Goal: Task Accomplishment & Management: Use online tool/utility

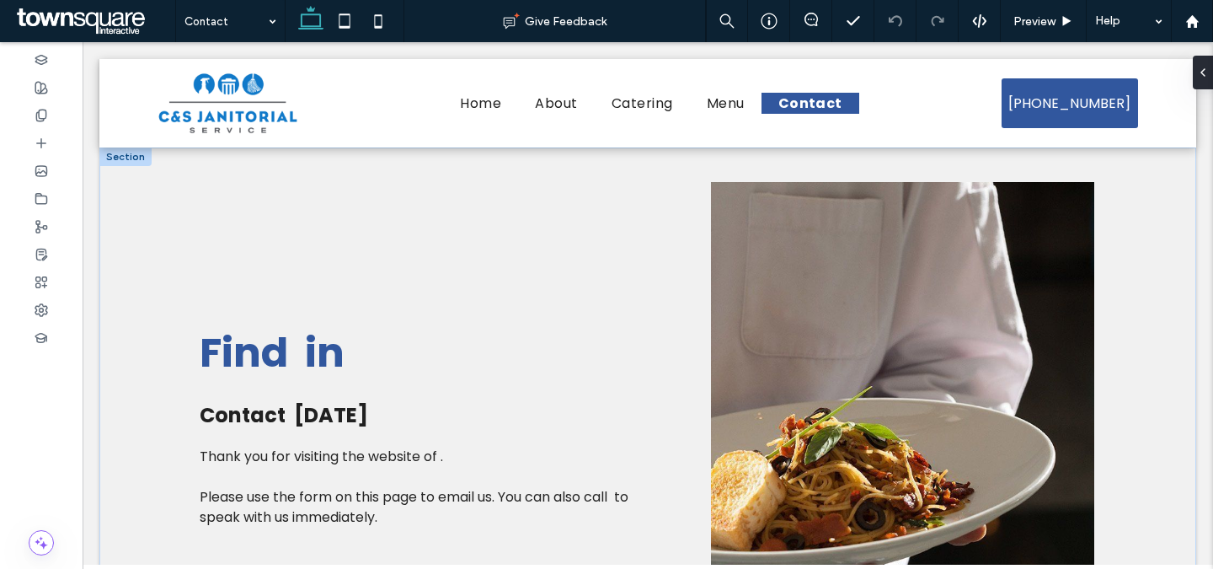
click at [249, 347] on span "Find in" at bounding box center [272, 352] width 145 height 56
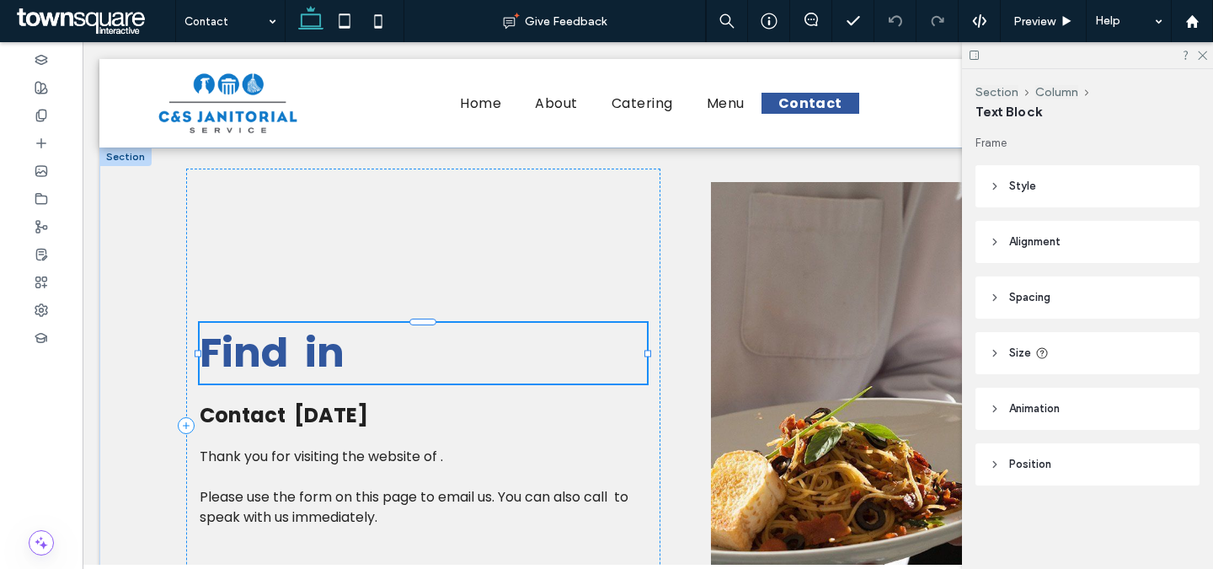
click at [367, 345] on h1 "Find in" at bounding box center [423, 353] width 447 height 61
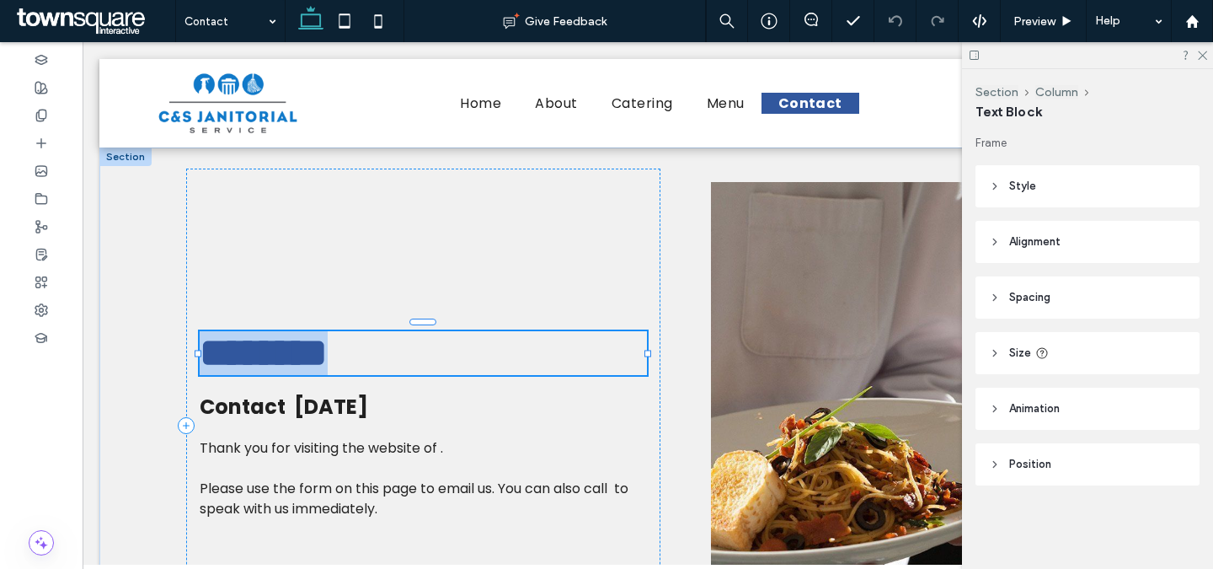
type input "*******"
type input "**"
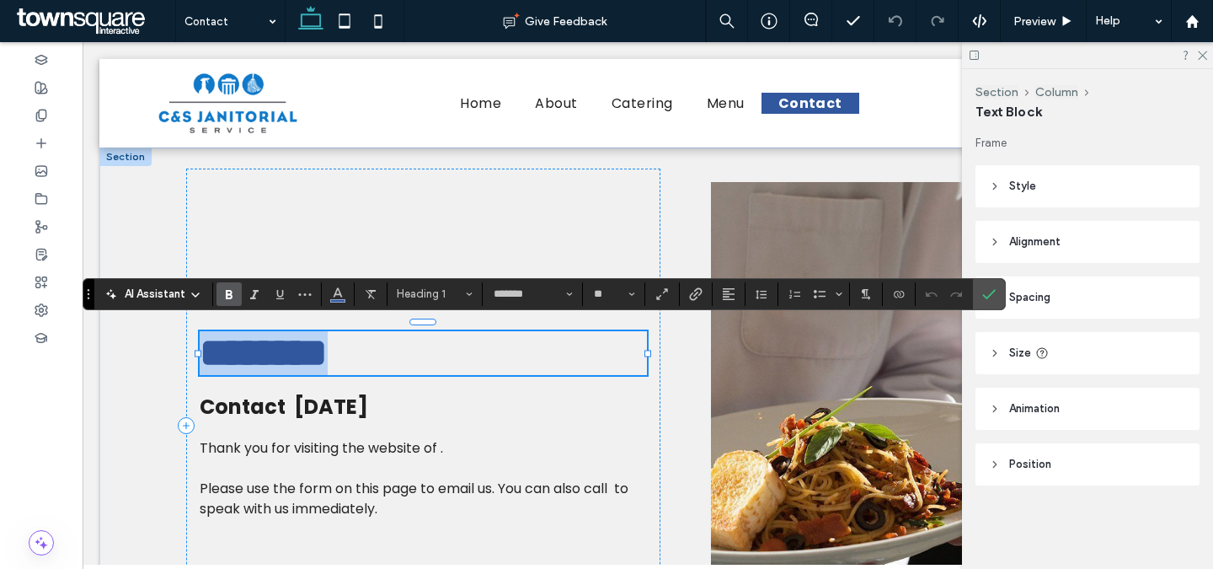
paste div
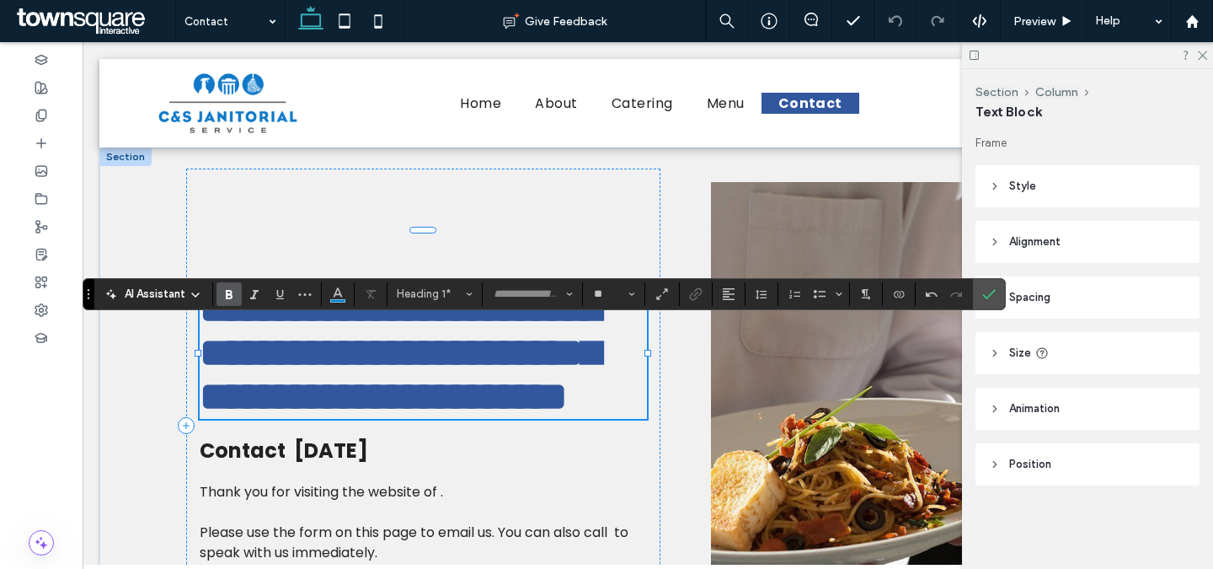
type input "*******"
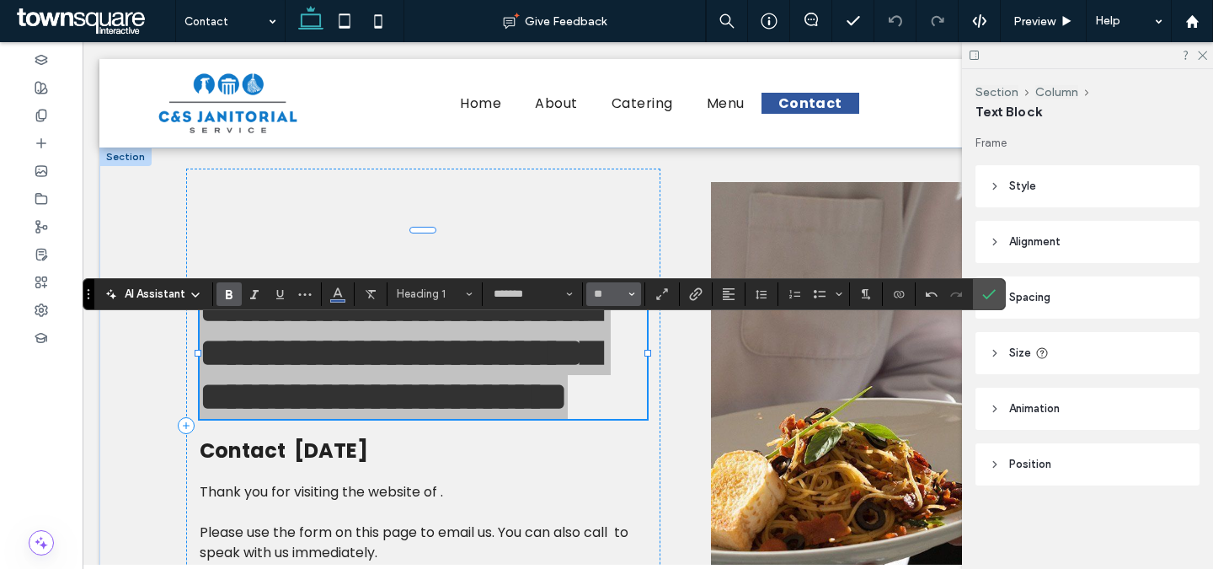
click at [628, 291] on icon "Size" at bounding box center [631, 294] width 7 height 7
click at [610, 448] on label "36" at bounding box center [613, 451] width 54 height 24
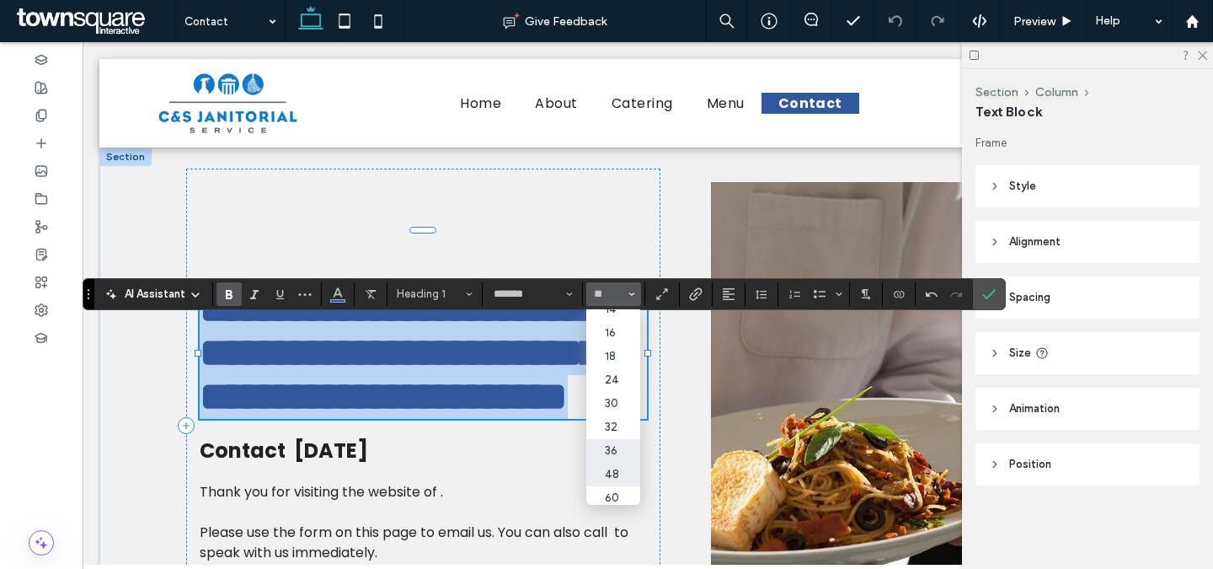
type input "**"
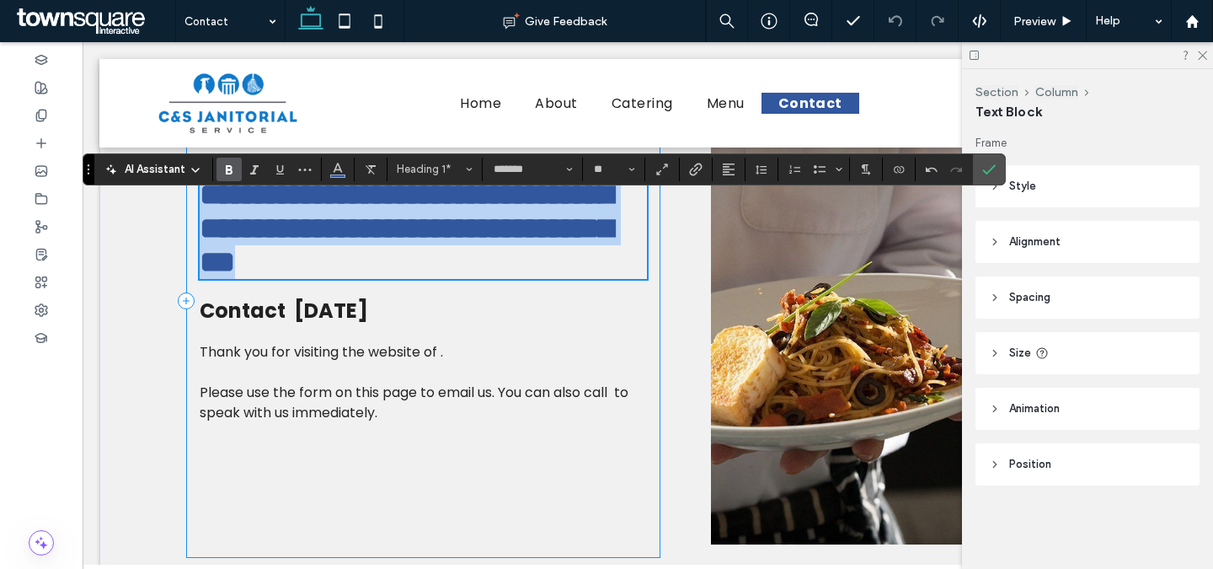
scroll to position [192, 0]
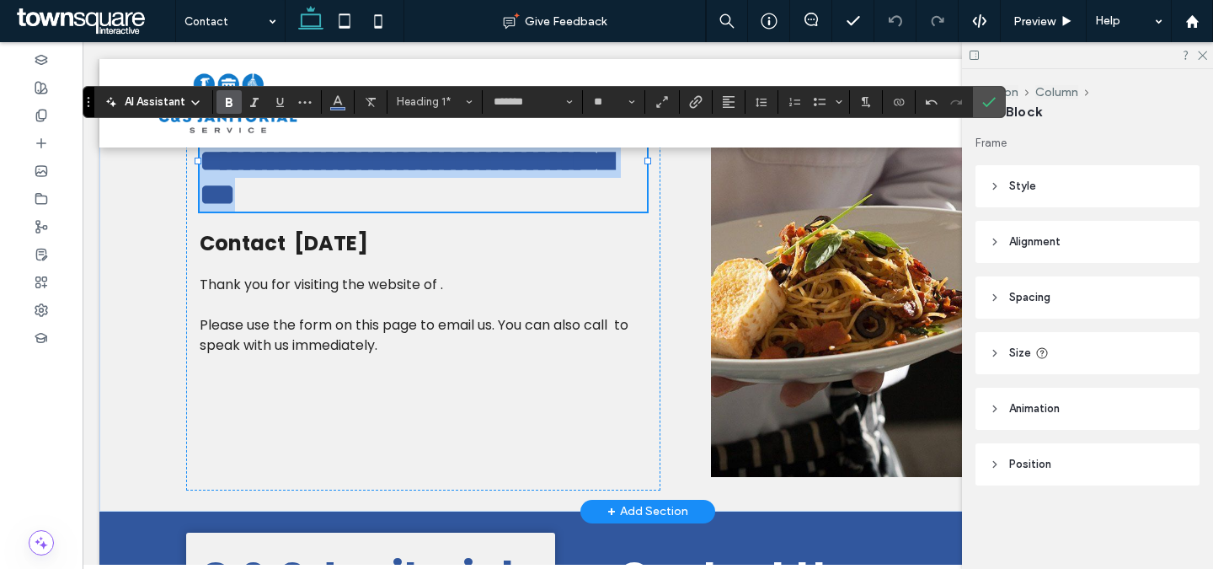
click at [319, 353] on p "Please use the form on this page to email us. You can also call to speak with u…" at bounding box center [423, 335] width 447 height 40
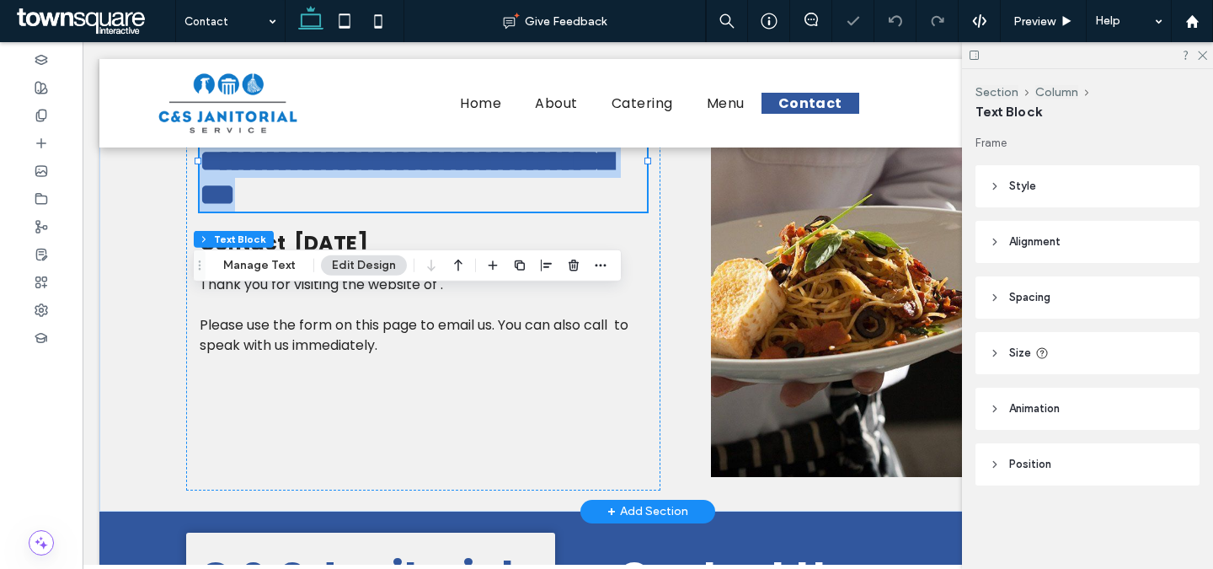
click at [319, 353] on p "Please use the form on this page to email us. You can also call to speak with u…" at bounding box center [423, 335] width 447 height 40
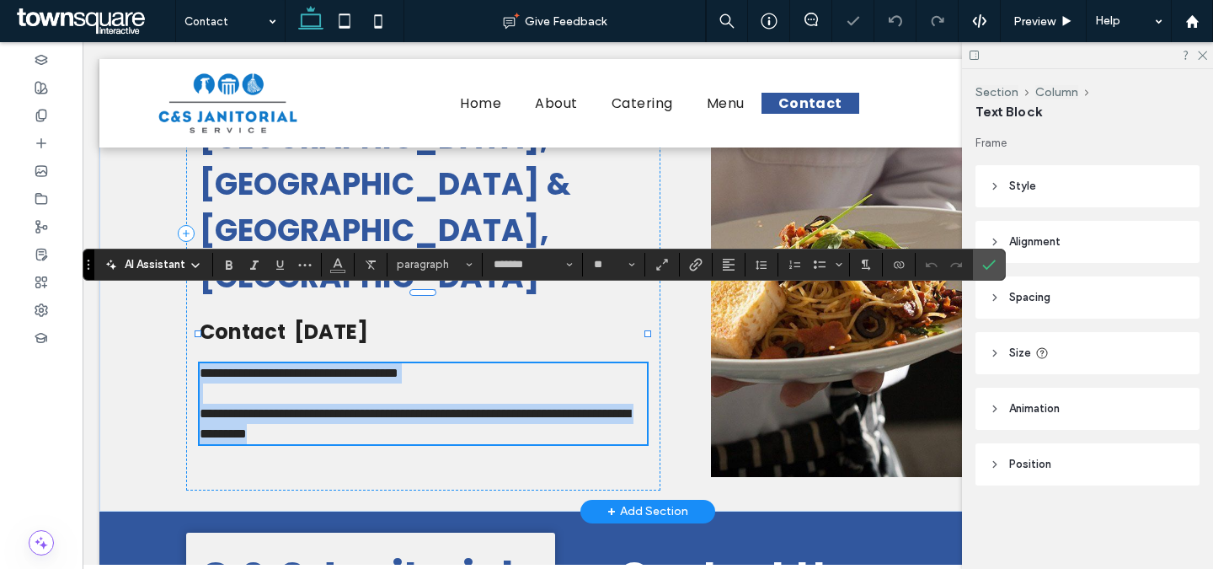
paste div
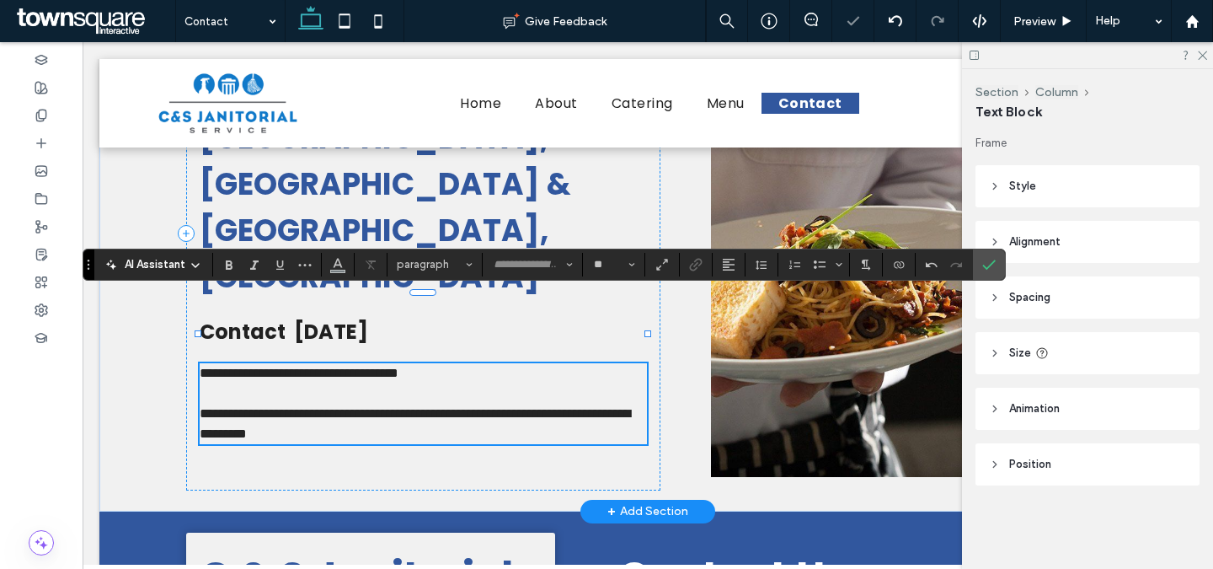
scroll to position [41, 0]
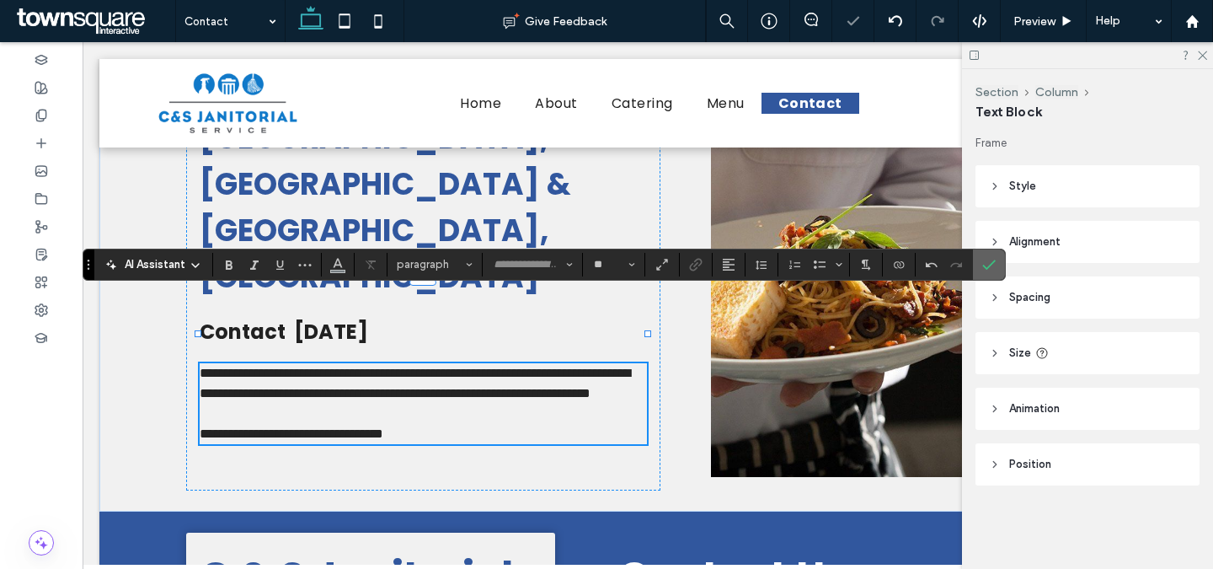
click at [987, 266] on use "Confirm" at bounding box center [989, 264] width 13 height 10
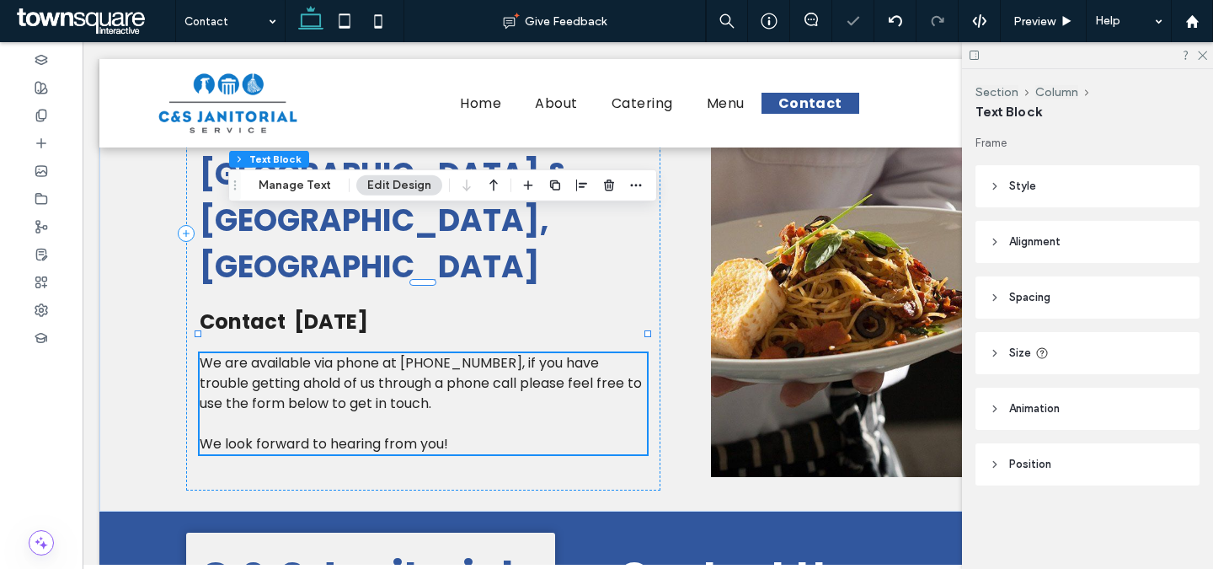
drag, startPoint x: 193, startPoint y: 256, endPoint x: 228, endPoint y: 186, distance: 78.4
click at [228, 186] on icon "Drag" at bounding box center [234, 185] width 13 height 12
click at [305, 307] on span "Contact [DATE]" at bounding box center [284, 321] width 168 height 28
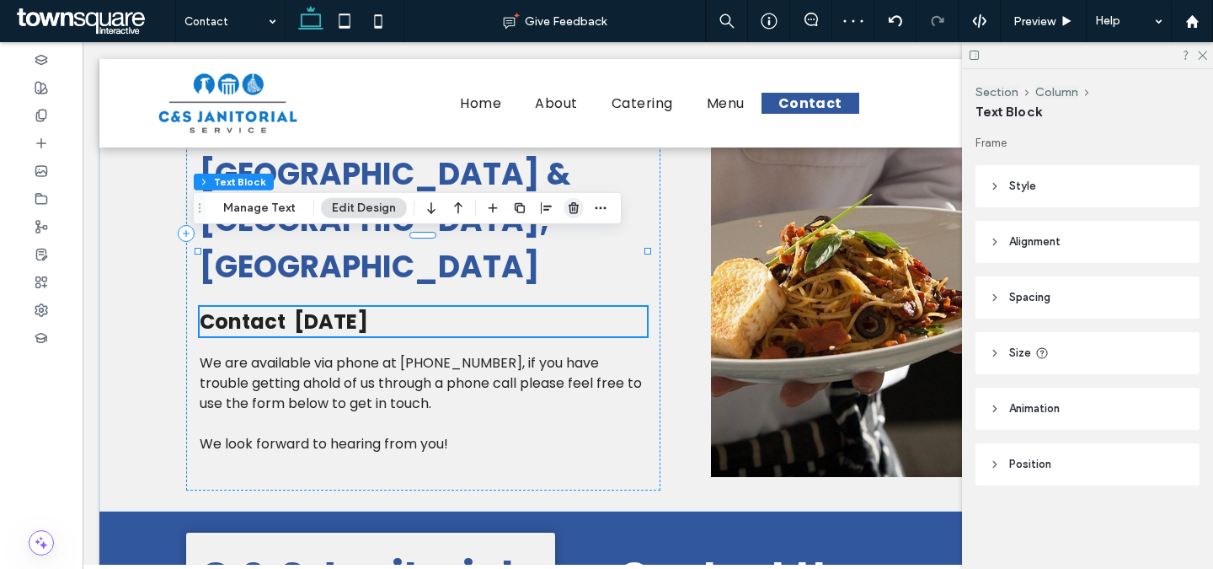
click at [567, 216] on span "button" at bounding box center [574, 208] width 20 height 20
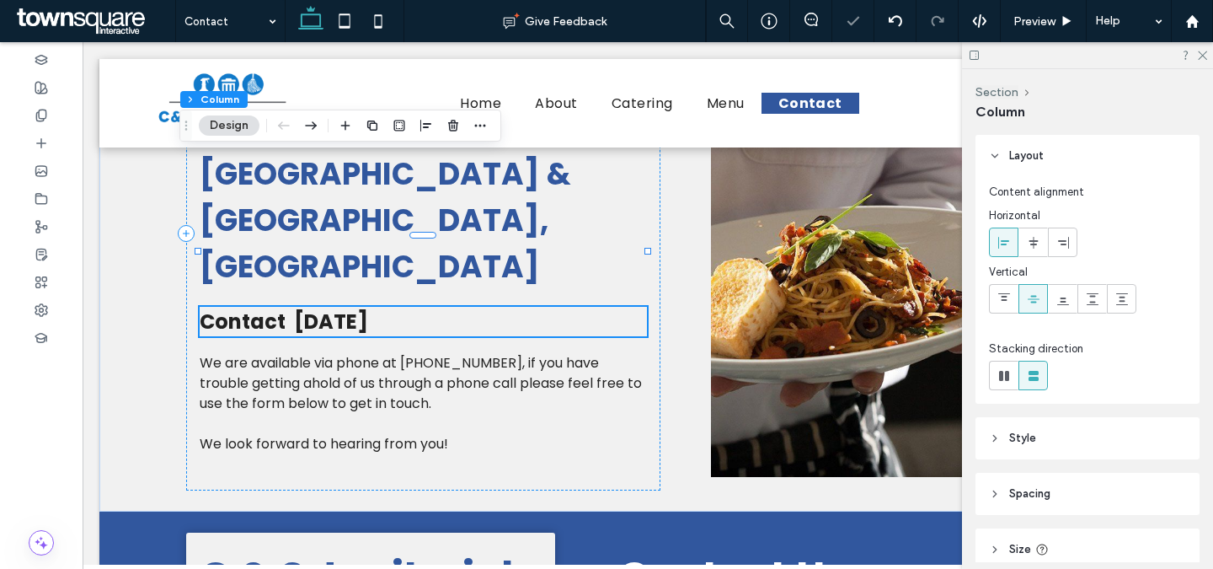
scroll to position [216, 0]
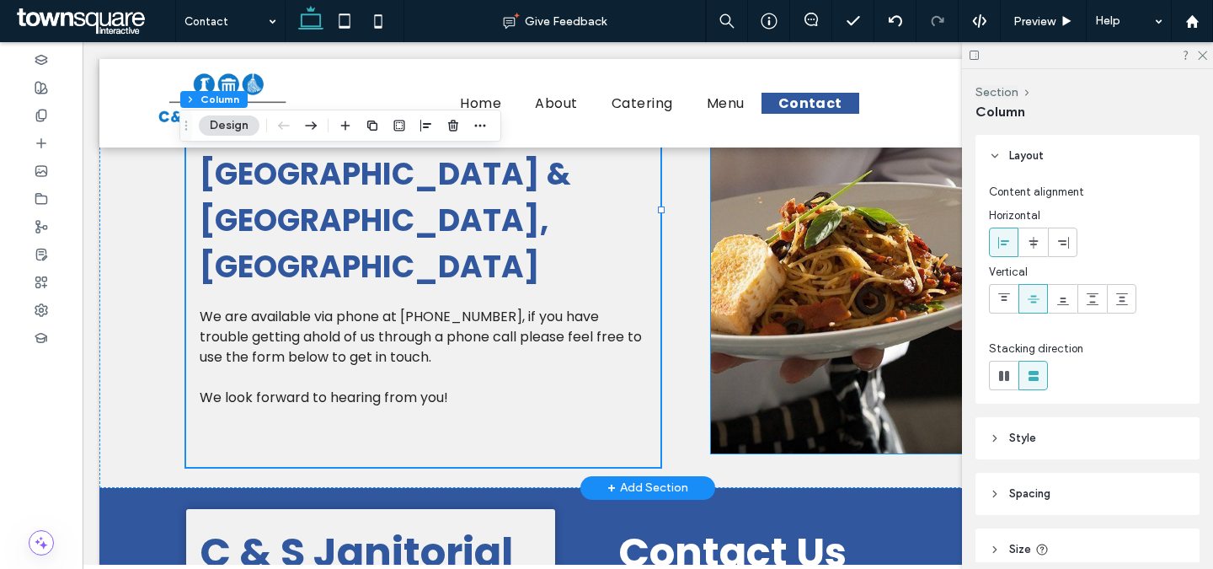
click at [783, 299] on img at bounding box center [902, 209] width 383 height 487
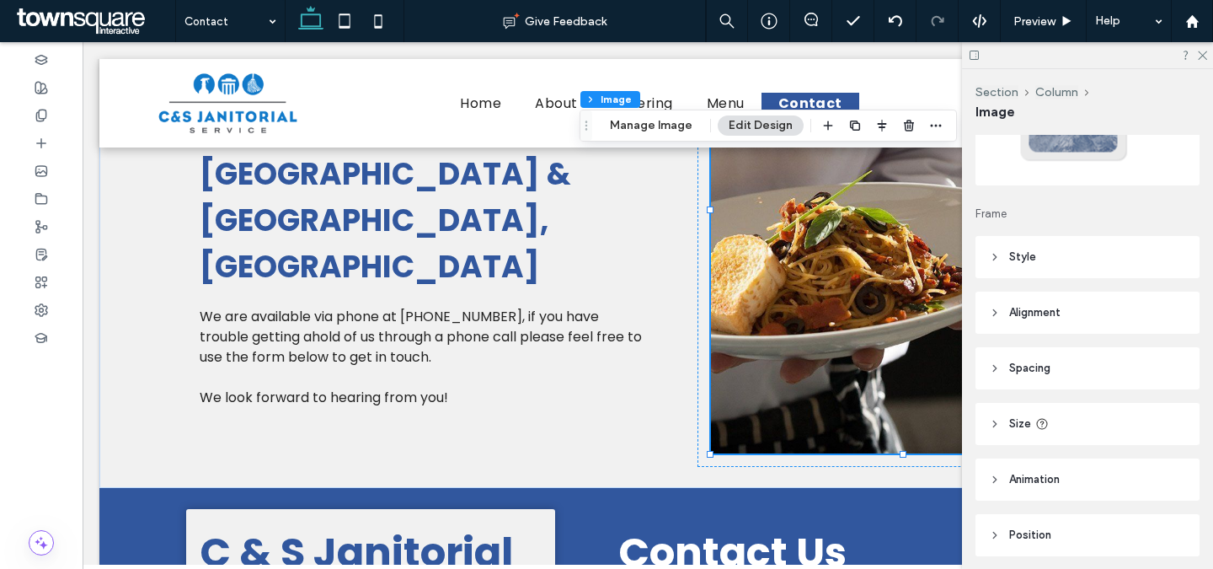
scroll to position [201, 0]
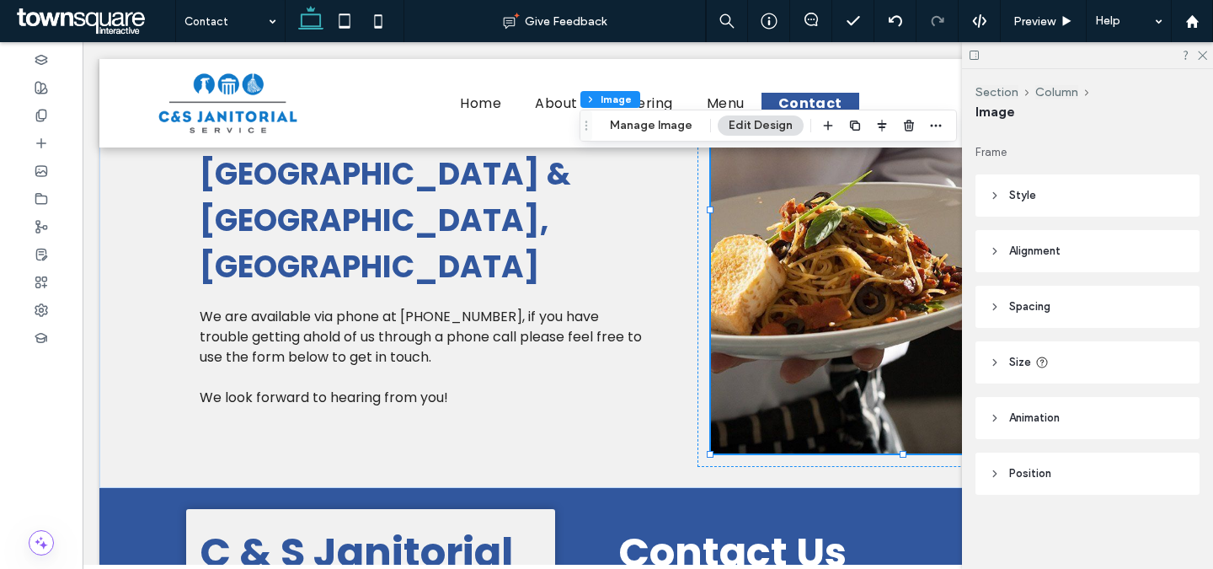
click at [1065, 196] on header "Style" at bounding box center [1088, 195] width 224 height 42
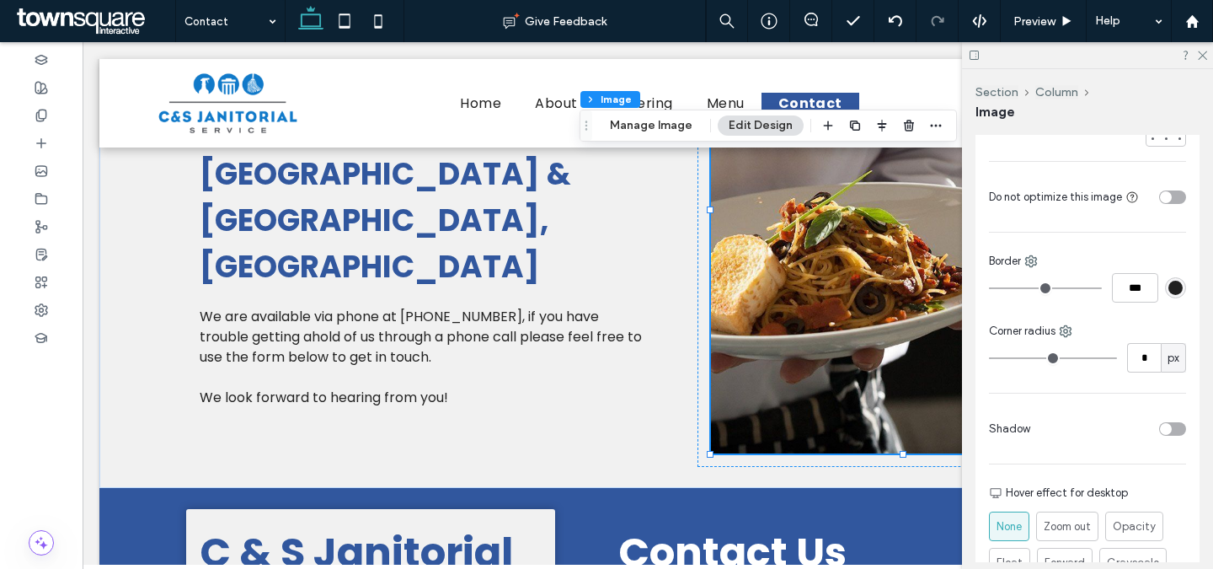
scroll to position [409, 0]
click at [1144, 356] on input "*" at bounding box center [1144, 356] width 34 height 29
type input "*"
click at [1153, 402] on div "Cover Full image No repeat Position Do not optimize this image Border *** Corne…" at bounding box center [1088, 335] width 224 height 654
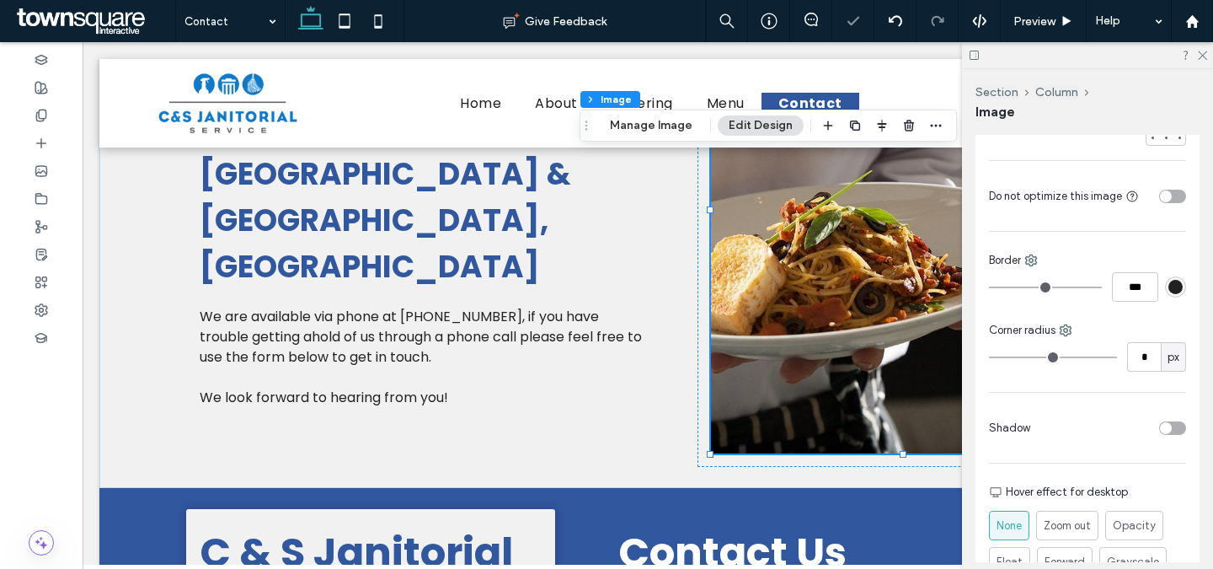
click at [1171, 426] on div "toggle" at bounding box center [1172, 427] width 27 height 13
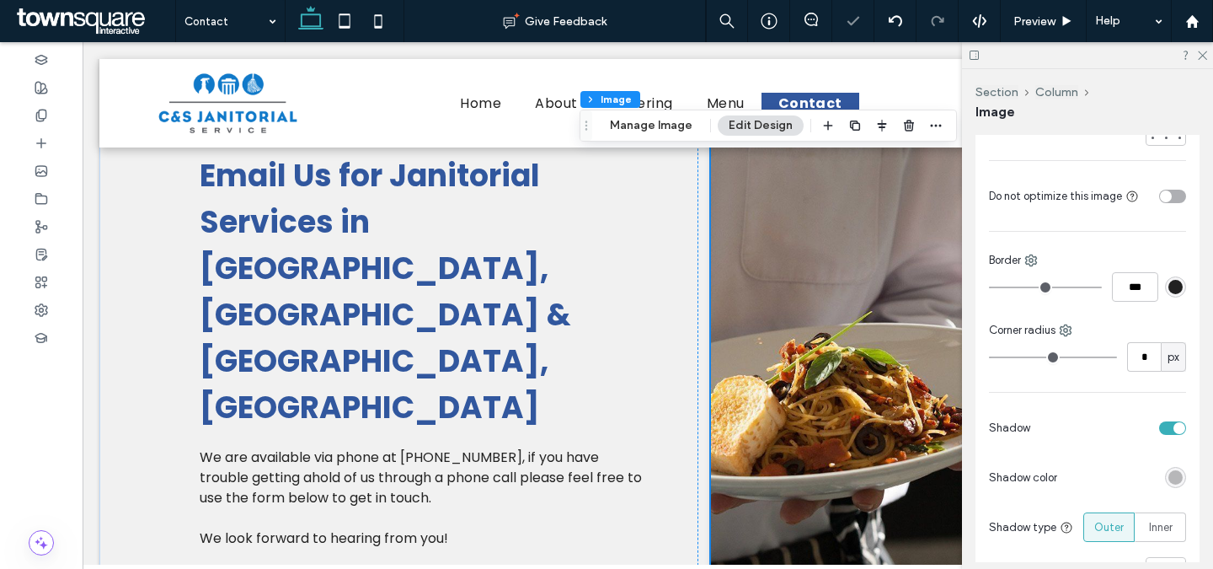
scroll to position [0, 0]
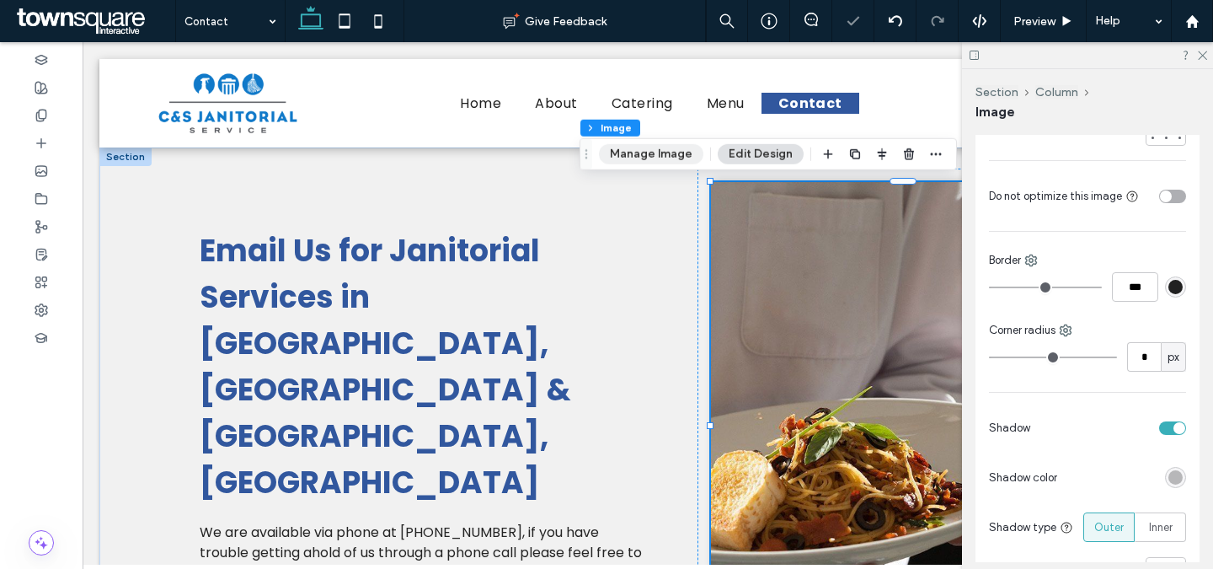
click at [668, 151] on button "Manage Image" at bounding box center [651, 154] width 104 height 20
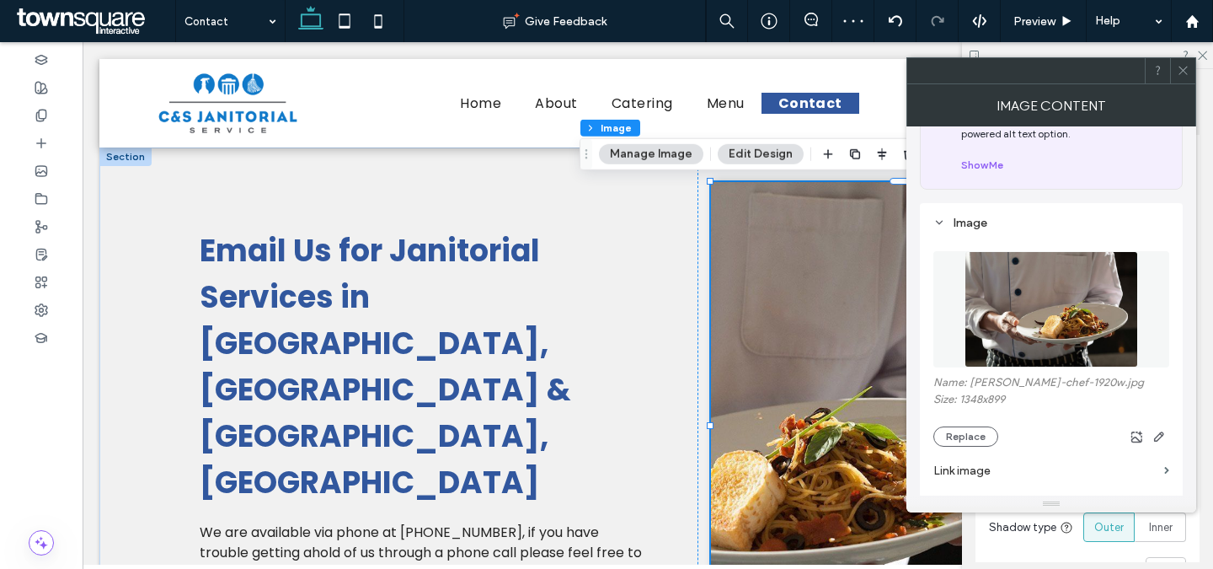
scroll to position [93, 0]
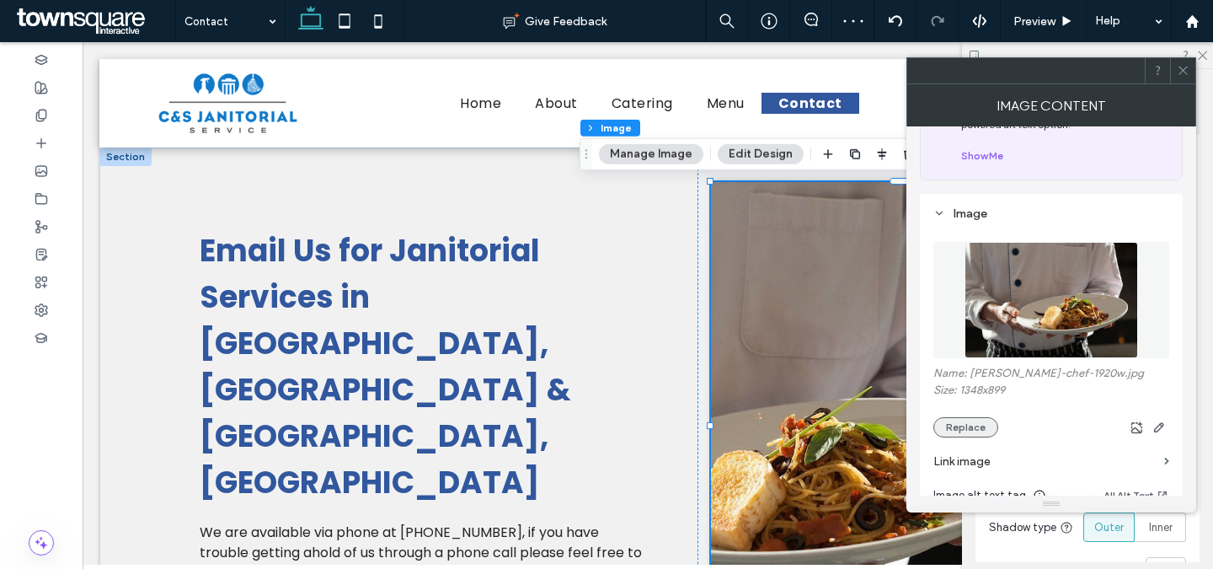
click at [974, 421] on button "Replace" at bounding box center [965, 427] width 65 height 20
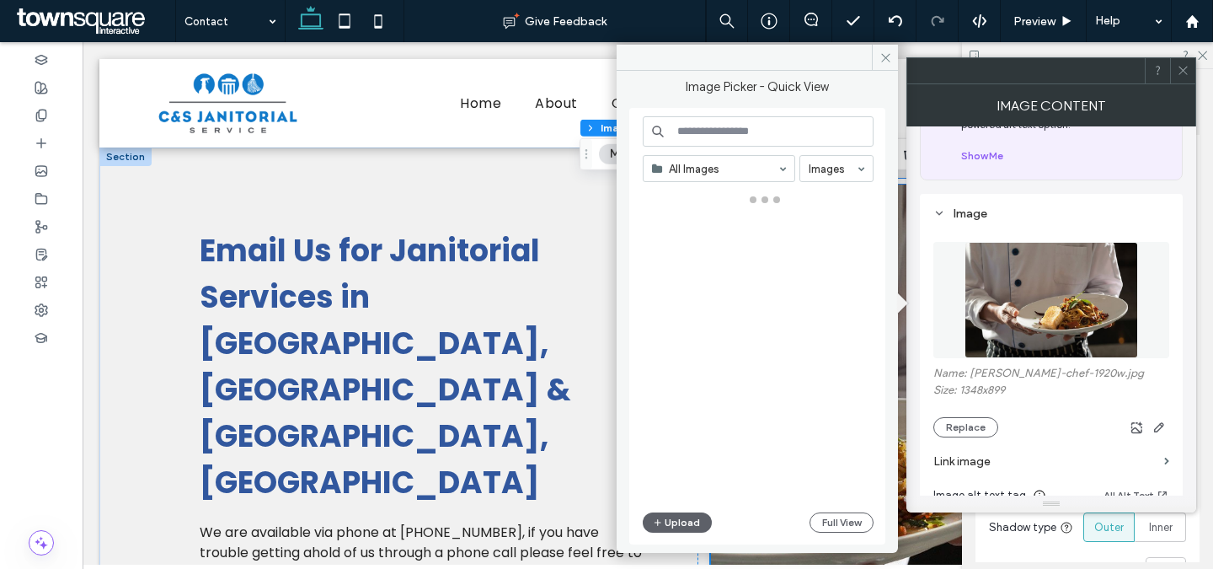
click at [762, 129] on input at bounding box center [758, 131] width 231 height 30
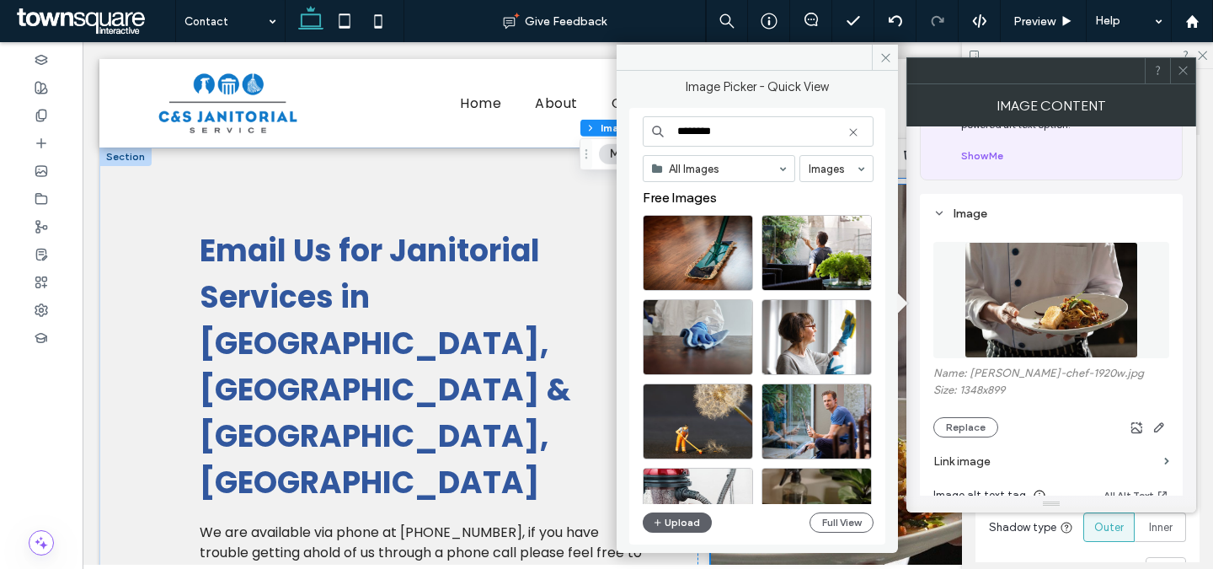
scroll to position [0, 0]
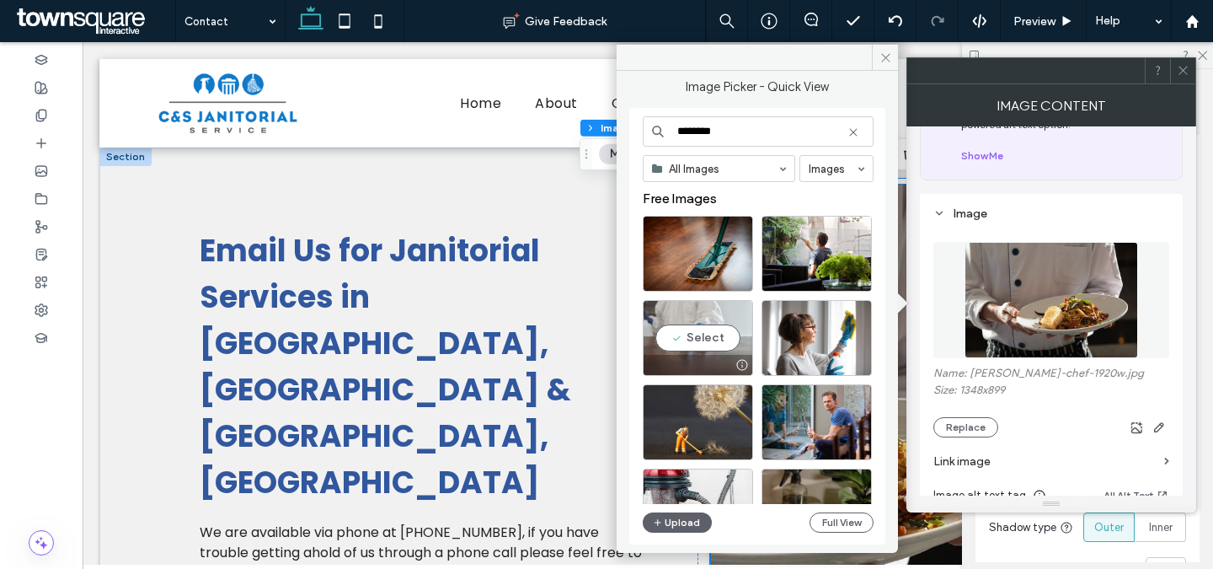
type input "********"
click at [700, 335] on div "Select" at bounding box center [698, 338] width 110 height 76
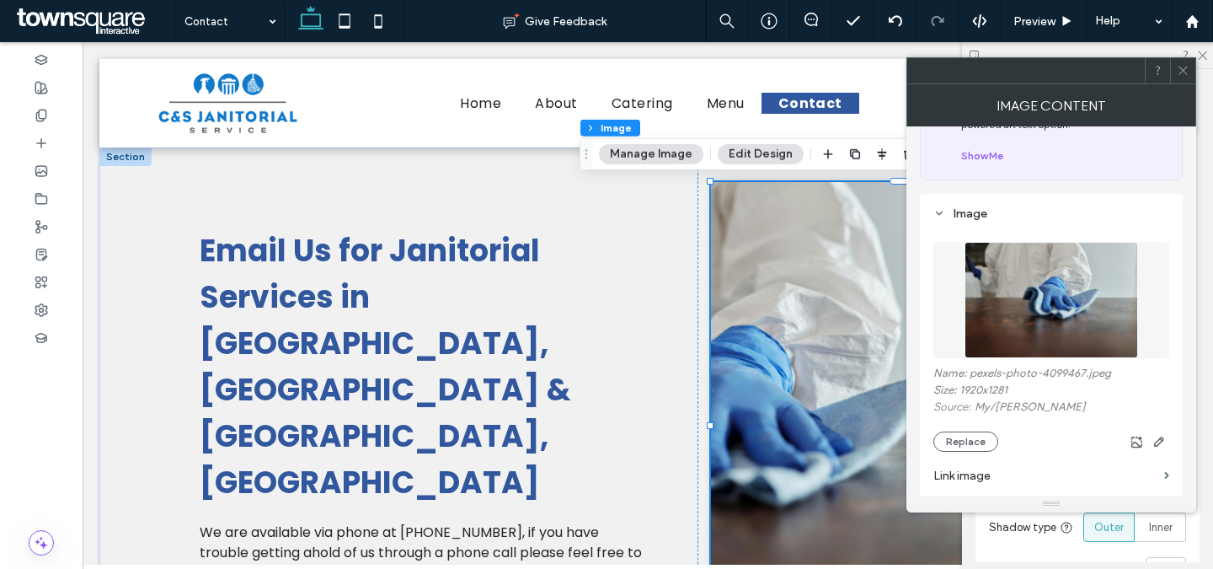
click at [1186, 68] on icon at bounding box center [1183, 70] width 13 height 13
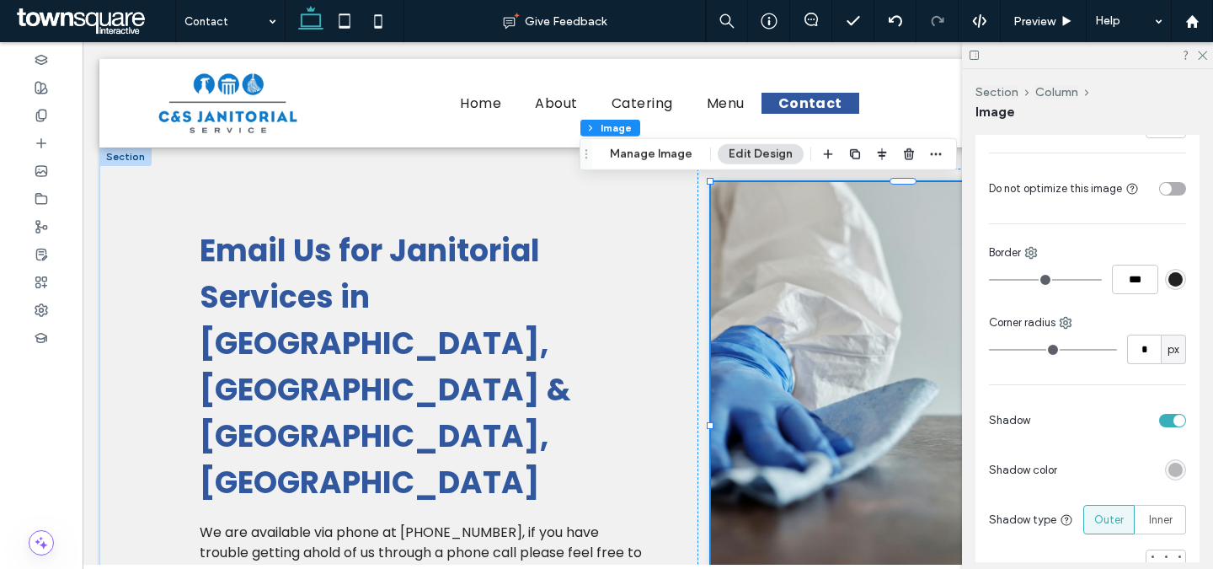
scroll to position [639, 0]
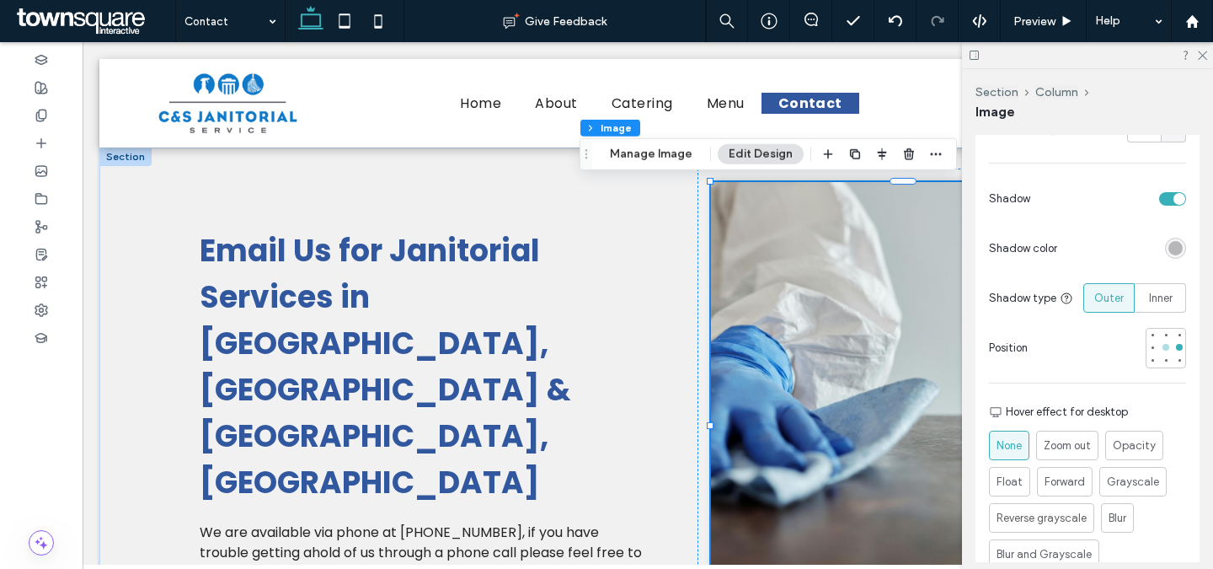
click at [1160, 350] on div at bounding box center [1166, 347] width 12 height 12
click at [1064, 376] on div "Cover Full image No repeat Position Do not optimize this image Border *** Corne…" at bounding box center [1088, 180] width 224 height 803
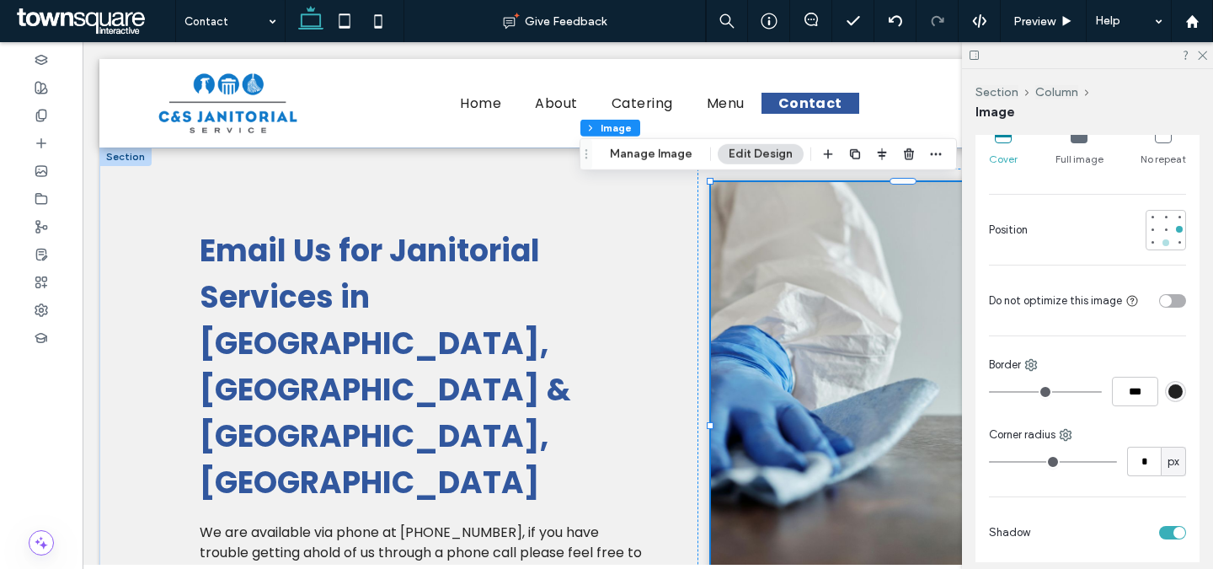
scroll to position [304, 0]
click at [1163, 231] on div at bounding box center [1166, 230] width 7 height 7
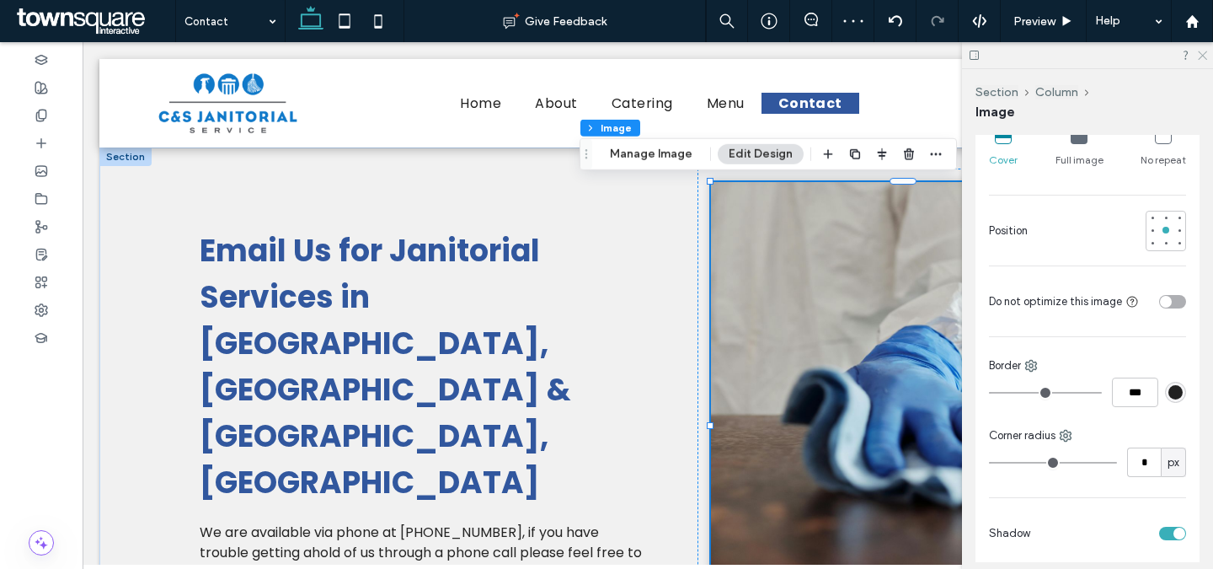
click at [1198, 56] on icon at bounding box center [1201, 54] width 11 height 11
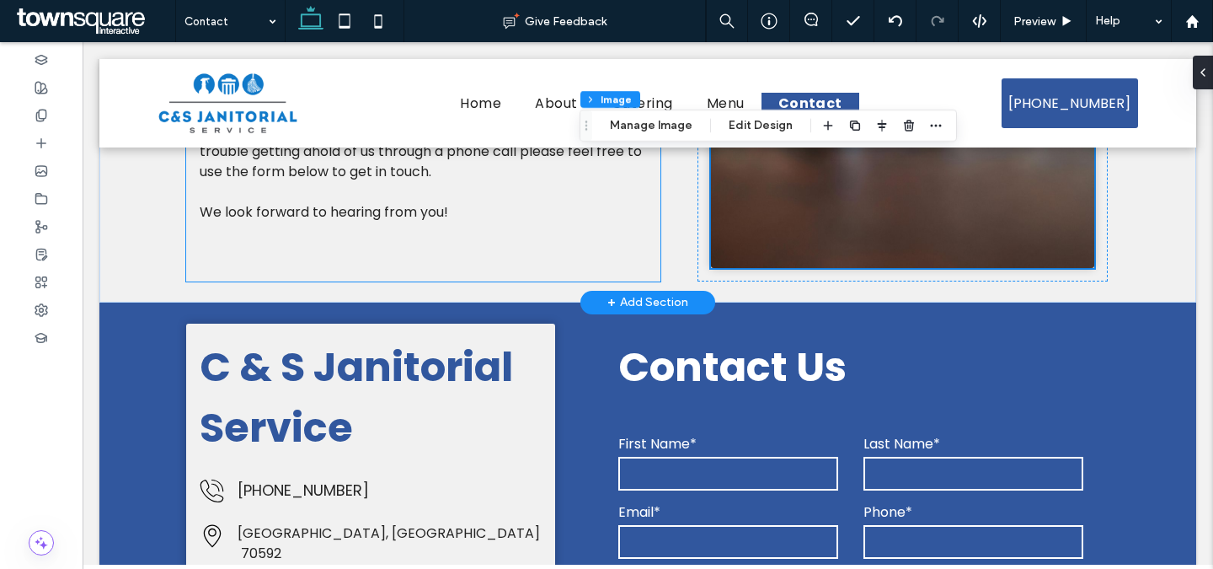
scroll to position [403, 0]
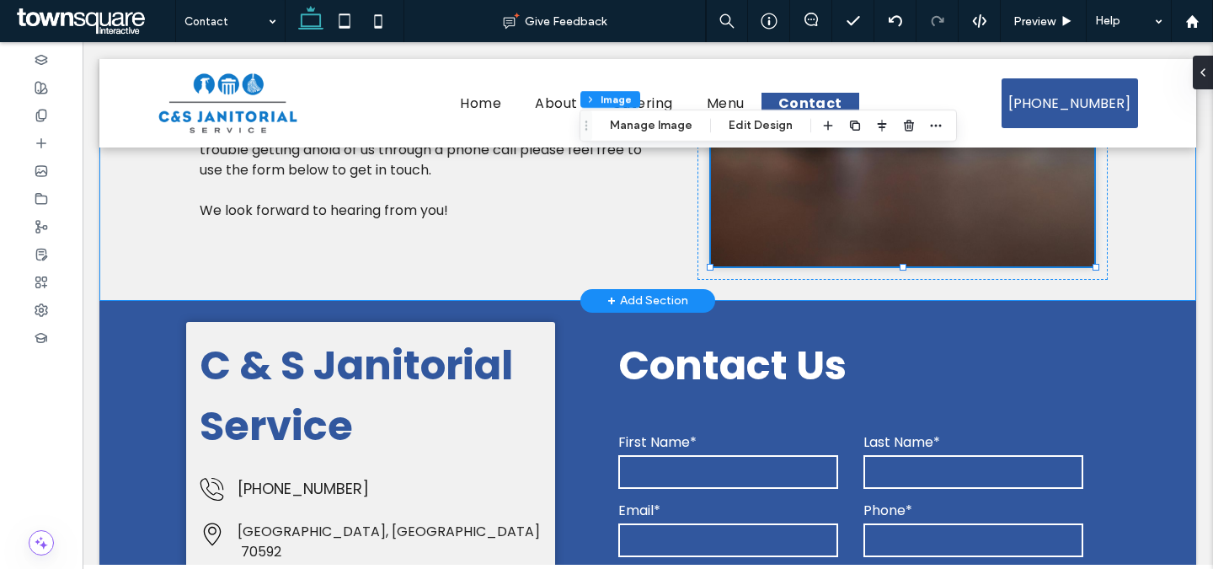
click at [666, 200] on div "Email Us for Janitorial Services in [GEOGRAPHIC_DATA], [GEOGRAPHIC_DATA] & [GEO…" at bounding box center [647, 23] width 1011 height 556
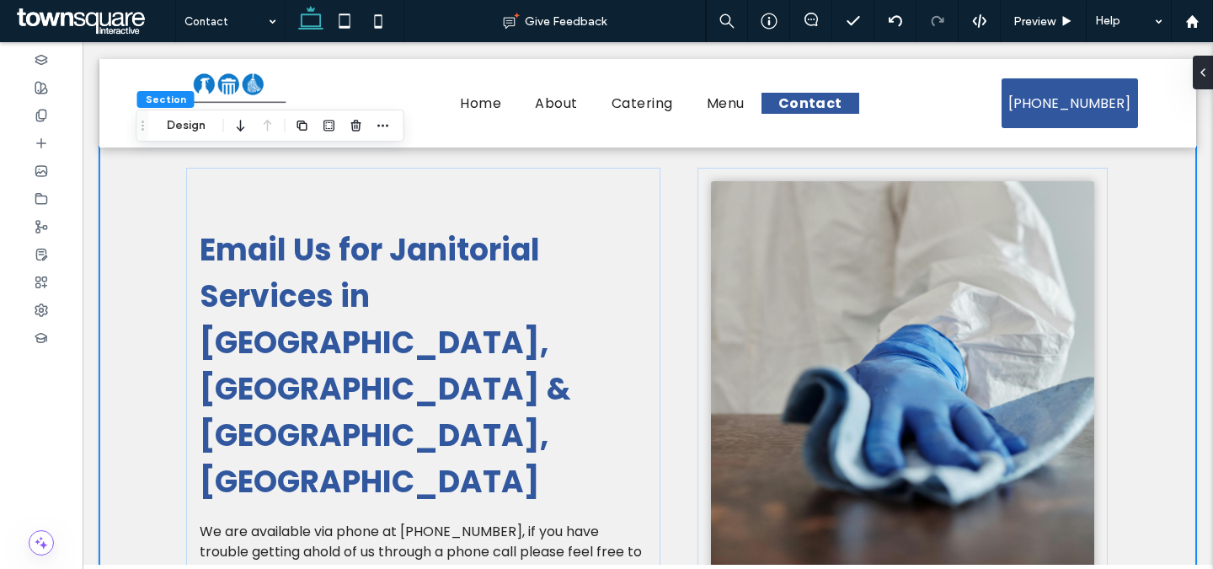
scroll to position [0, 0]
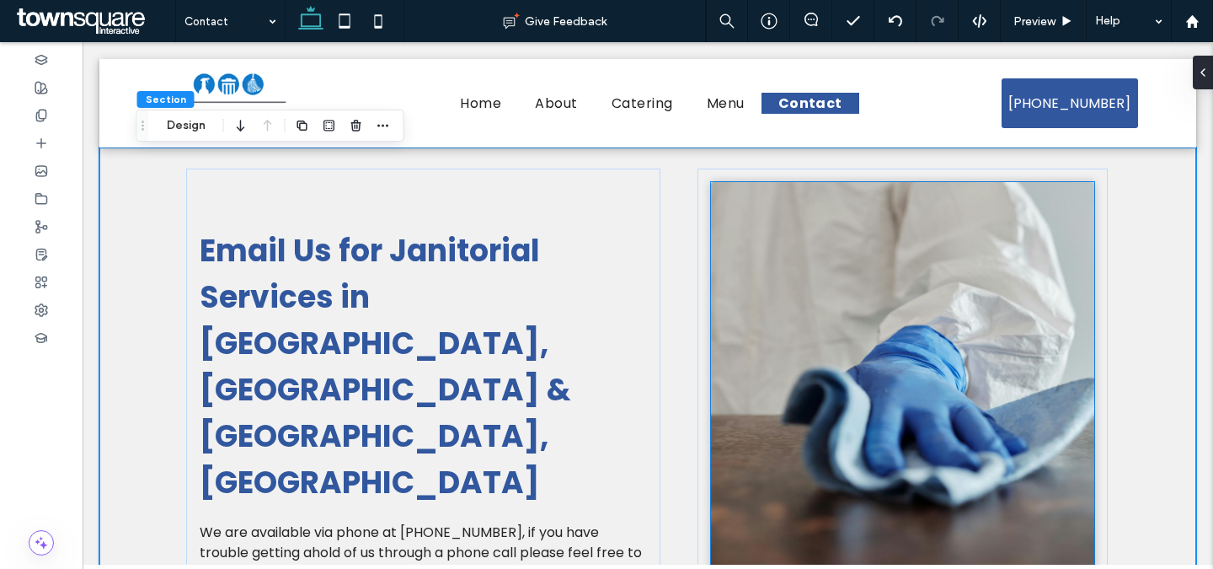
click at [877, 217] on img at bounding box center [902, 425] width 383 height 487
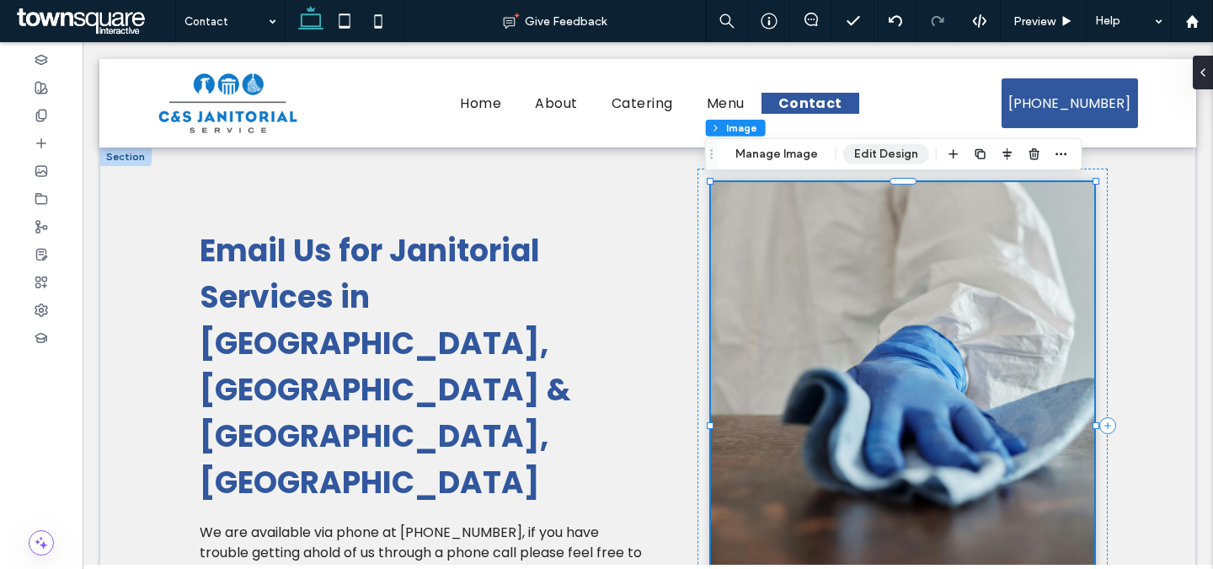
click at [902, 149] on button "Edit Design" at bounding box center [886, 154] width 86 height 20
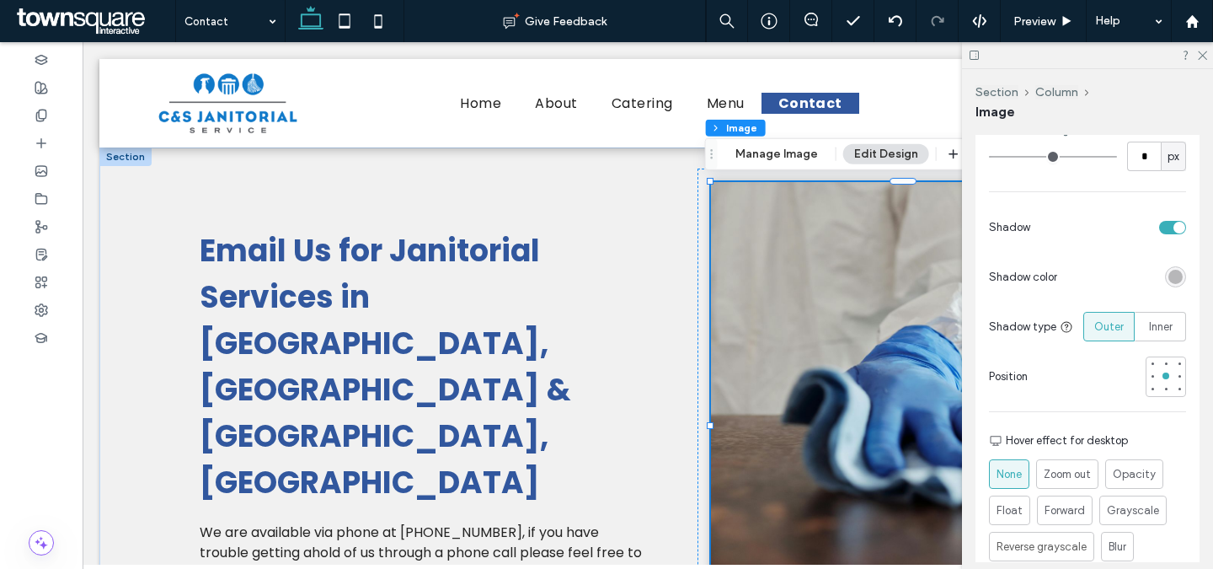
scroll to position [612, 0]
click at [1202, 51] on icon at bounding box center [1201, 54] width 11 height 11
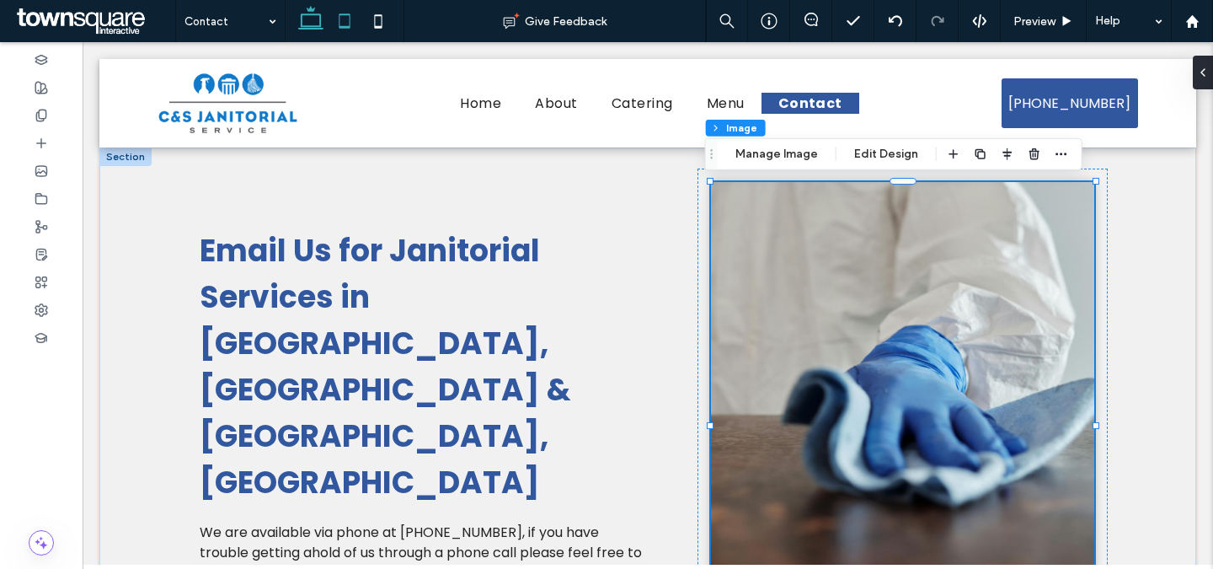
click at [341, 23] on icon at bounding box center [345, 21] width 34 height 34
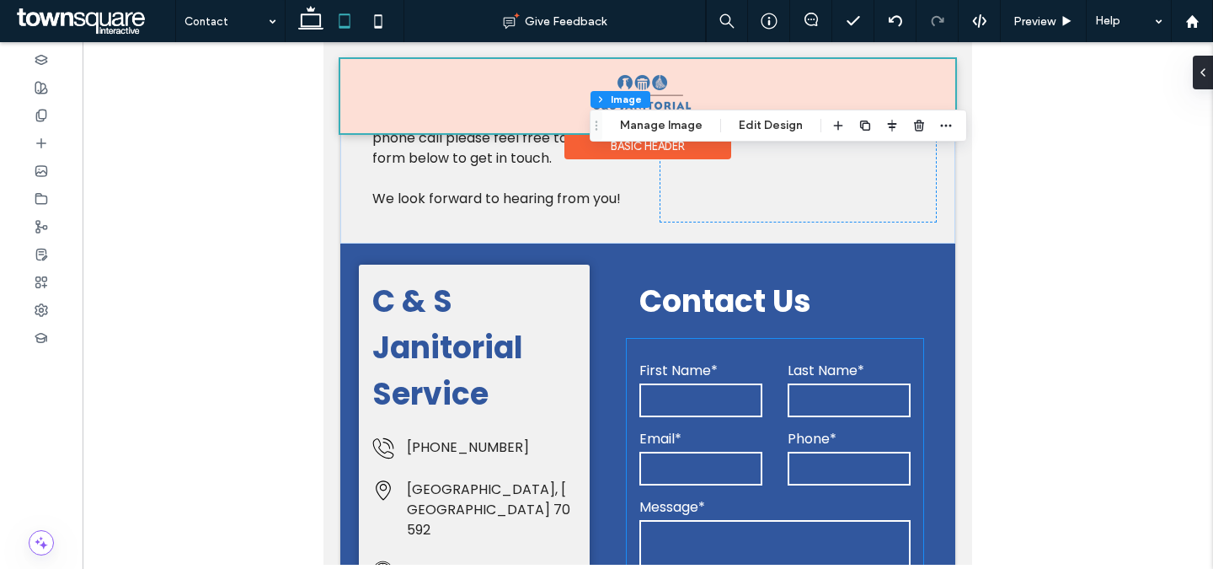
scroll to position [513, 0]
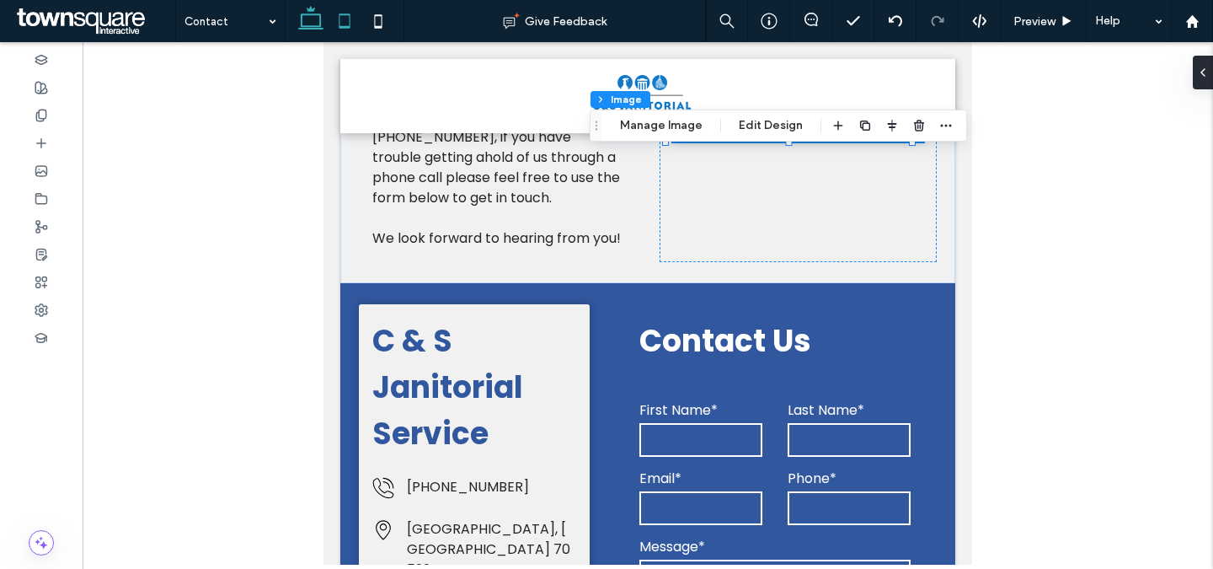
click at [315, 21] on icon at bounding box center [311, 21] width 34 height 34
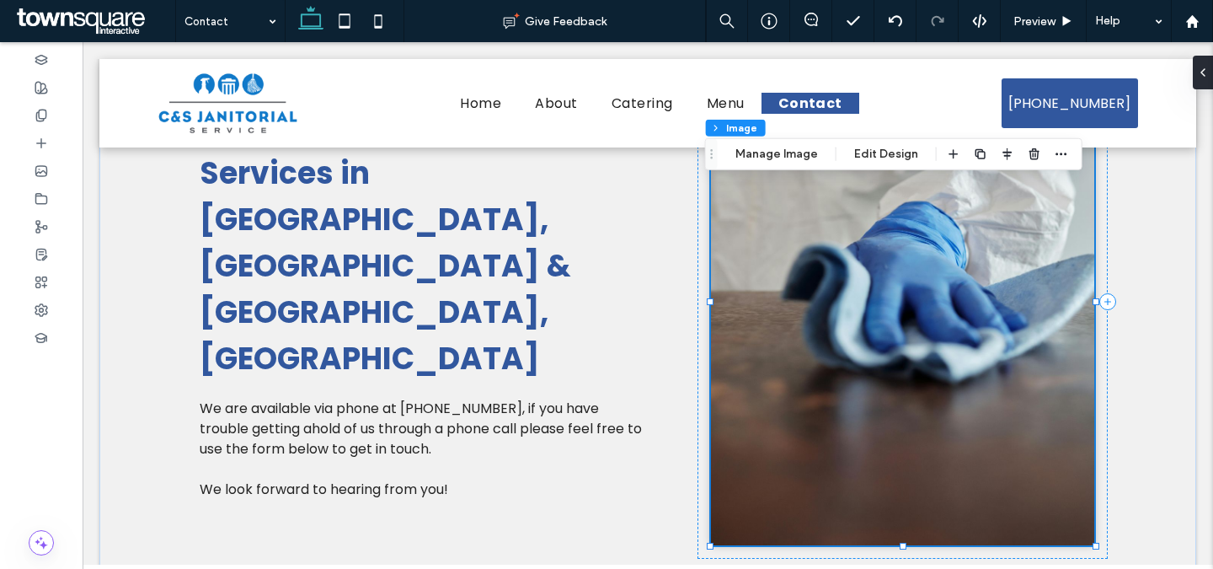
scroll to position [0, 0]
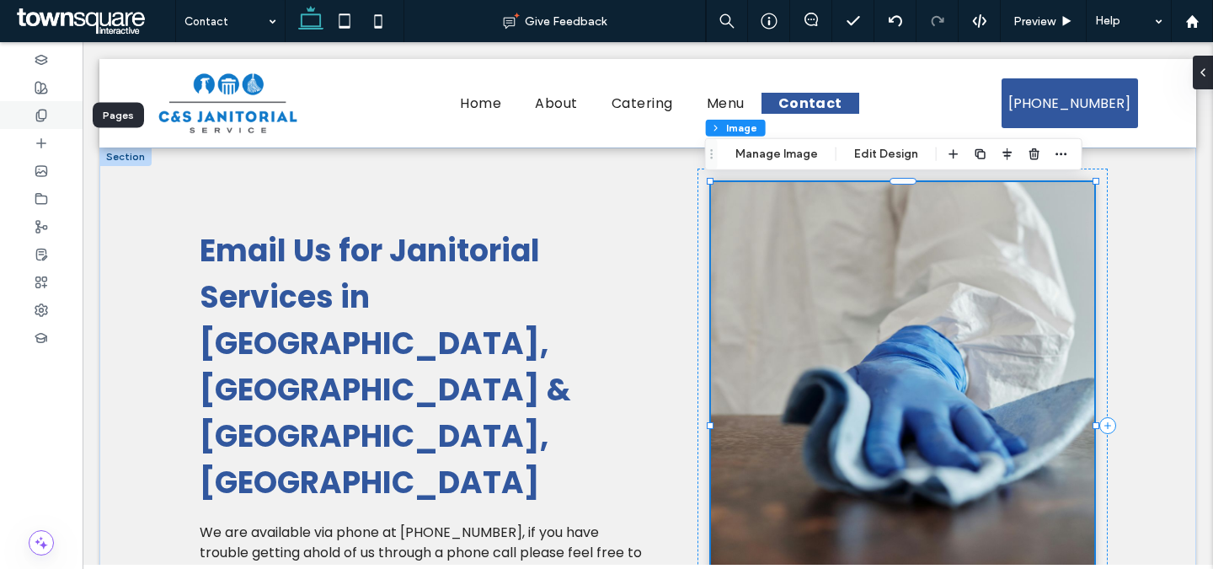
click at [42, 117] on icon at bounding box center [41, 115] width 13 height 13
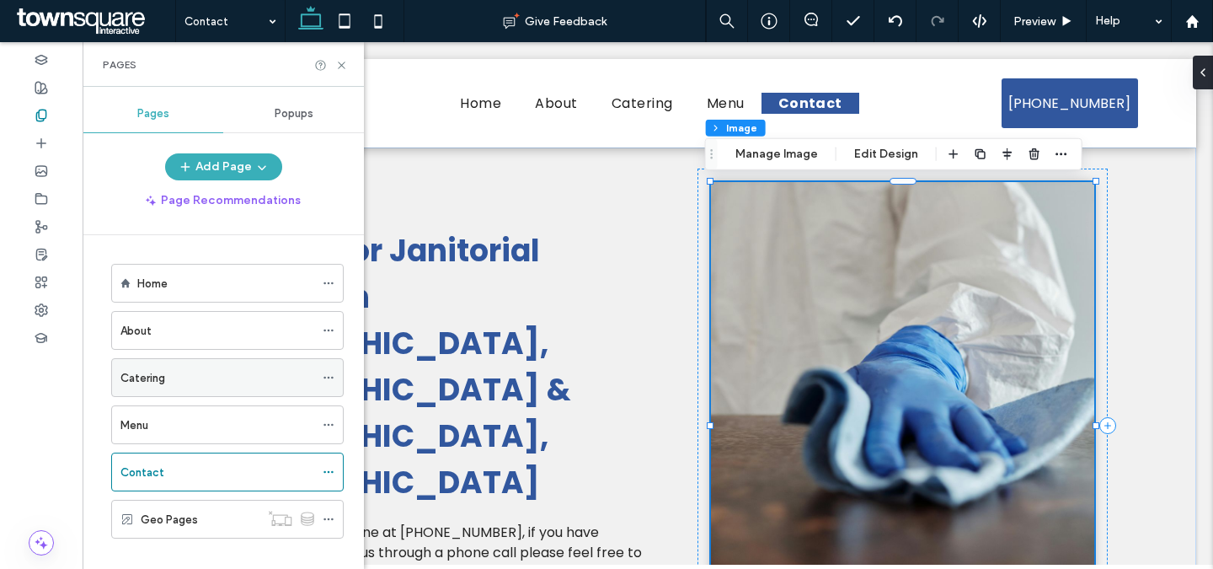
click at [330, 377] on icon at bounding box center [329, 378] width 12 height 12
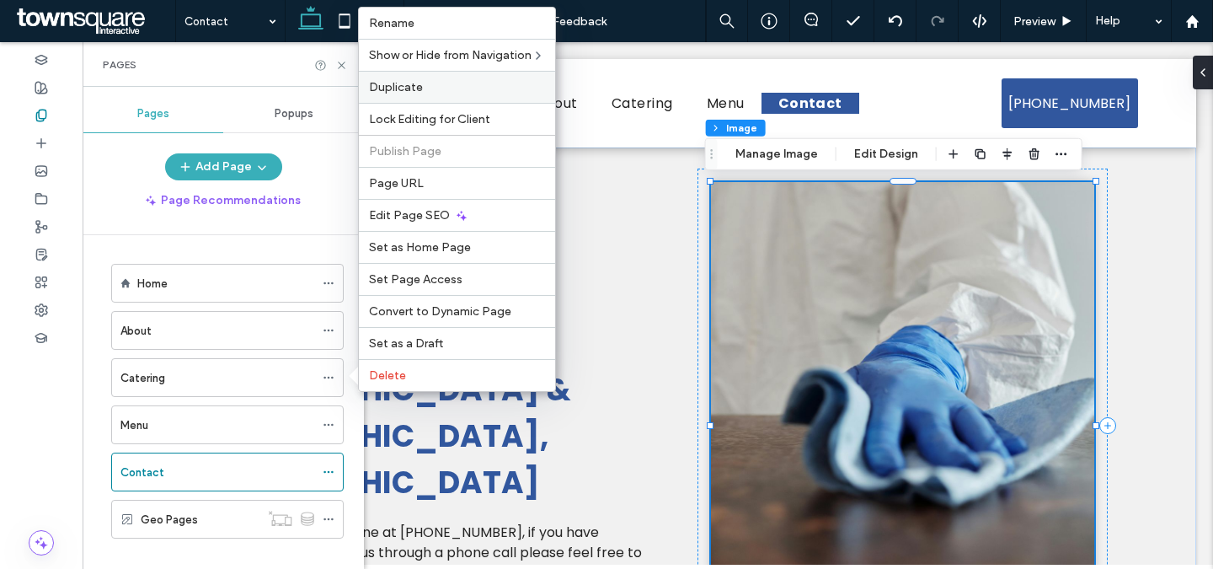
click at [447, 91] on label "Duplicate" at bounding box center [457, 87] width 176 height 14
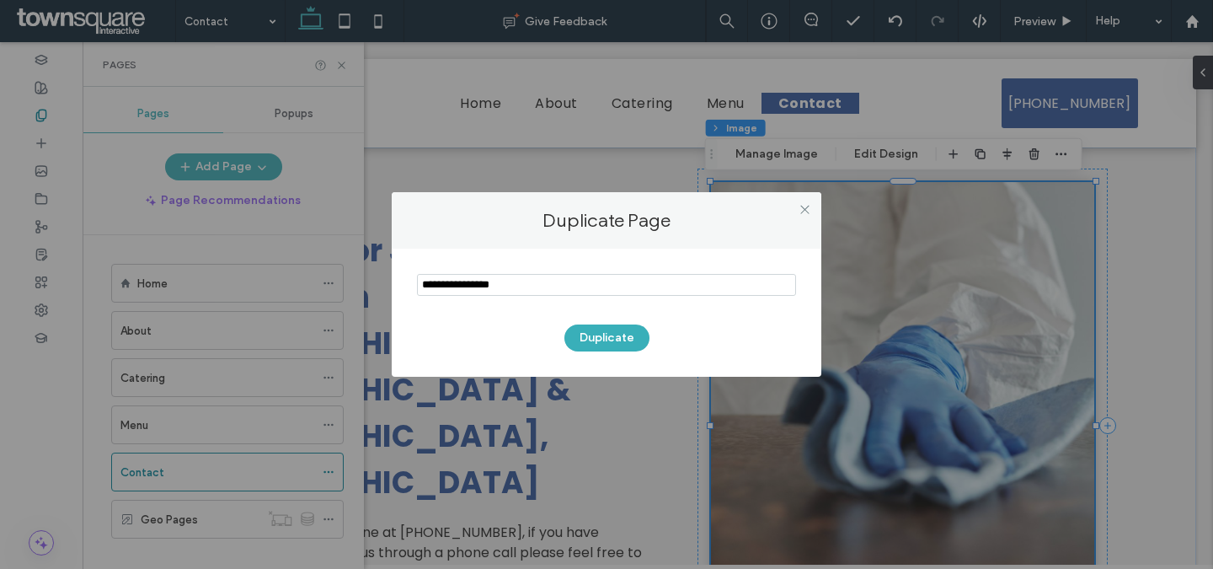
click at [546, 284] on input "notEmpty" at bounding box center [606, 285] width 379 height 22
click at [546, 283] on input "notEmpty" at bounding box center [606, 285] width 379 height 22
type input "**********"
click at [612, 342] on button "Duplicate" at bounding box center [606, 337] width 85 height 27
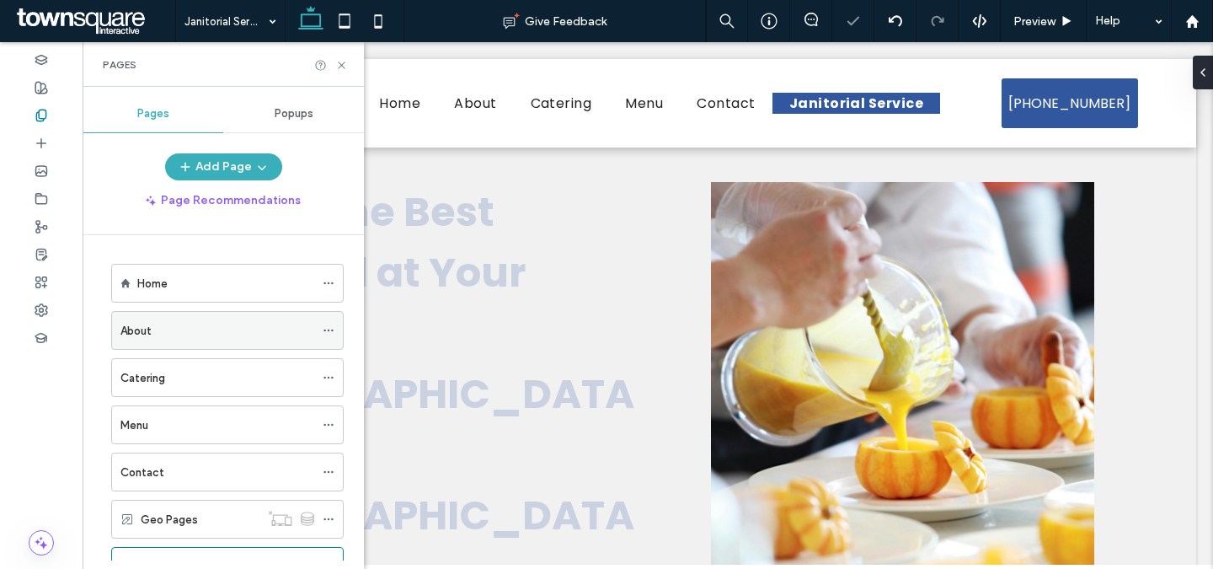
click at [331, 333] on icon at bounding box center [329, 330] width 12 height 12
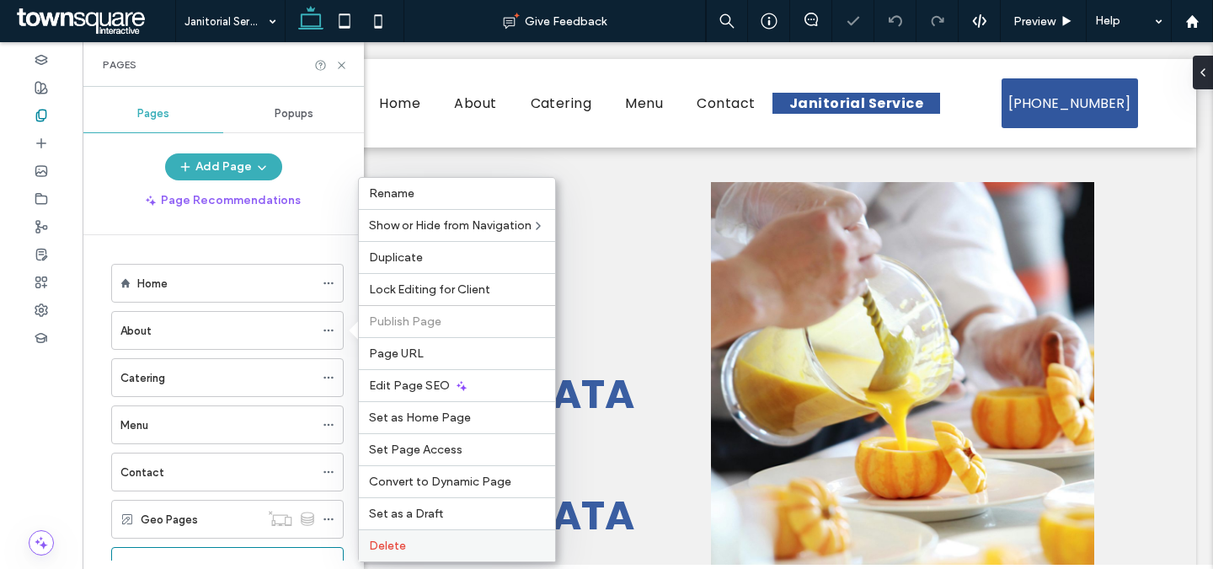
click at [462, 537] on div "Delete" at bounding box center [457, 545] width 196 height 32
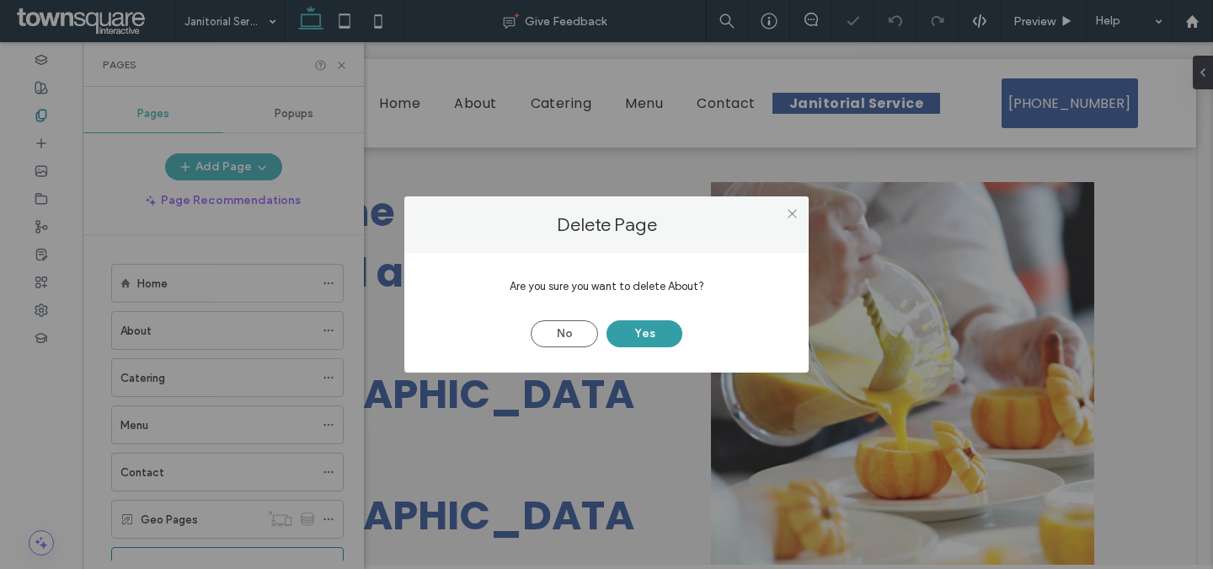
click at [643, 334] on button "Yes" at bounding box center [645, 333] width 76 height 27
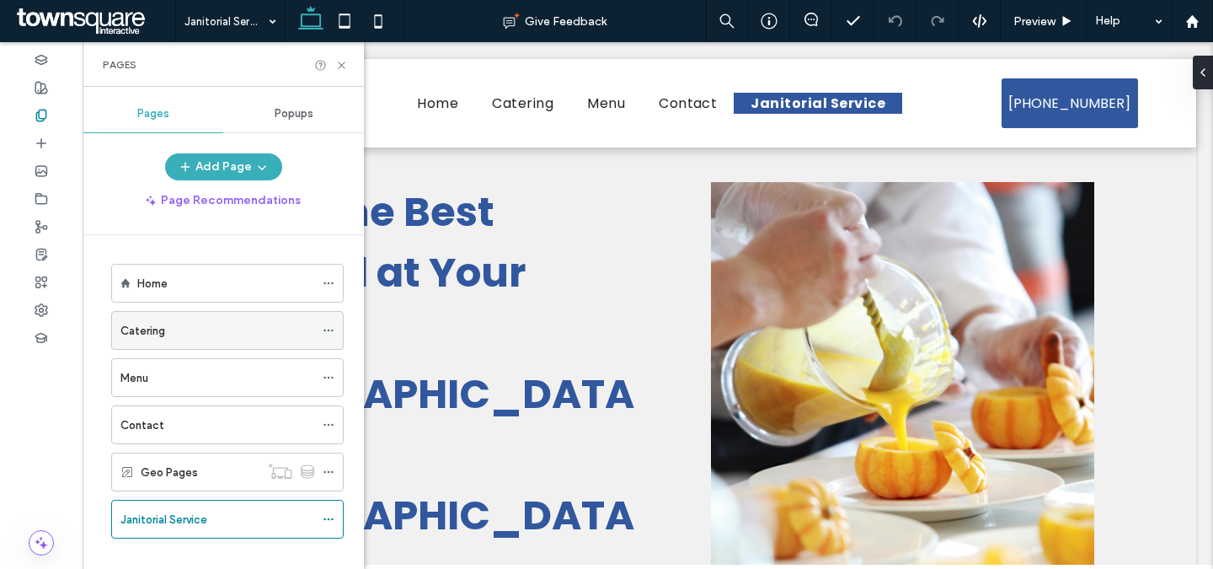
click at [332, 332] on icon at bounding box center [329, 330] width 12 height 12
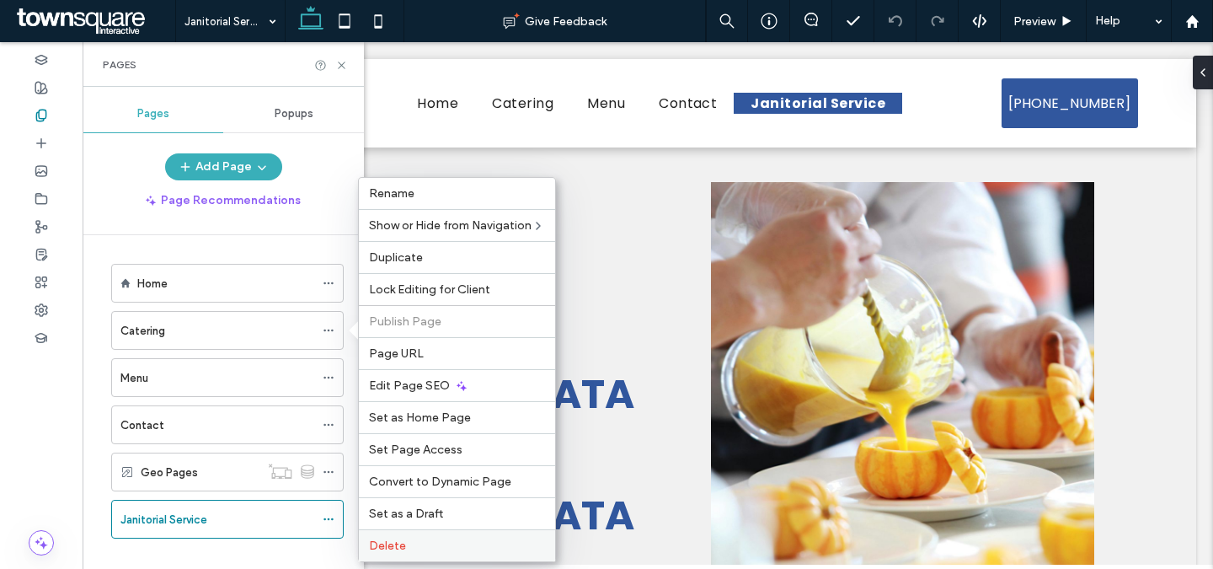
click at [401, 544] on span "Delete" at bounding box center [387, 545] width 37 height 14
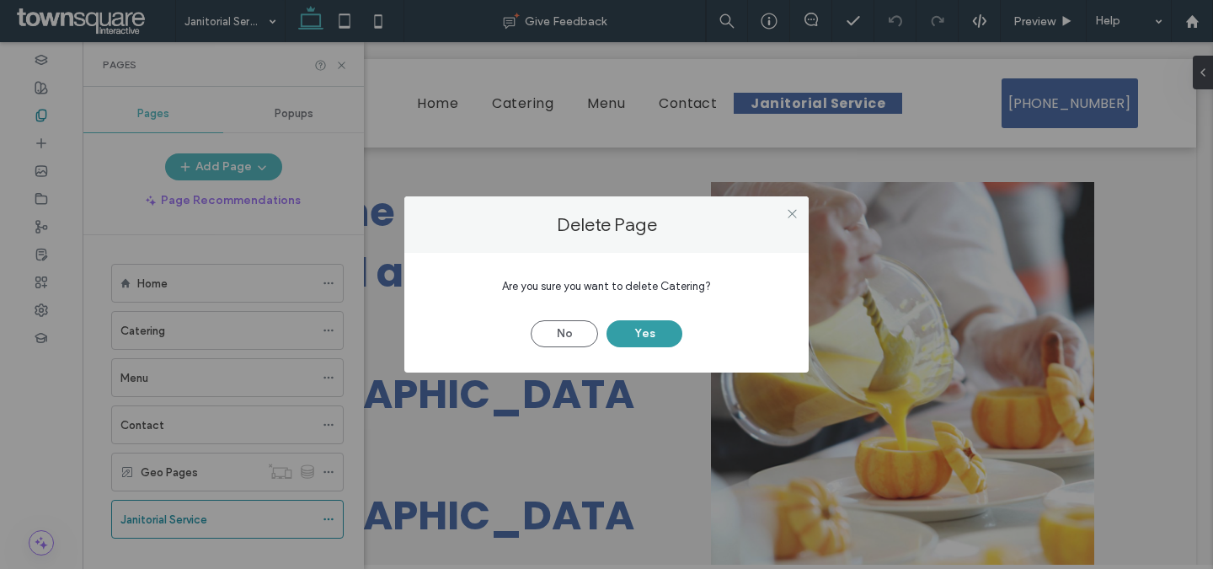
click at [648, 334] on button "Yes" at bounding box center [645, 333] width 76 height 27
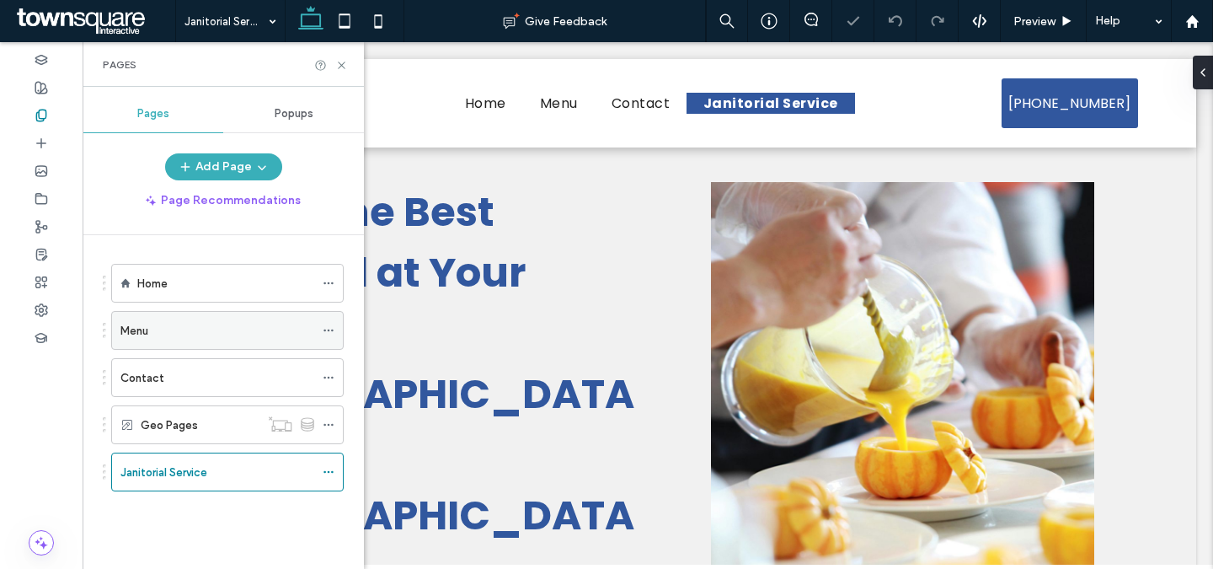
click at [328, 328] on icon at bounding box center [329, 330] width 12 height 12
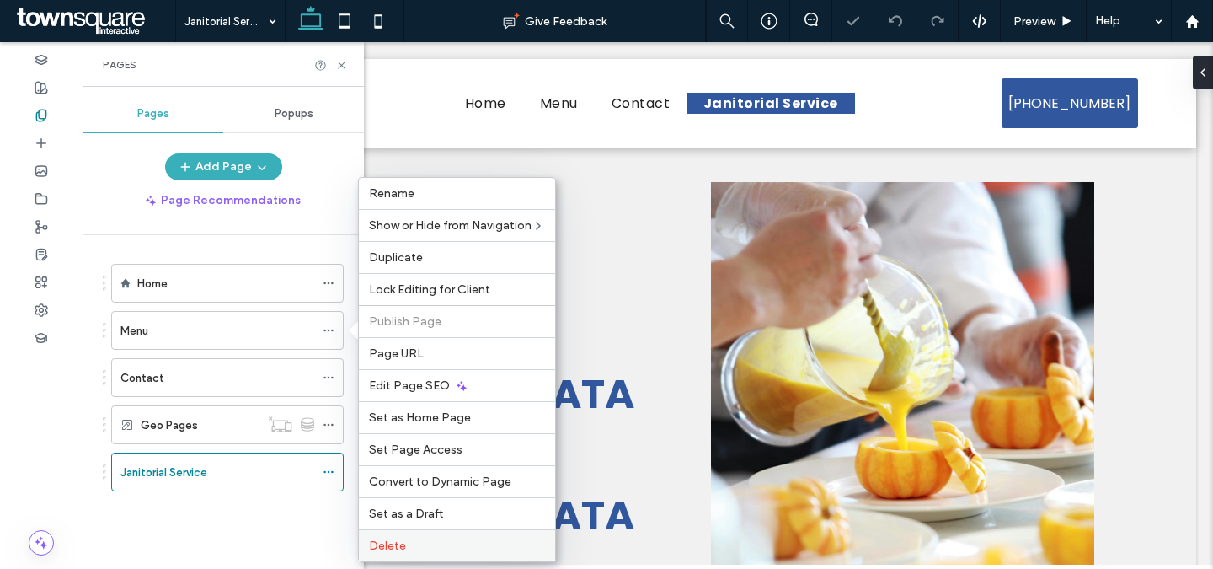
click at [414, 540] on label "Delete" at bounding box center [457, 545] width 176 height 14
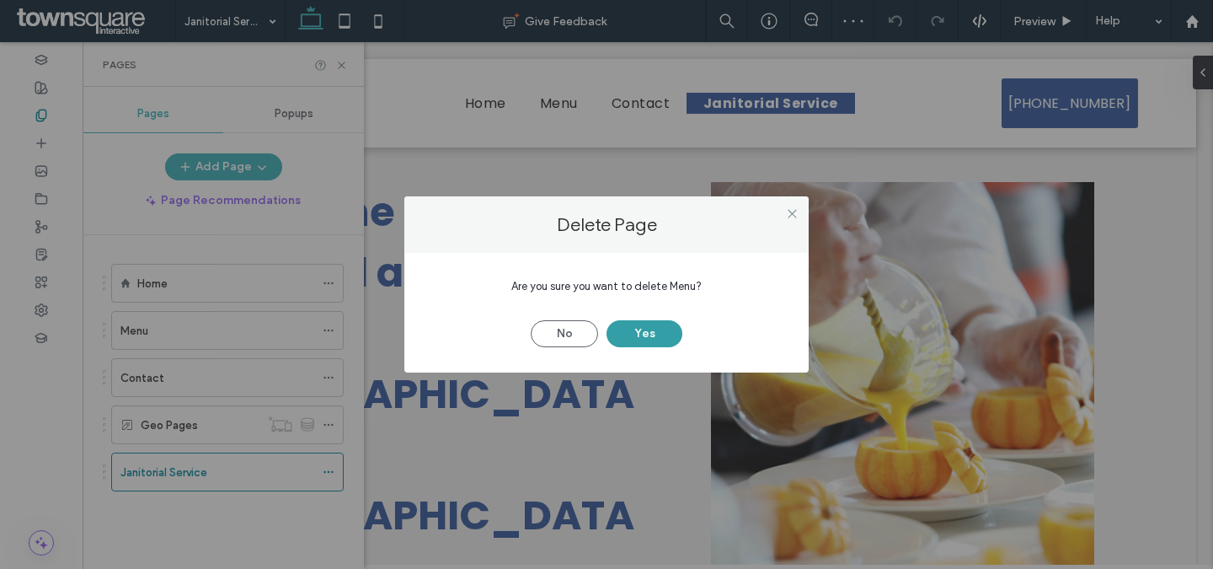
click at [635, 331] on button "Yes" at bounding box center [645, 333] width 76 height 27
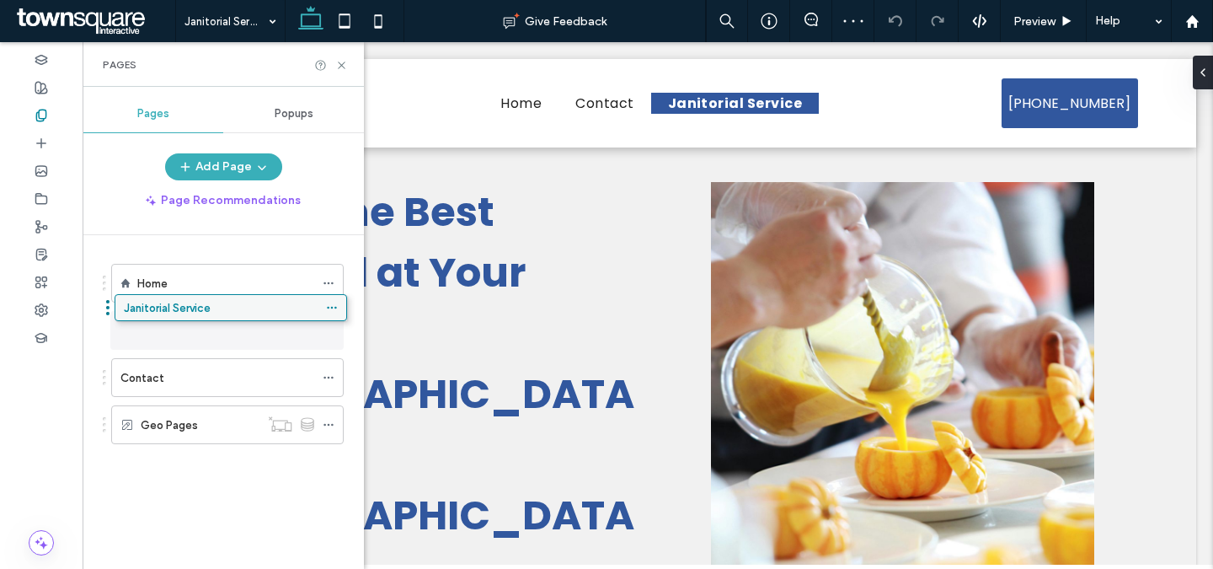
drag, startPoint x: 152, startPoint y: 420, endPoint x: 156, endPoint y: 309, distance: 111.3
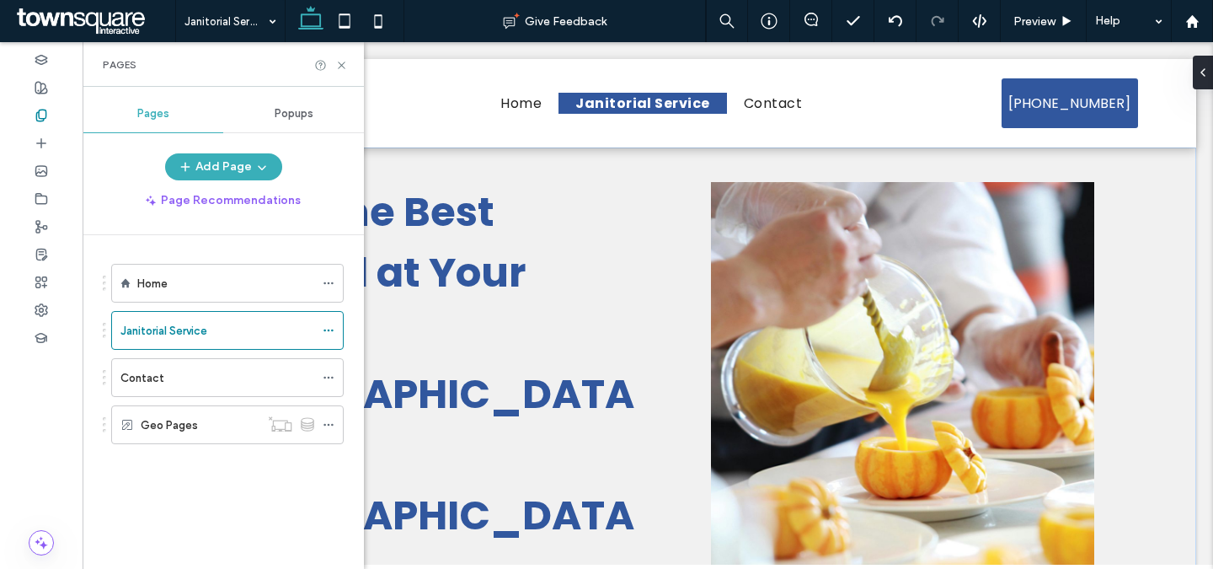
click at [424, 287] on span "Serve the Best Seafood at Your Event in [GEOGRAPHIC_DATA], [GEOGRAPHIC_DATA]" at bounding box center [417, 394] width 435 height 420
click at [424, 287] on div "Serve the Best Seafood at Your Event in [GEOGRAPHIC_DATA], [GEOGRAPHIC_DATA]" at bounding box center [423, 394] width 447 height 425
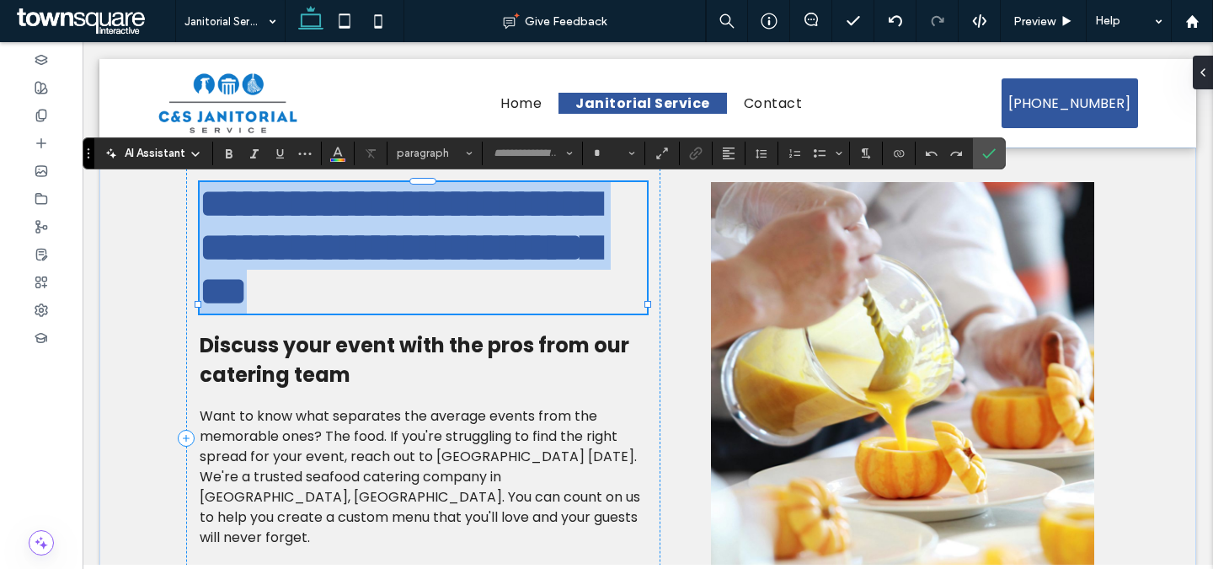
type input "*******"
type input "**"
paste div
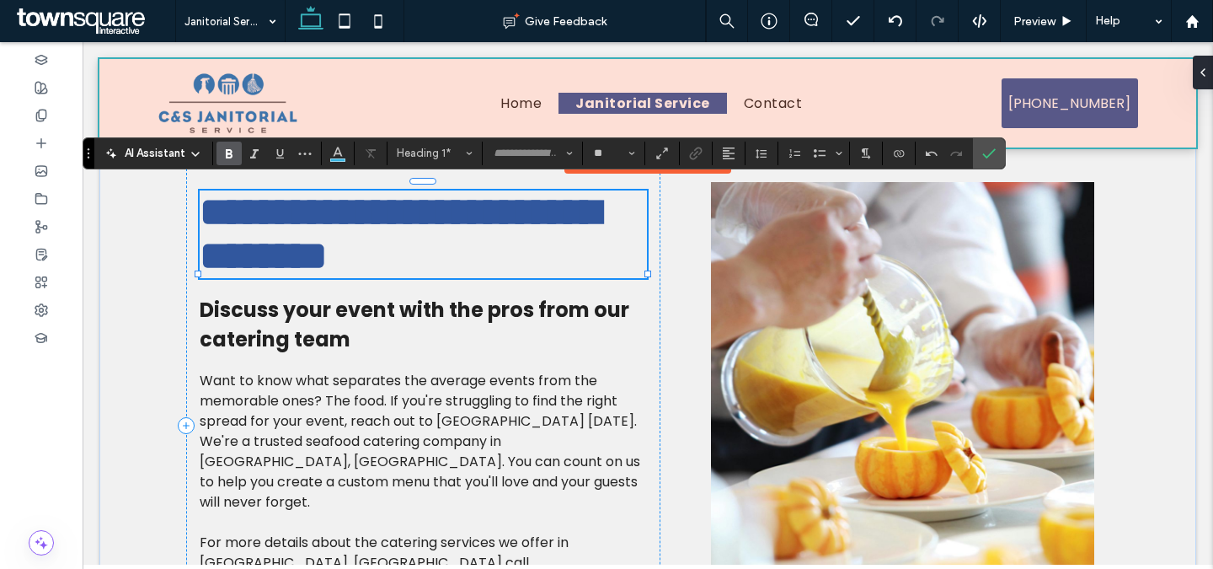
type input "*******"
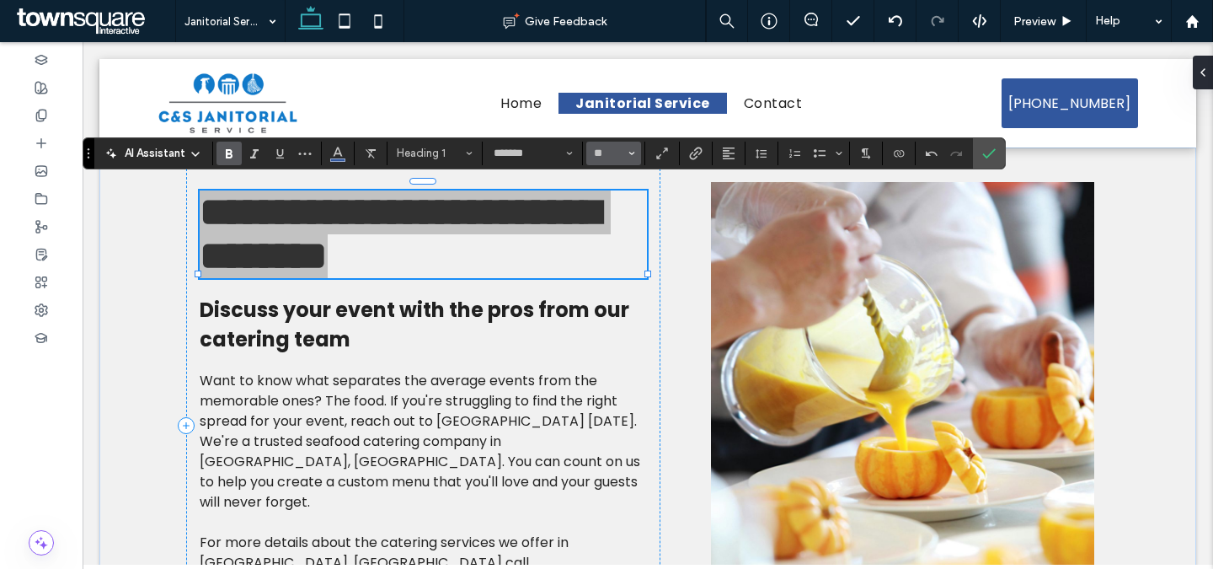
click at [634, 150] on icon "Size" at bounding box center [631, 153] width 7 height 7
click at [622, 246] on label "36" at bounding box center [613, 258] width 54 height 24
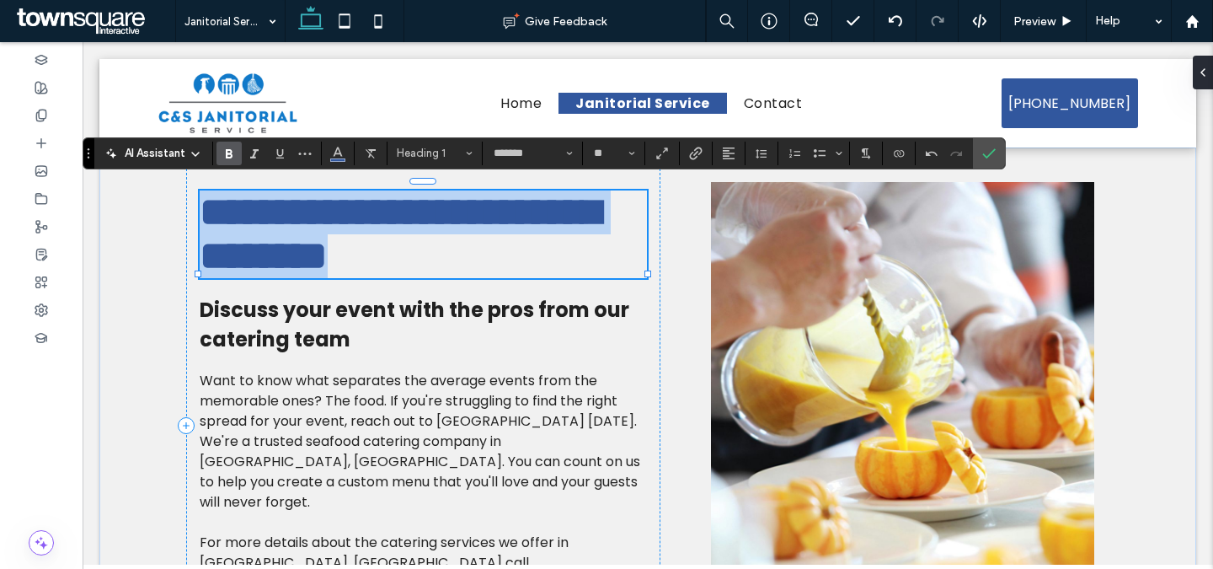
type input "**"
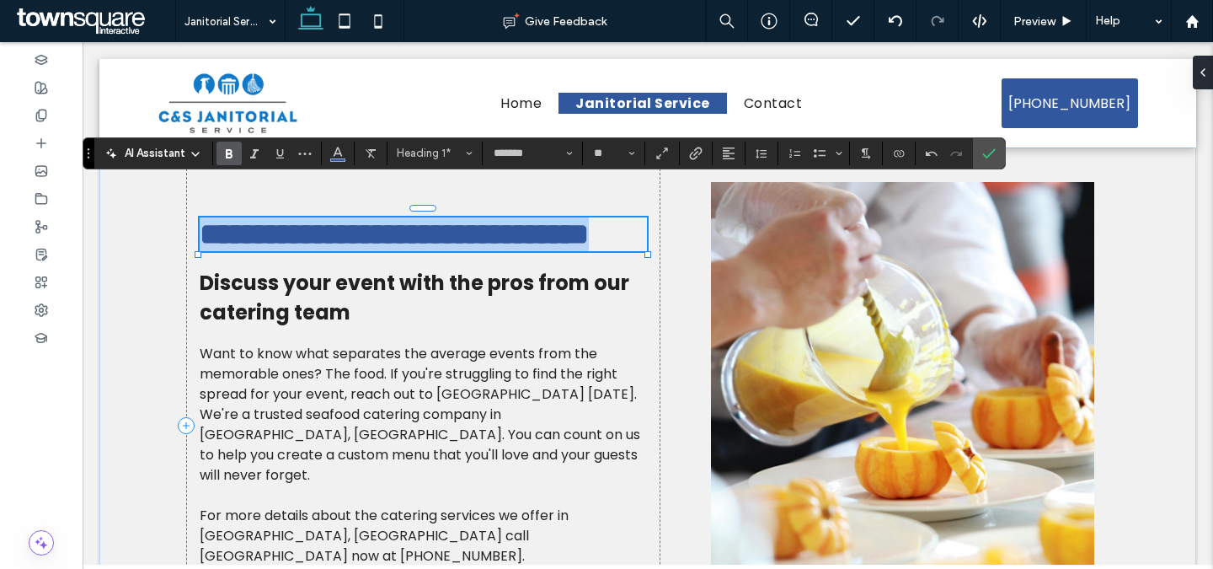
click at [335, 326] on span "Discuss your event with the pros from our catering team" at bounding box center [415, 297] width 430 height 57
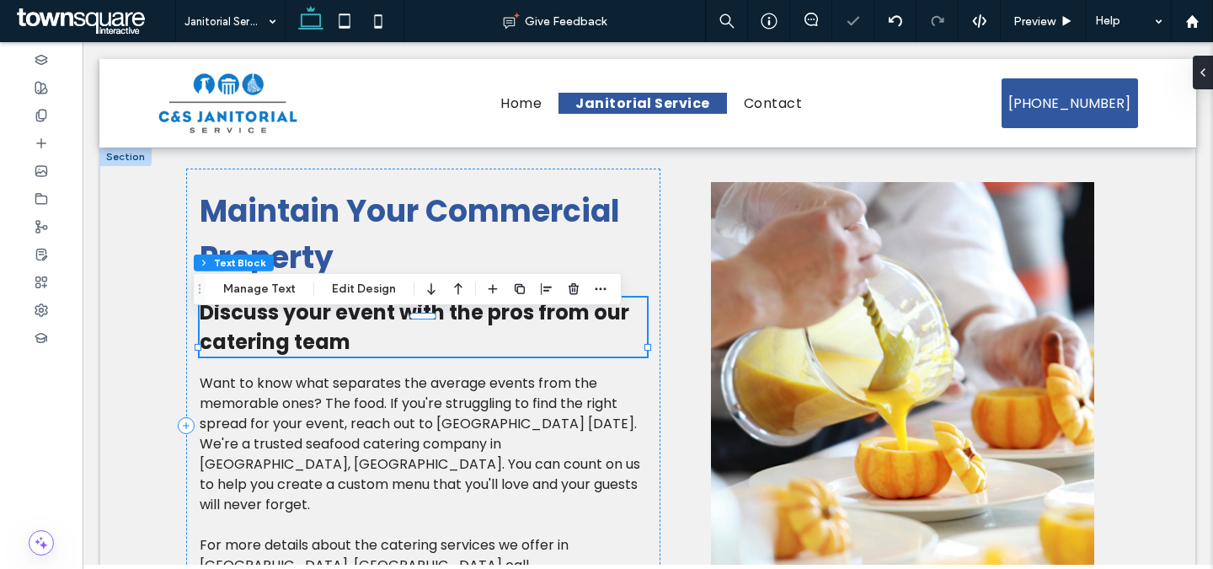
click at [335, 356] on span "Discuss your event with the pros from our catering team" at bounding box center [415, 326] width 430 height 57
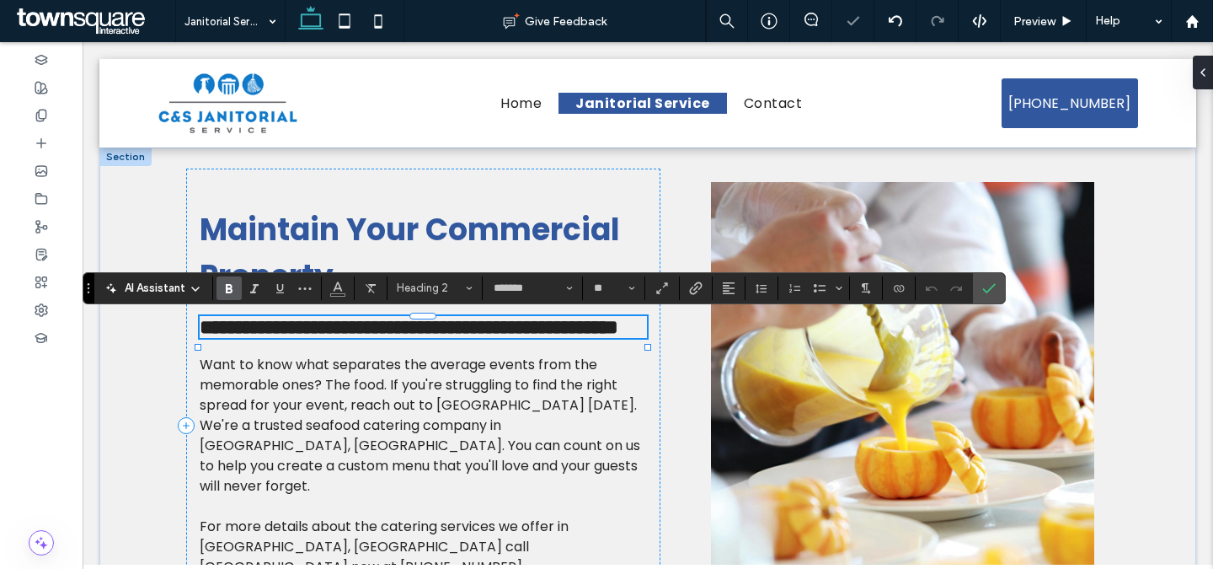
paste div
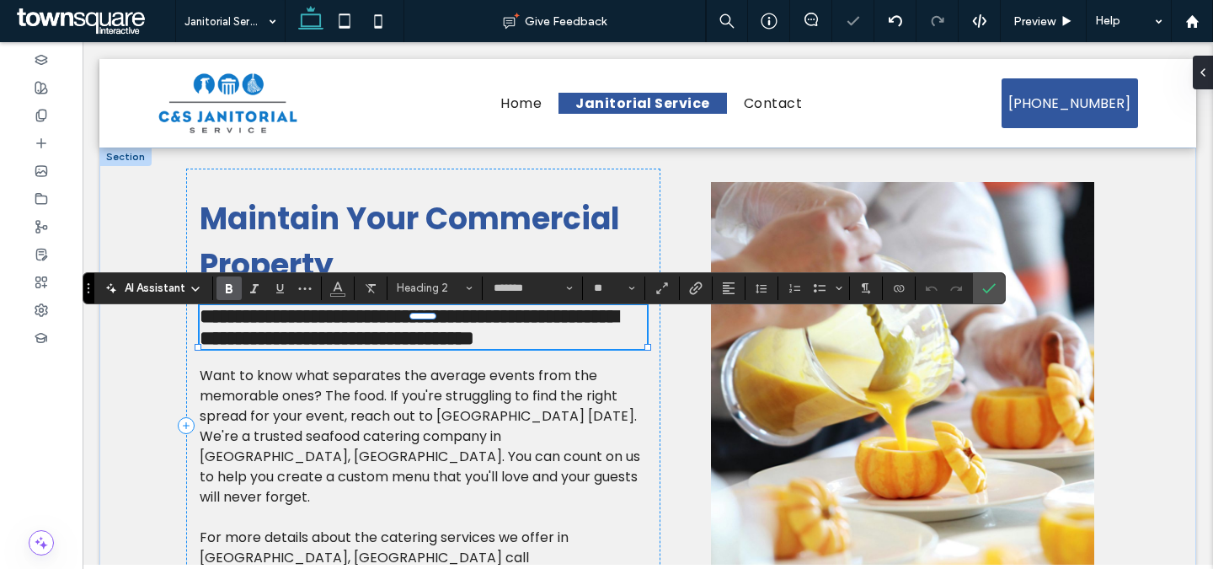
type input "**"
type input "*******"
type input "**"
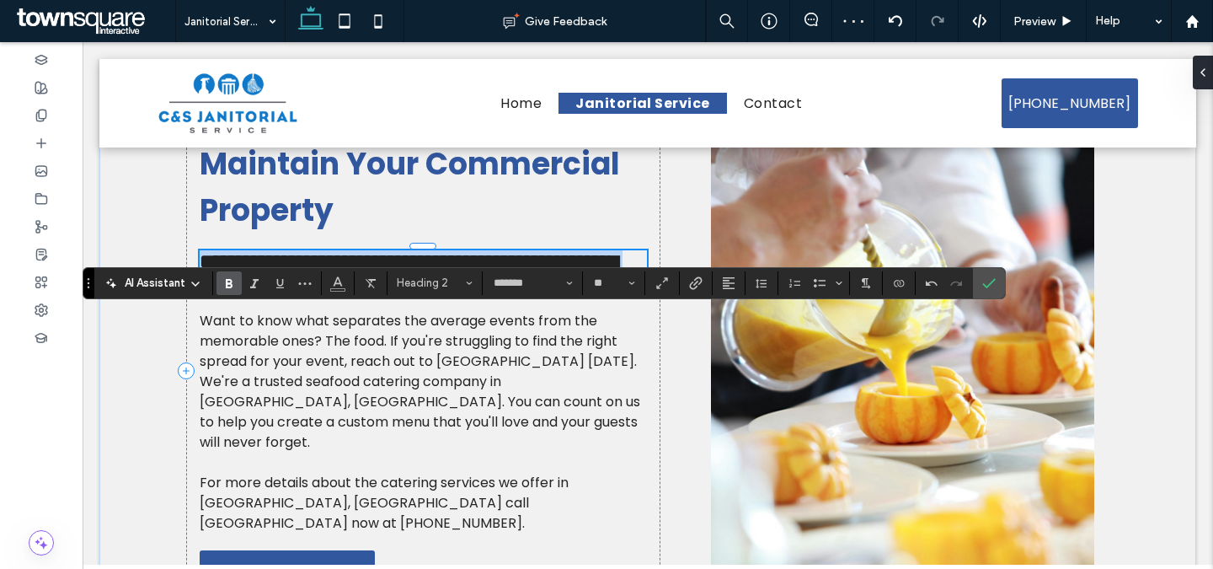
scroll to position [137, 0]
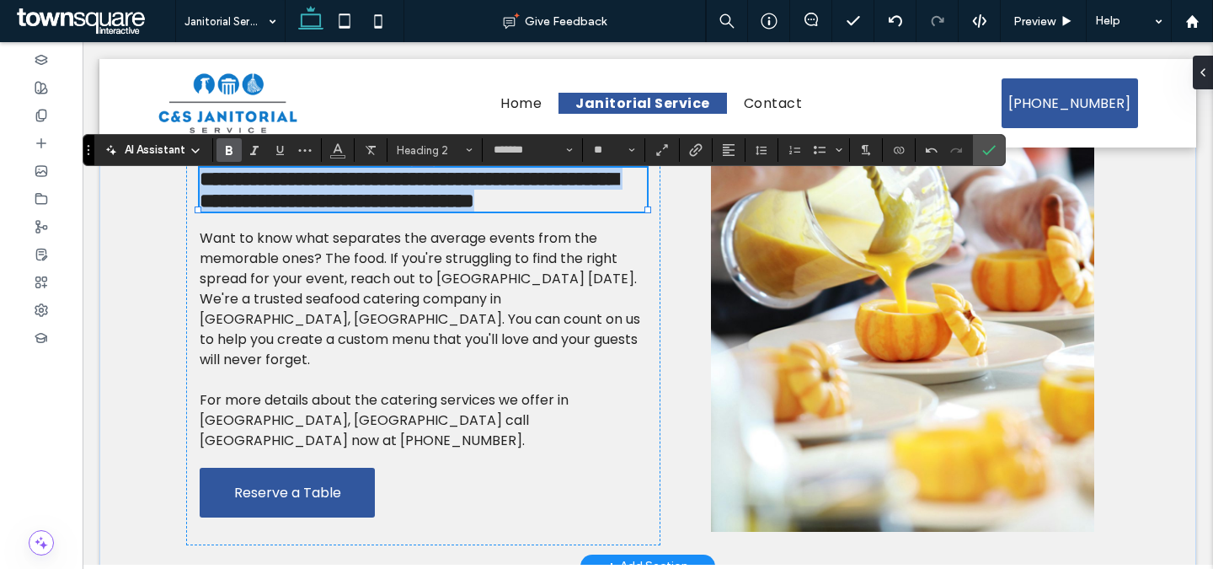
click at [372, 339] on span "Want to know what separates the average events from the memorable ones? The foo…" at bounding box center [420, 298] width 441 height 141
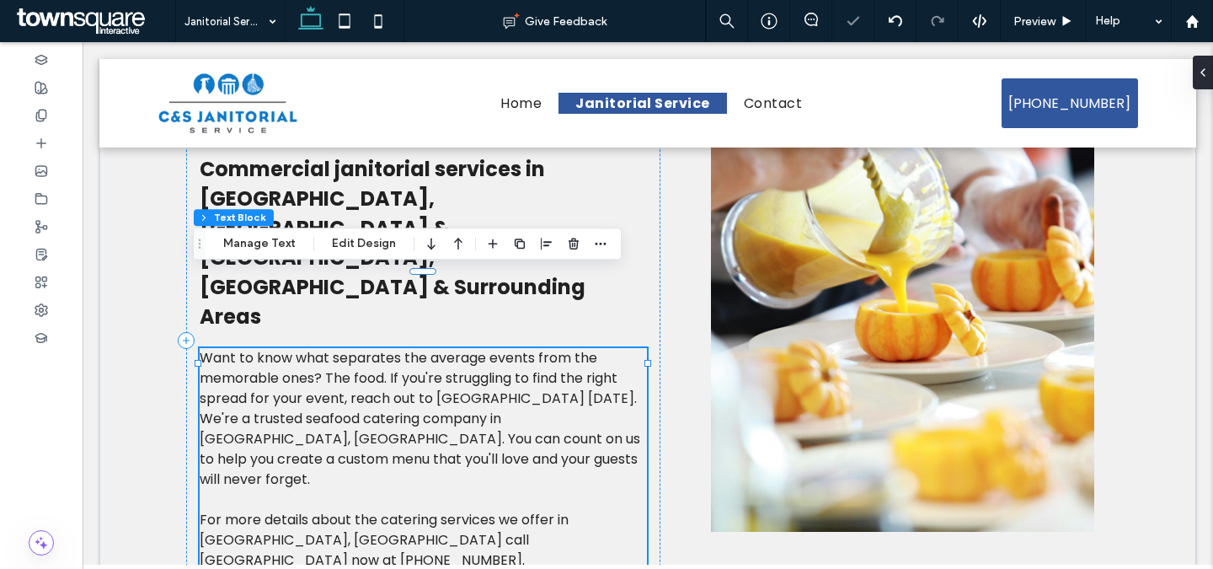
click at [372, 348] on span "Want to know what separates the average events from the memorable ones? The foo…" at bounding box center [420, 418] width 441 height 141
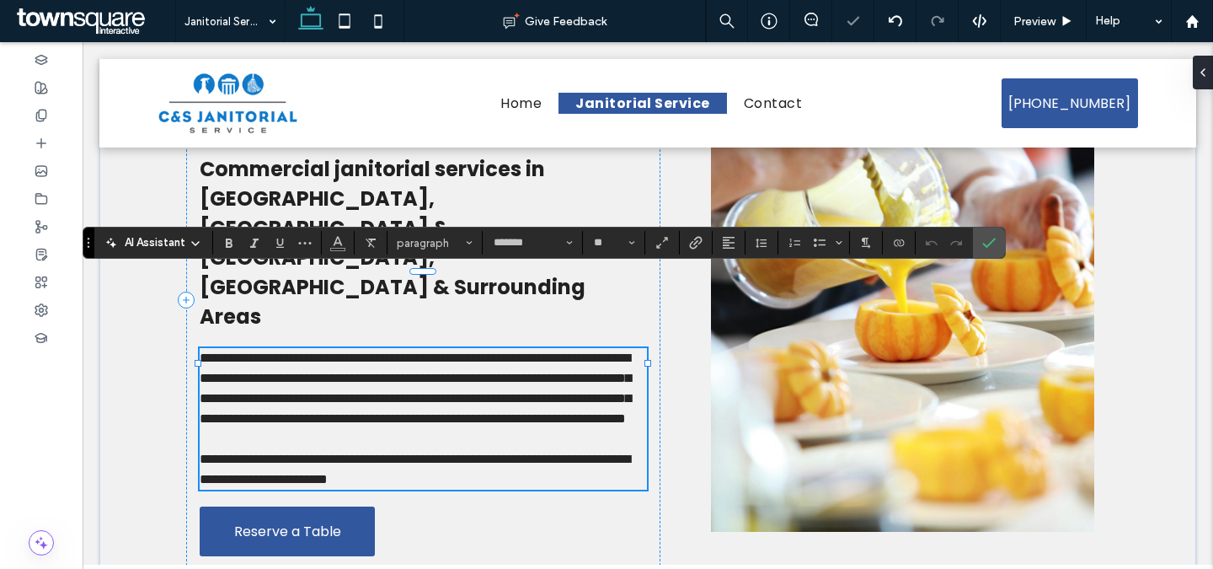
paste div
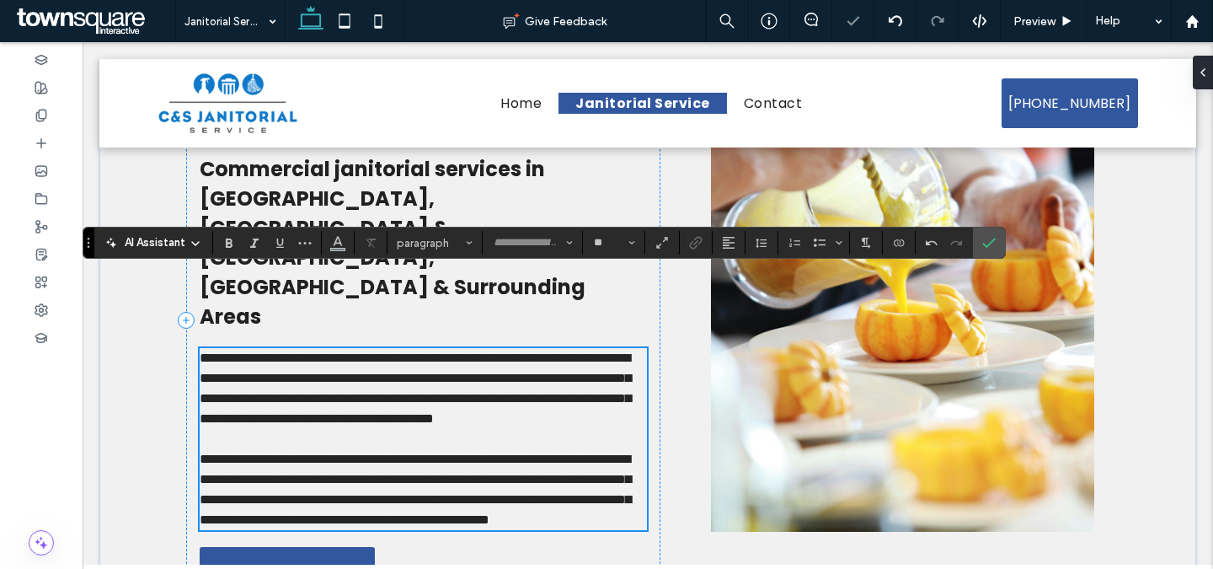
scroll to position [41, 0]
click at [992, 249] on icon "Confirm" at bounding box center [988, 242] width 13 height 13
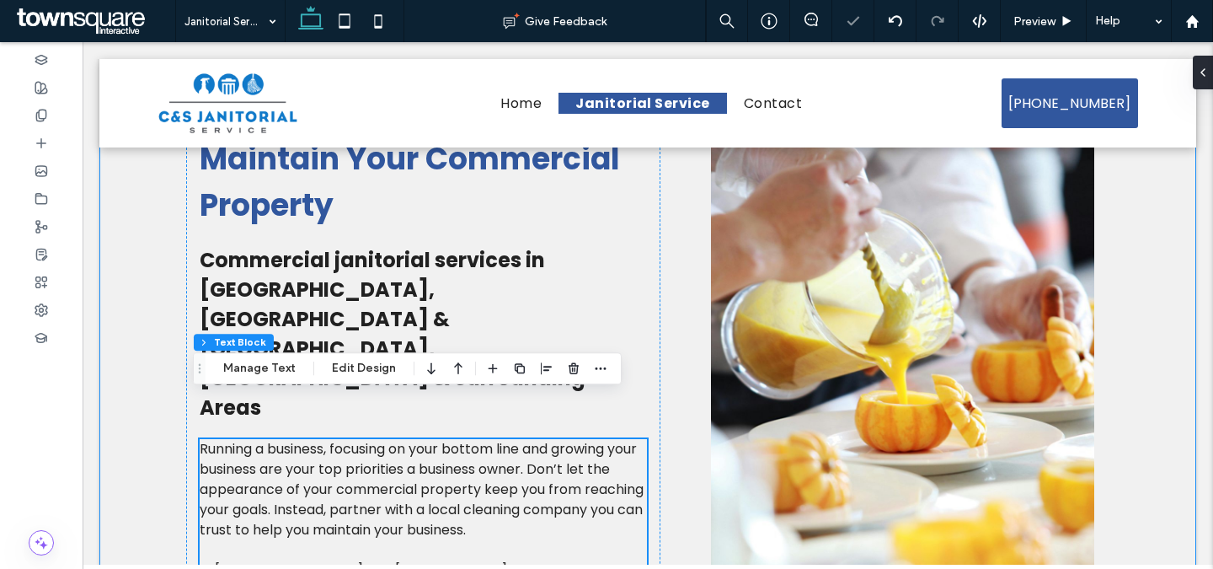
scroll to position [0, 0]
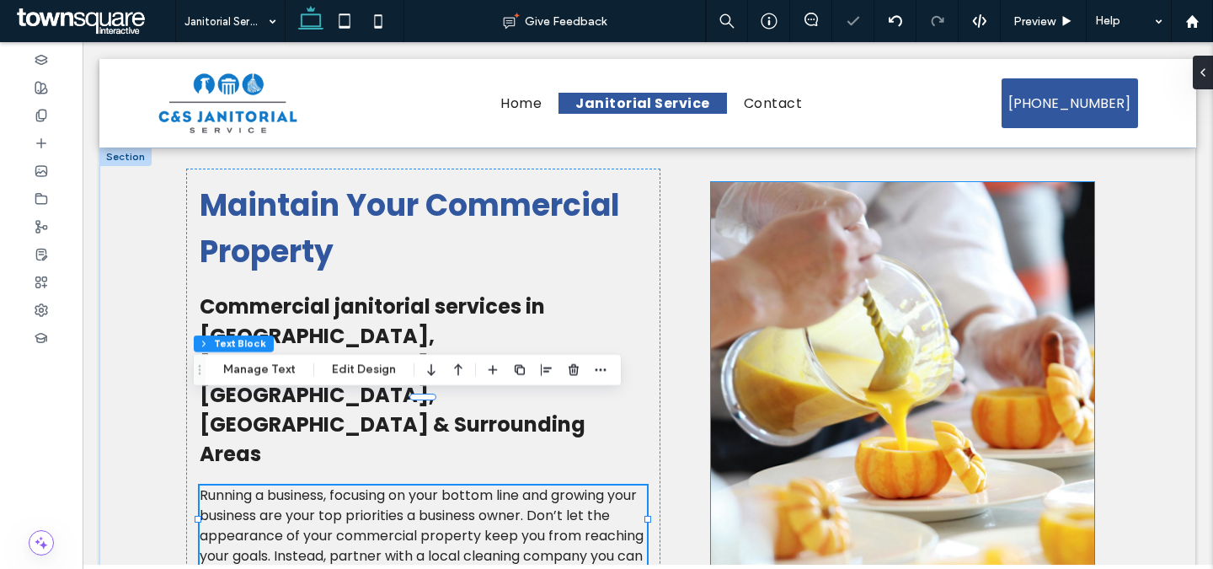
click at [960, 333] on img at bounding box center [902, 425] width 383 height 487
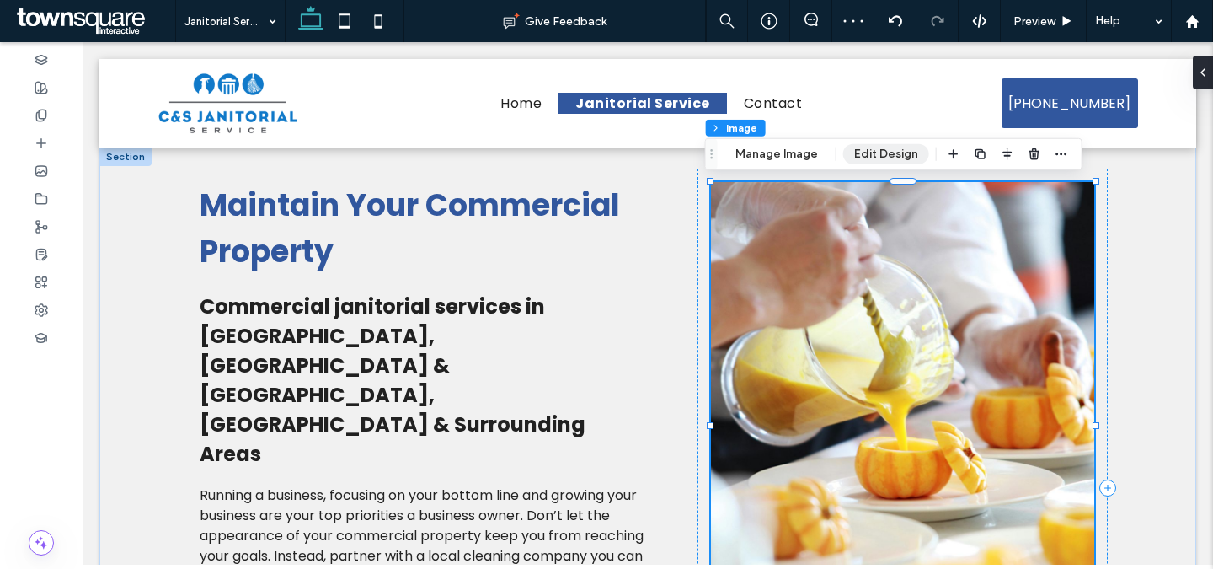
click at [905, 158] on button "Edit Design" at bounding box center [886, 154] width 86 height 20
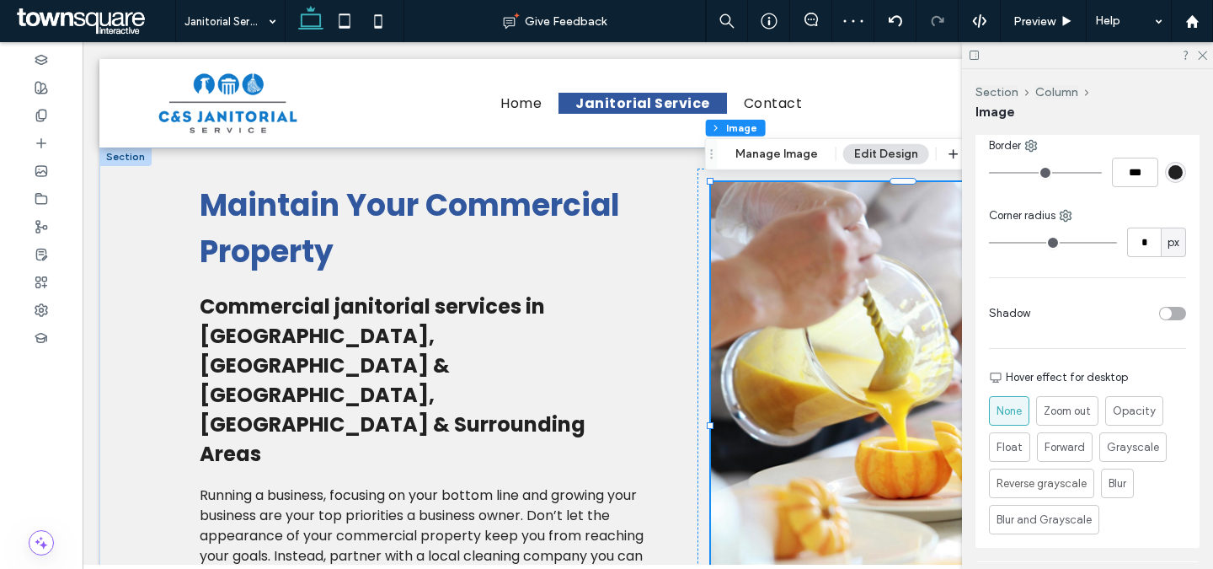
scroll to position [538, 0]
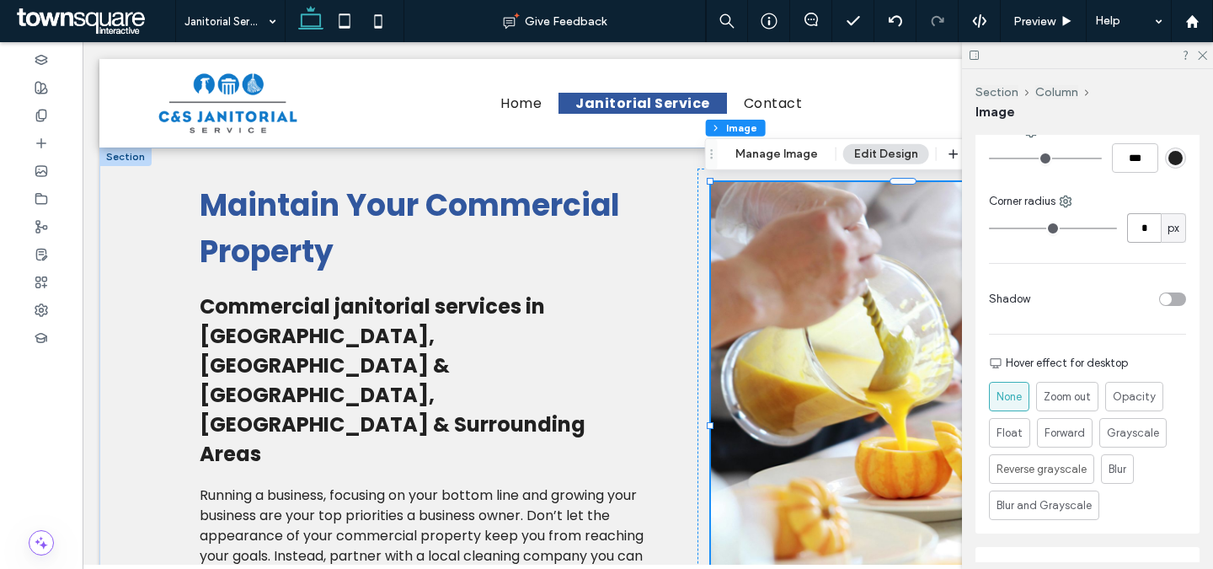
click at [1141, 227] on input "*" at bounding box center [1144, 227] width 34 height 29
type input "*"
click at [1139, 267] on div "Cover Full image No repeat Position Do not optimize this image Border *** Corne…" at bounding box center [1088, 207] width 224 height 654
click at [1168, 295] on div "toggle" at bounding box center [1172, 298] width 27 height 13
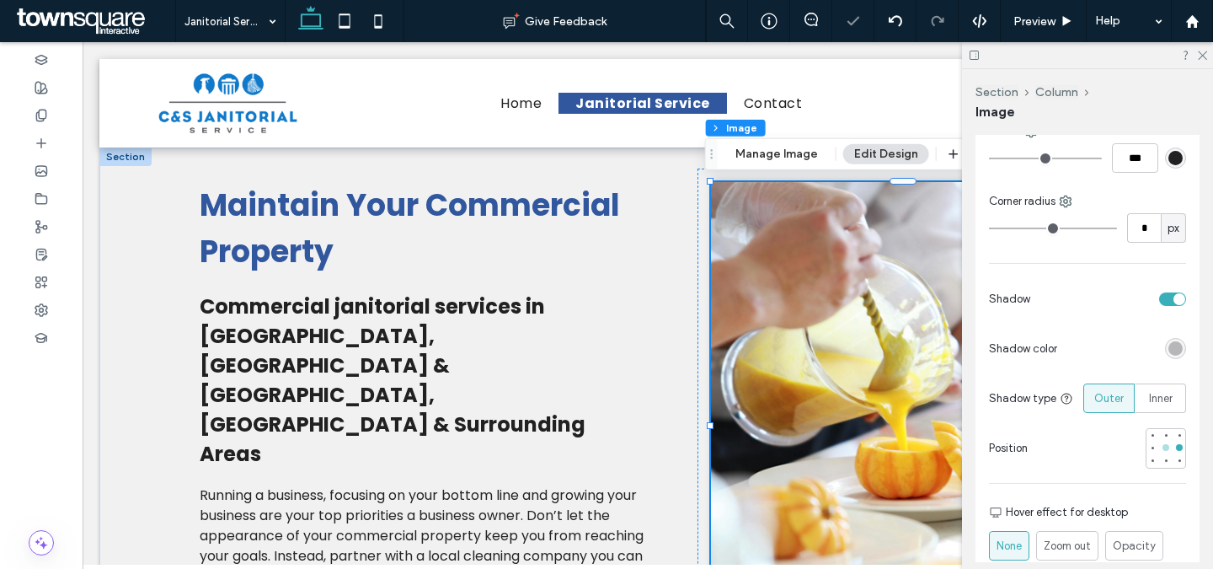
click at [1163, 448] on div at bounding box center [1166, 447] width 7 height 7
click at [801, 159] on button "Manage Image" at bounding box center [776, 154] width 104 height 20
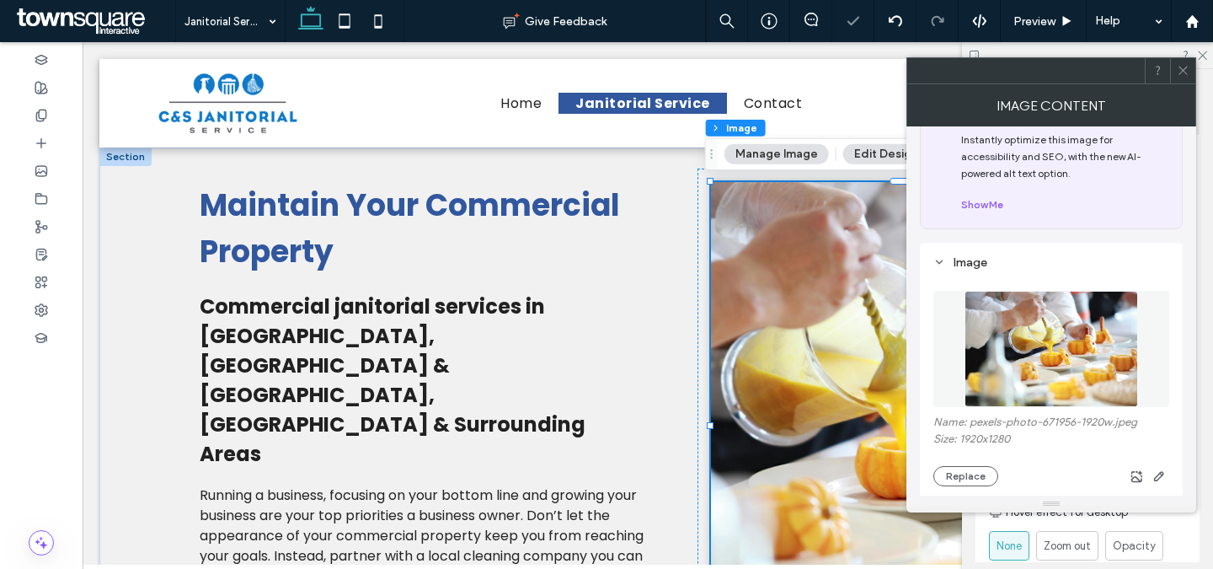
scroll to position [126, 0]
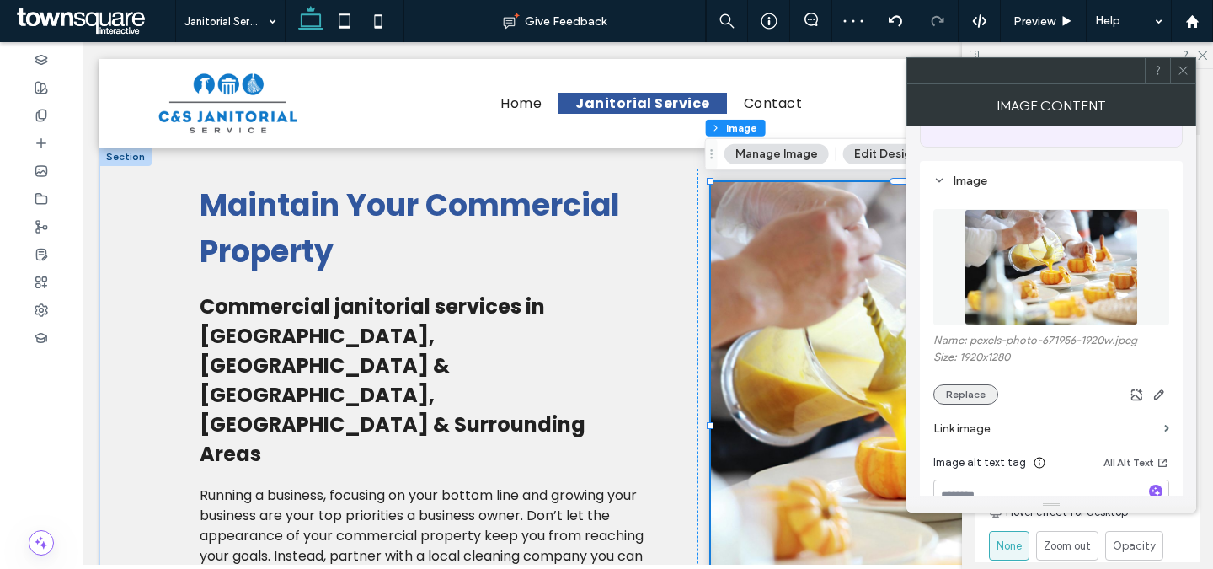
click at [977, 396] on button "Replace" at bounding box center [965, 394] width 65 height 20
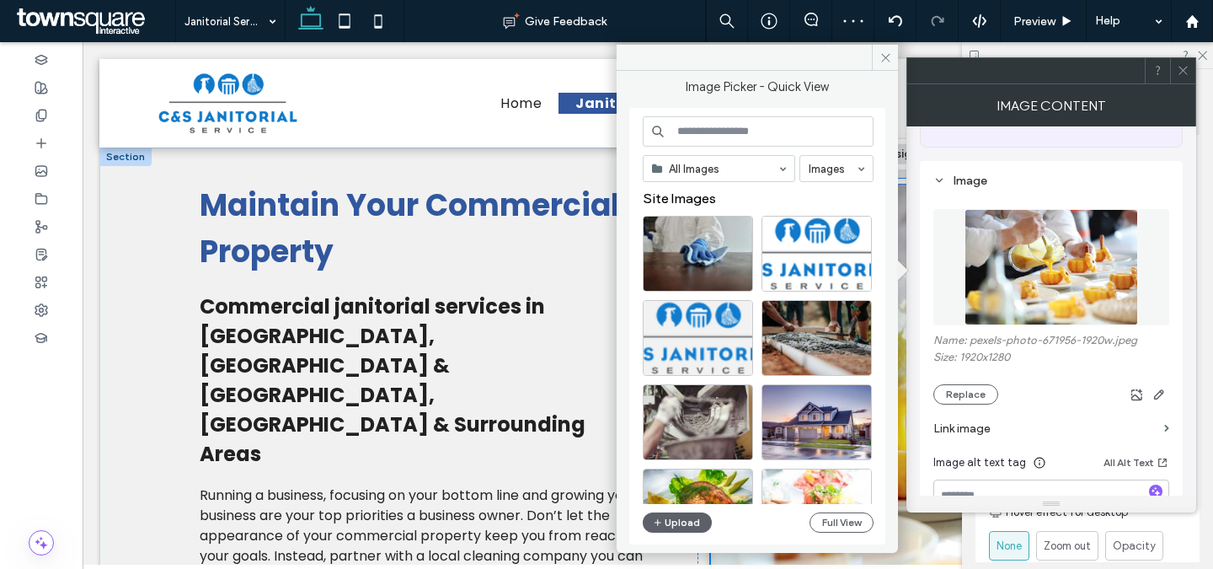
click at [752, 130] on input at bounding box center [758, 131] width 231 height 30
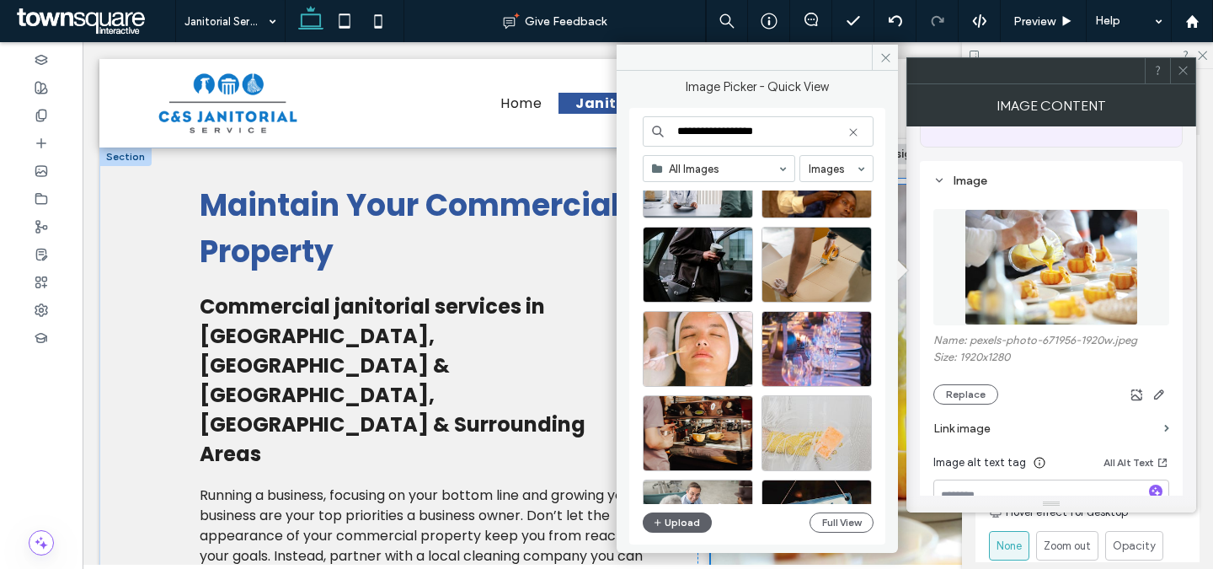
scroll to position [4317, 0]
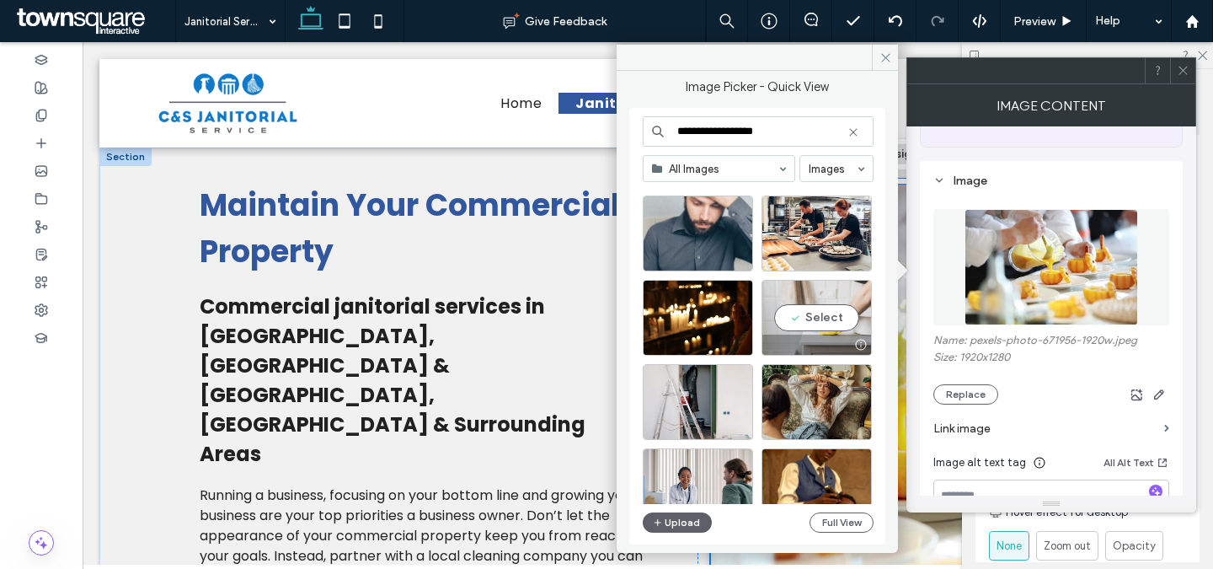
type input "**********"
click at [843, 315] on div "Select" at bounding box center [817, 318] width 110 height 76
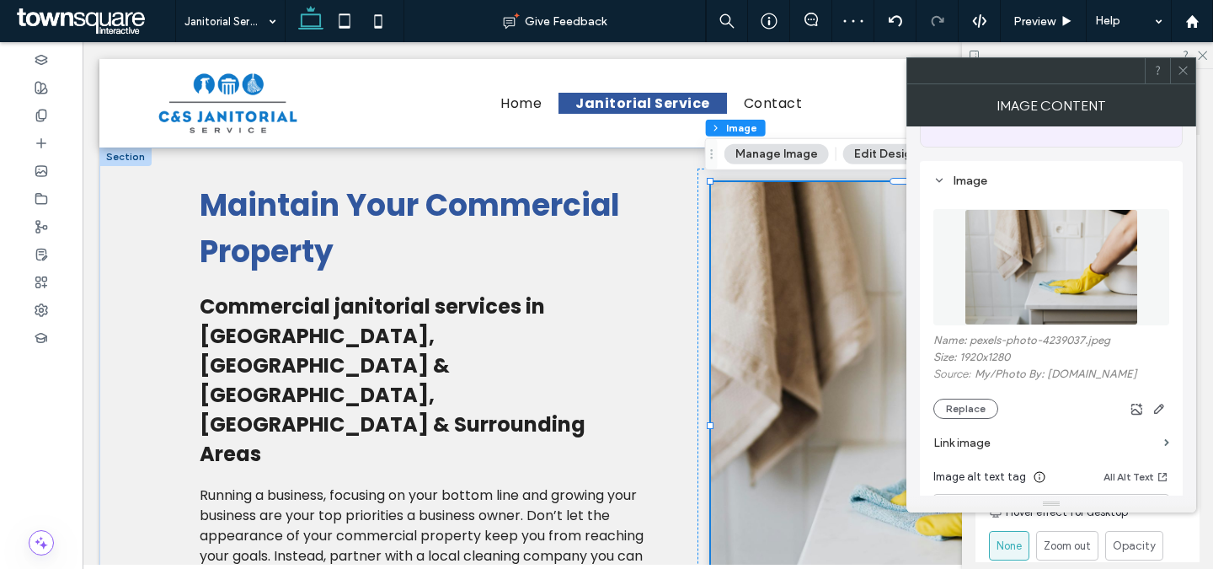
click at [1180, 76] on icon at bounding box center [1183, 70] width 13 height 13
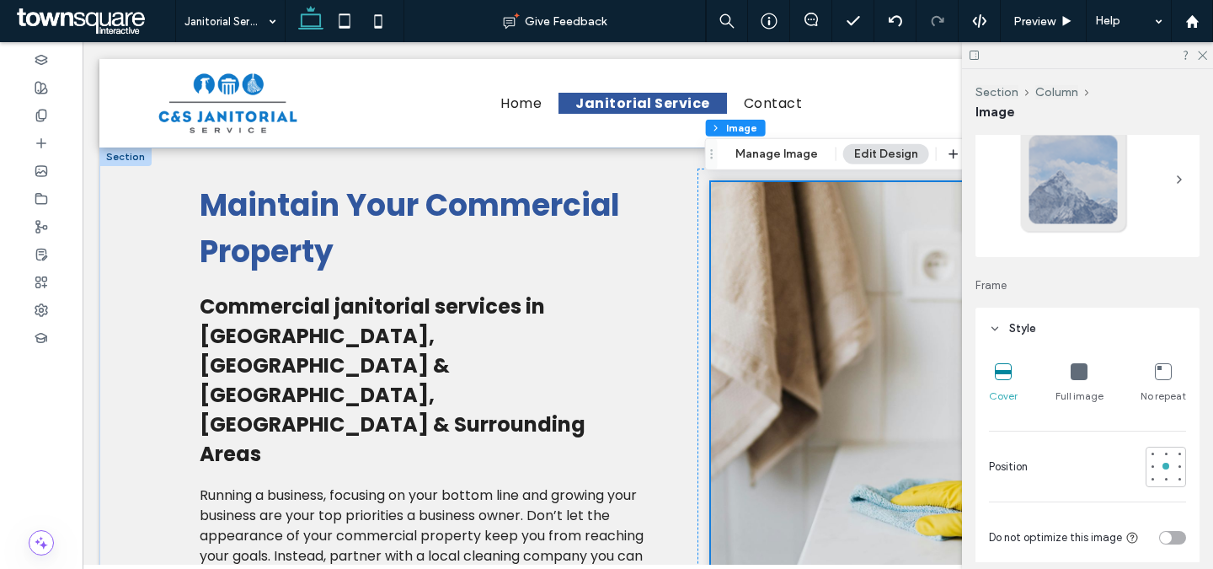
scroll to position [3, 0]
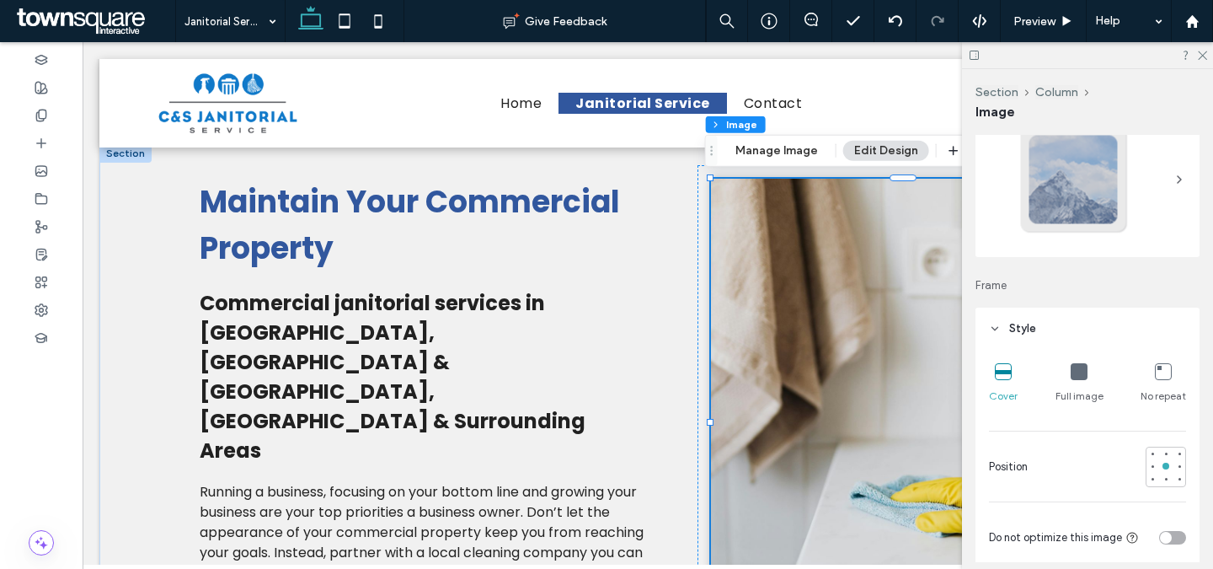
click at [1205, 47] on div at bounding box center [1087, 55] width 251 height 26
click at [1200, 59] on div at bounding box center [1087, 55] width 251 height 26
click at [1202, 54] on icon at bounding box center [1201, 54] width 11 height 11
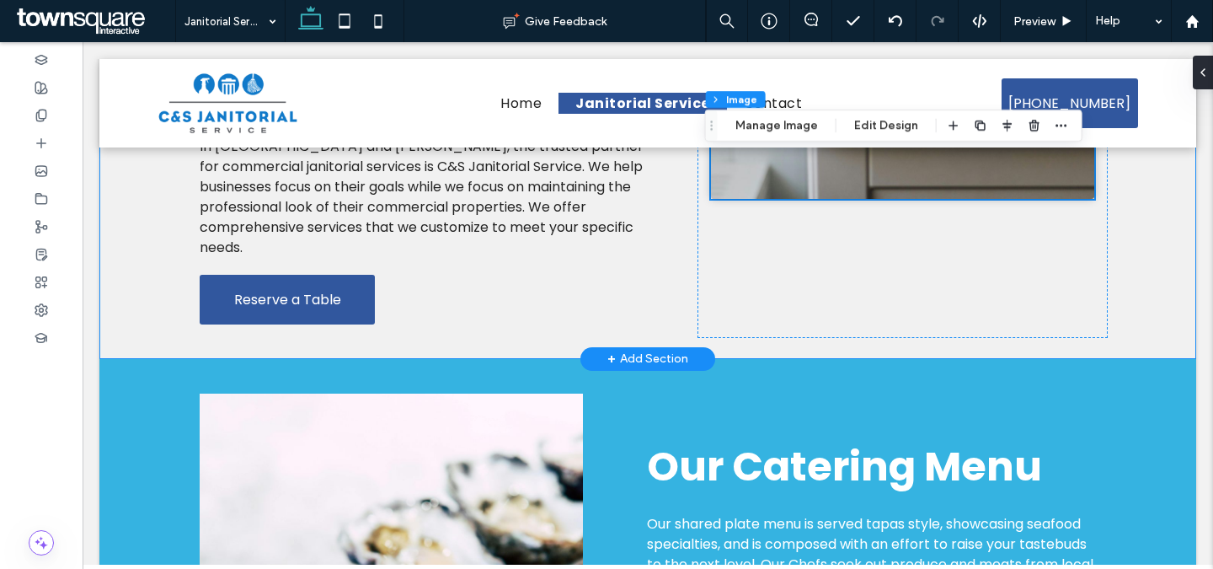
scroll to position [161, 0]
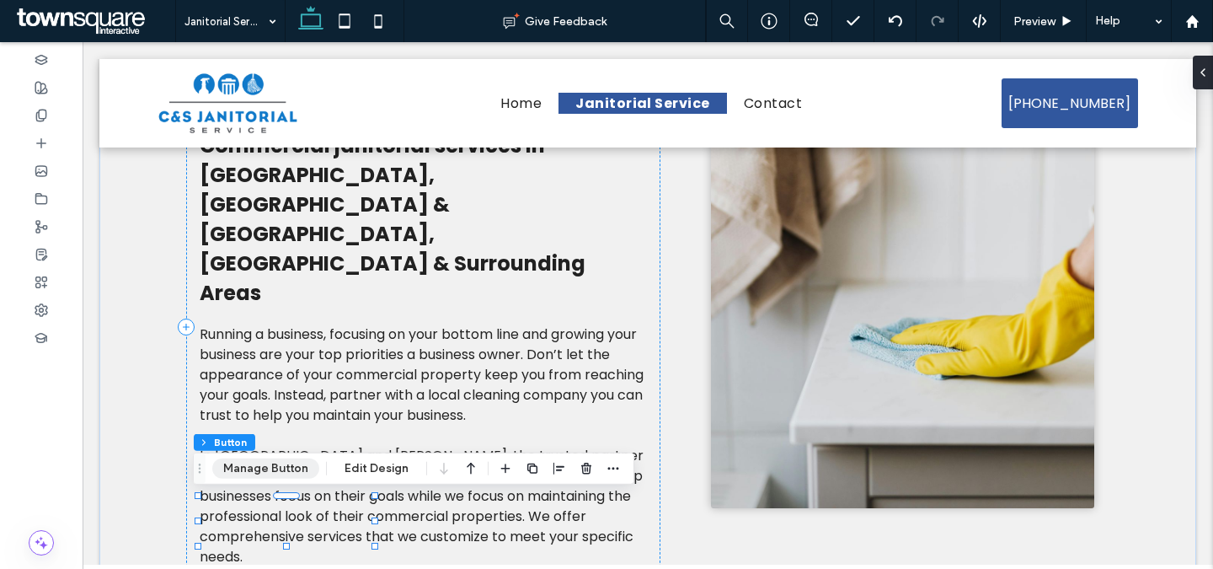
drag, startPoint x: 268, startPoint y: 468, endPoint x: 191, endPoint y: 378, distance: 118.3
click at [268, 468] on button "Manage Button" at bounding box center [265, 468] width 107 height 20
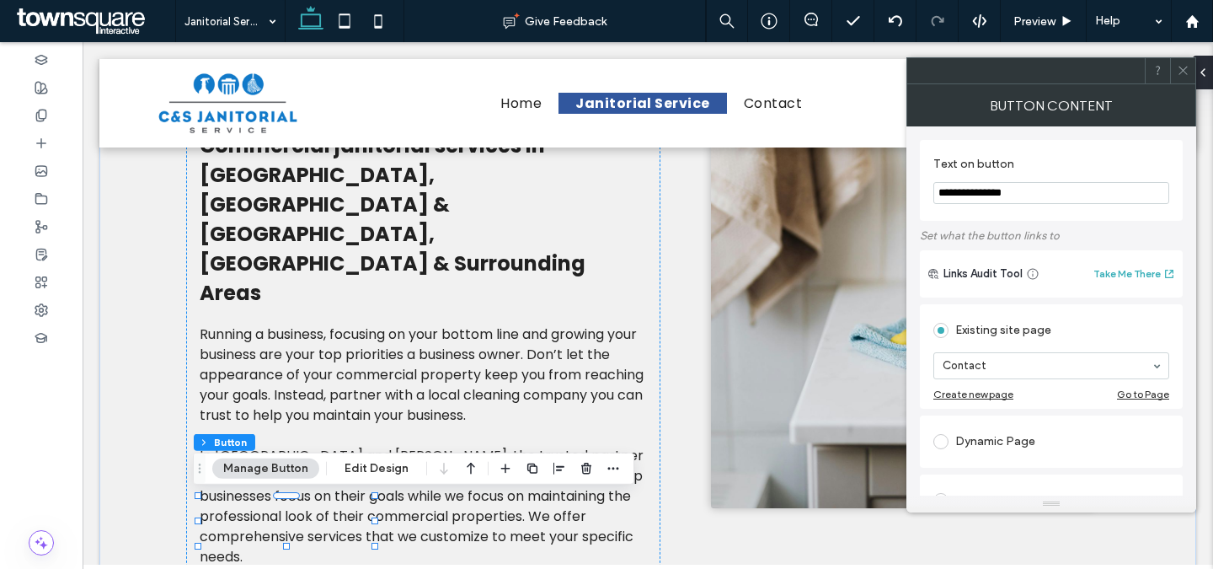
click at [1045, 194] on input "**********" at bounding box center [1051, 193] width 236 height 22
click at [1045, 193] on input "**********" at bounding box center [1051, 193] width 236 height 22
type input "**********"
click at [1067, 81] on div at bounding box center [1026, 70] width 238 height 25
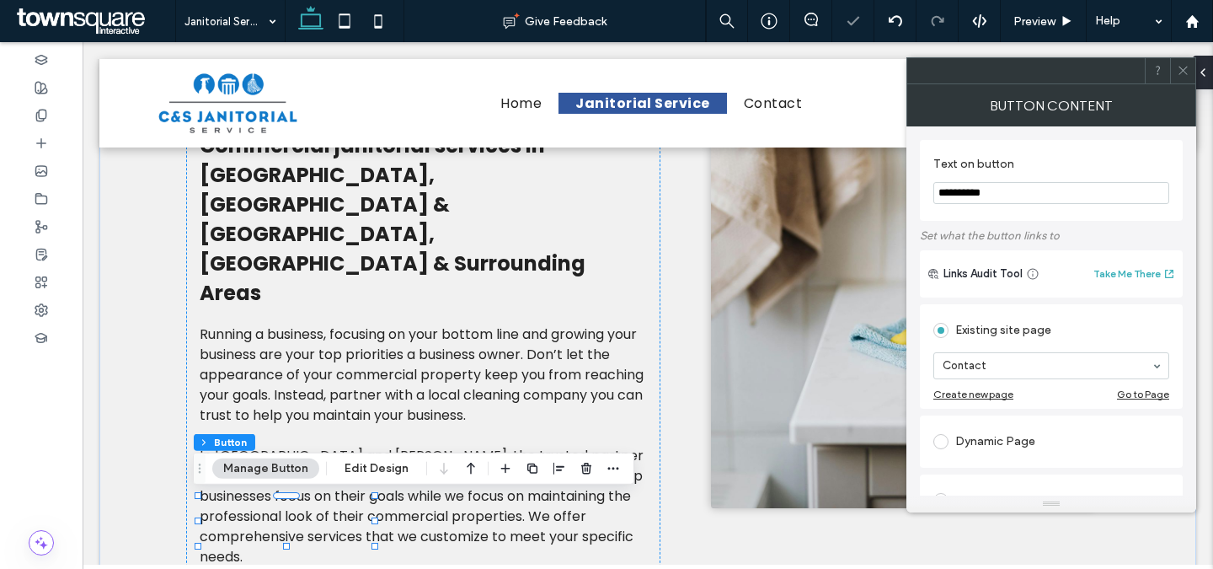
click at [1193, 71] on div at bounding box center [1182, 70] width 25 height 25
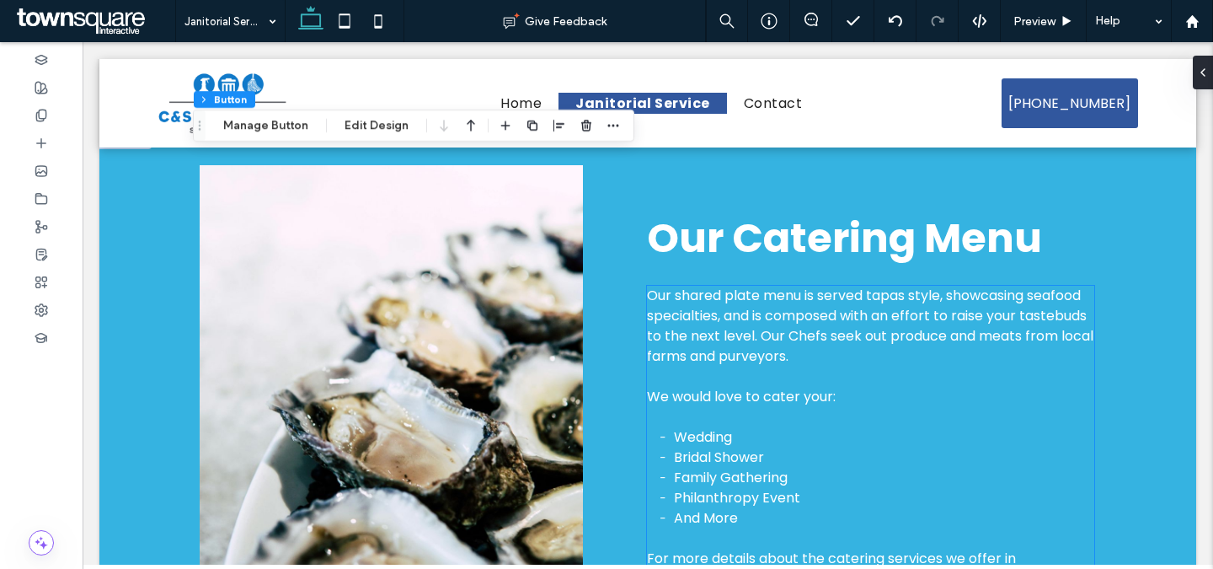
scroll to position [361, 0]
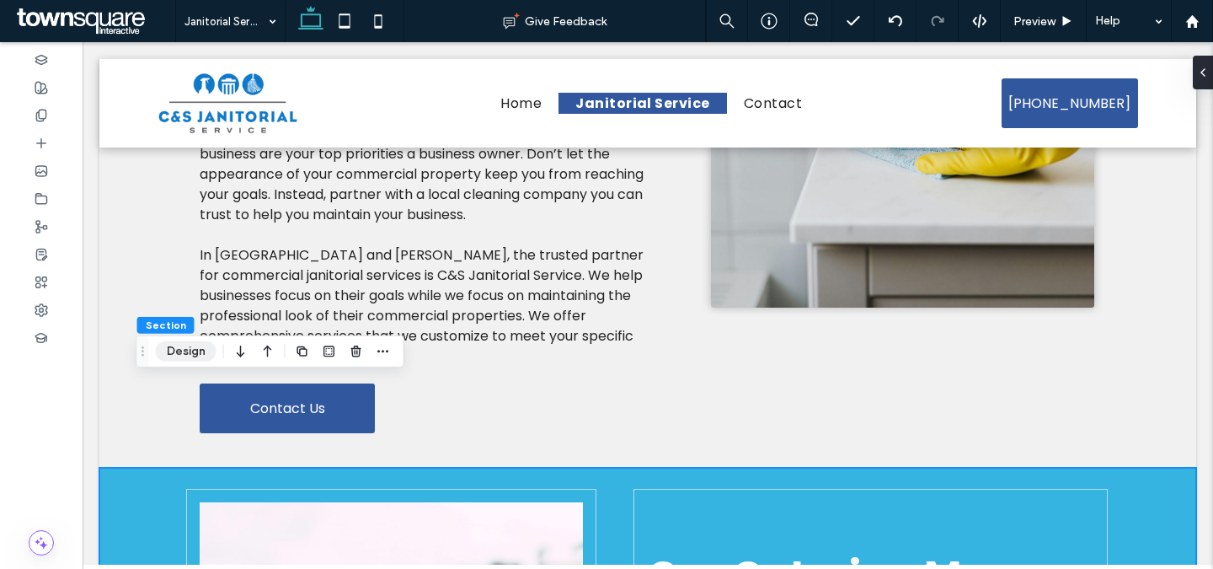
drag, startPoint x: 190, startPoint y: 355, endPoint x: 175, endPoint y: 252, distance: 103.8
click at [190, 355] on button "Design" at bounding box center [186, 351] width 61 height 20
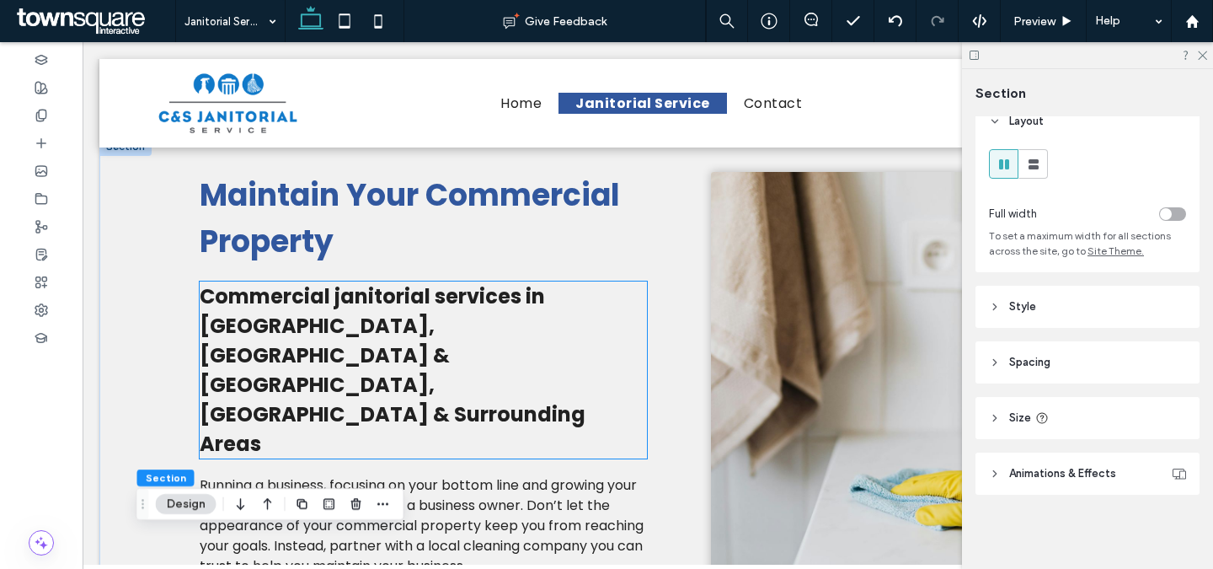
scroll to position [0, 0]
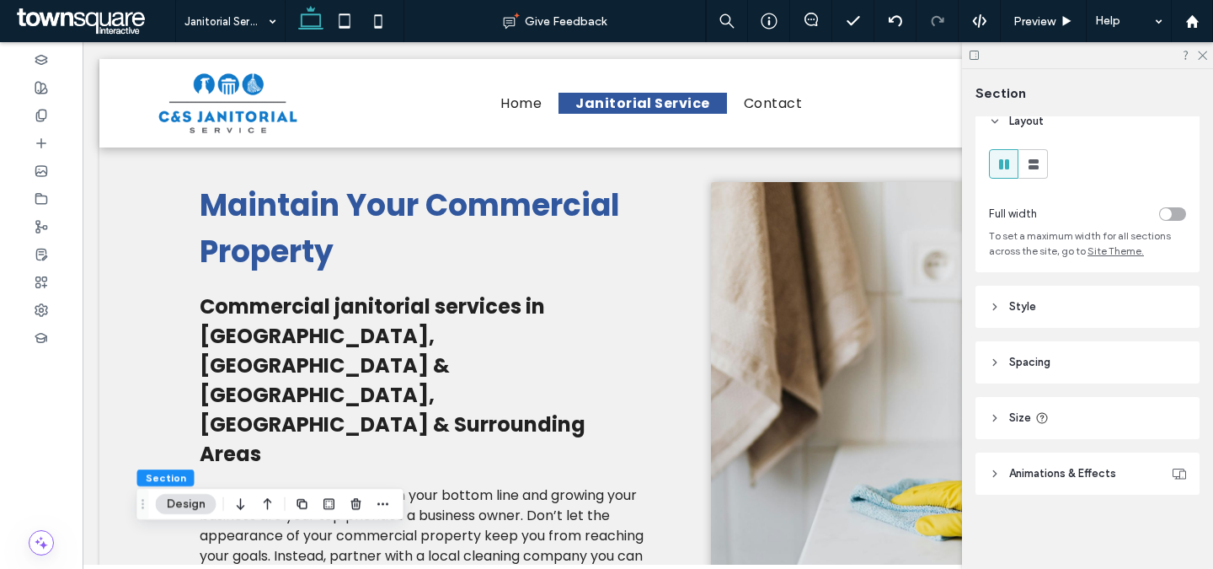
click at [1095, 306] on header "Style" at bounding box center [1088, 307] width 224 height 42
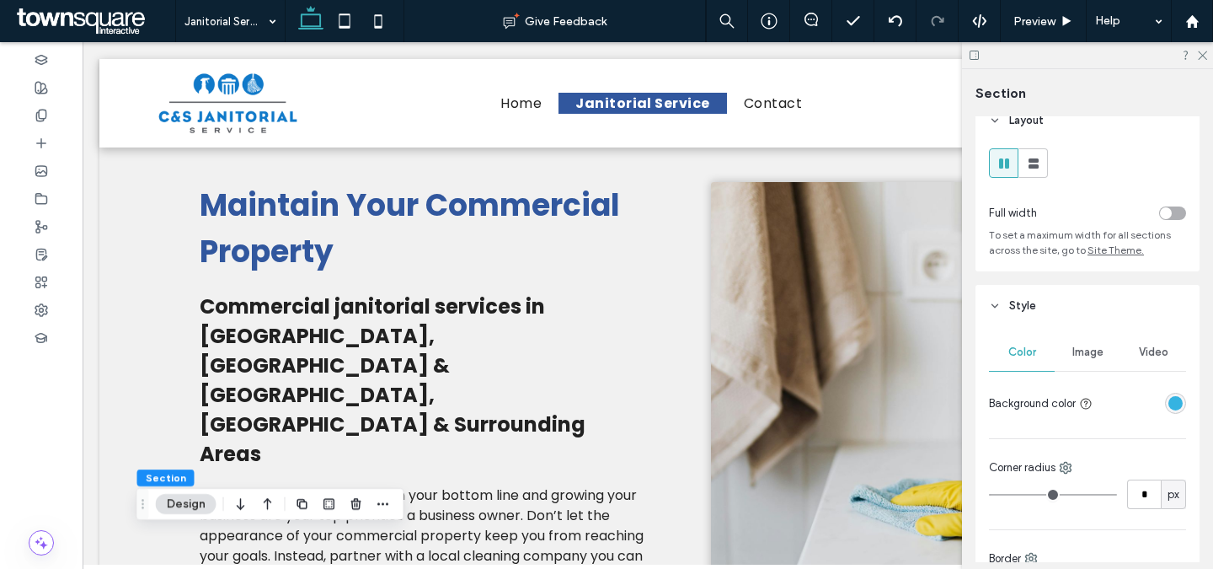
click at [1168, 406] on div "rgba(53, 179, 225, 1)" at bounding box center [1175, 403] width 14 height 14
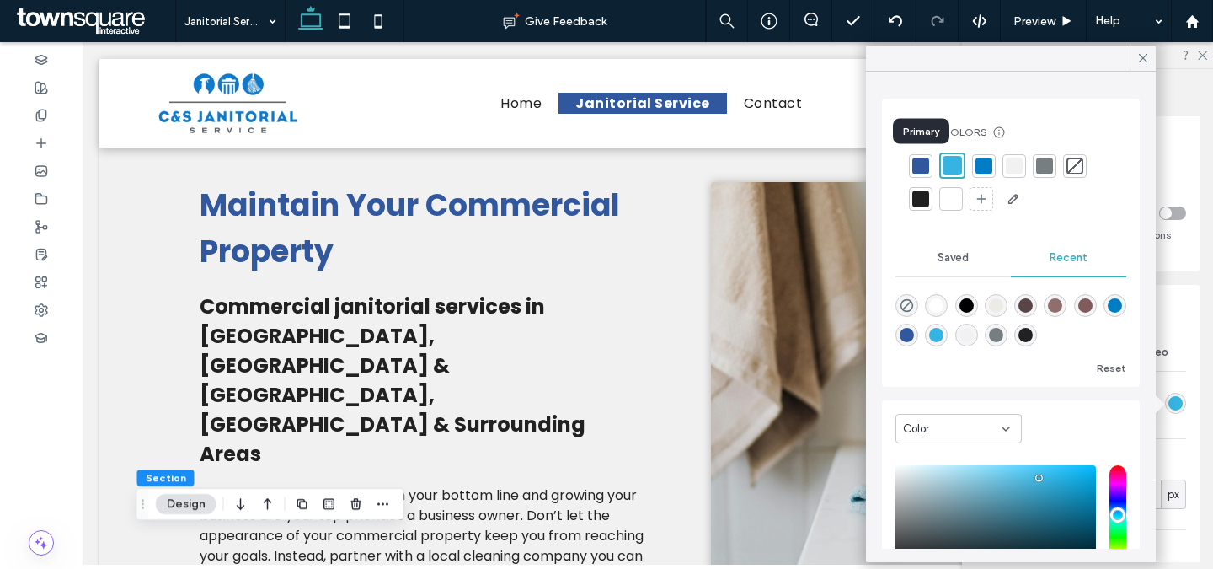
click at [922, 165] on div at bounding box center [920, 166] width 17 height 17
click at [1141, 55] on icon at bounding box center [1143, 58] width 15 height 15
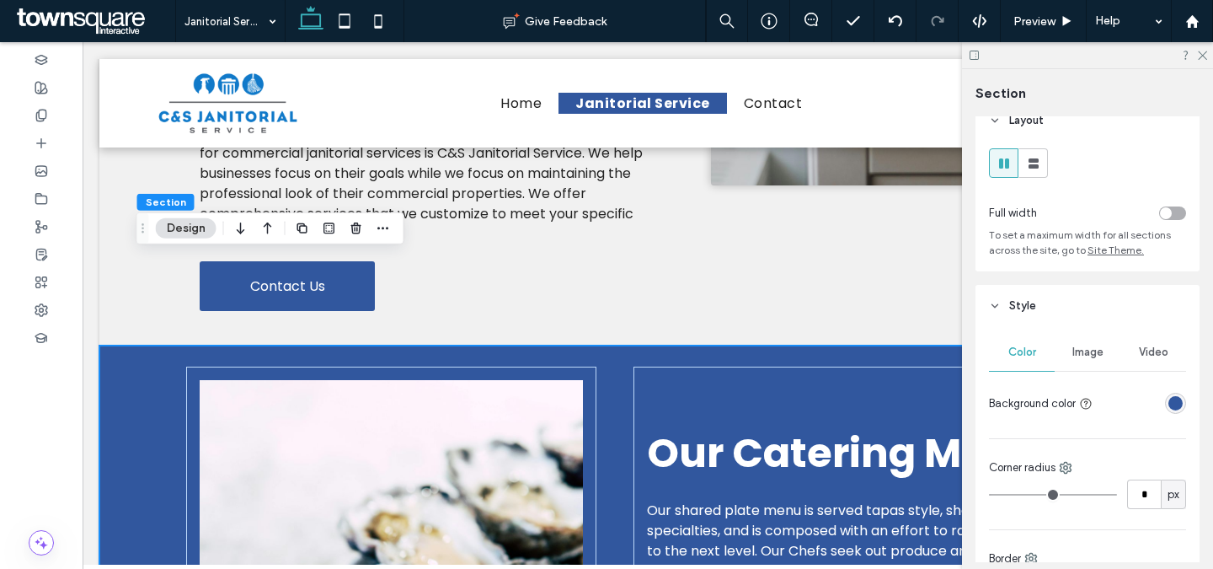
scroll to position [484, 0]
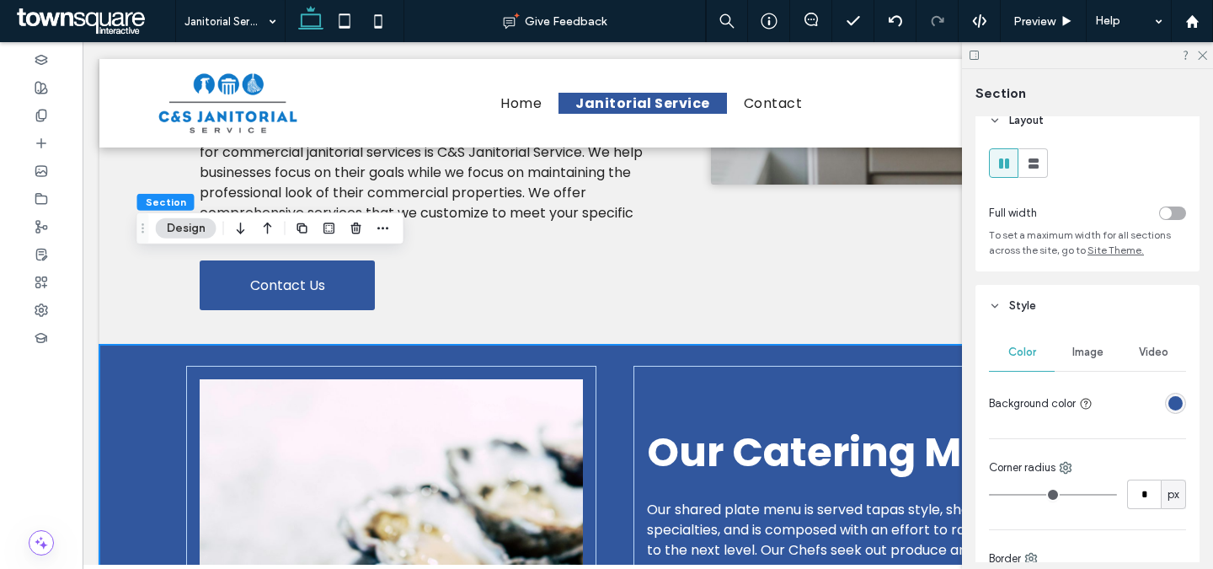
click at [743, 424] on span "Our Catering Menu" at bounding box center [844, 452] width 395 height 56
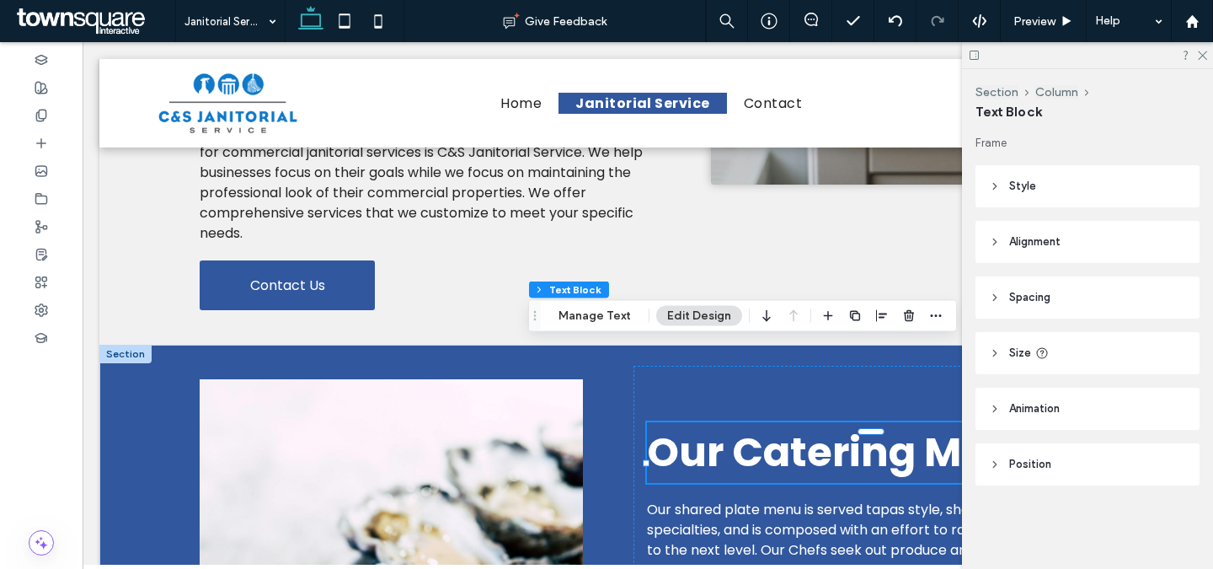
click at [743, 424] on span "Our Catering Menu" at bounding box center [844, 452] width 395 height 56
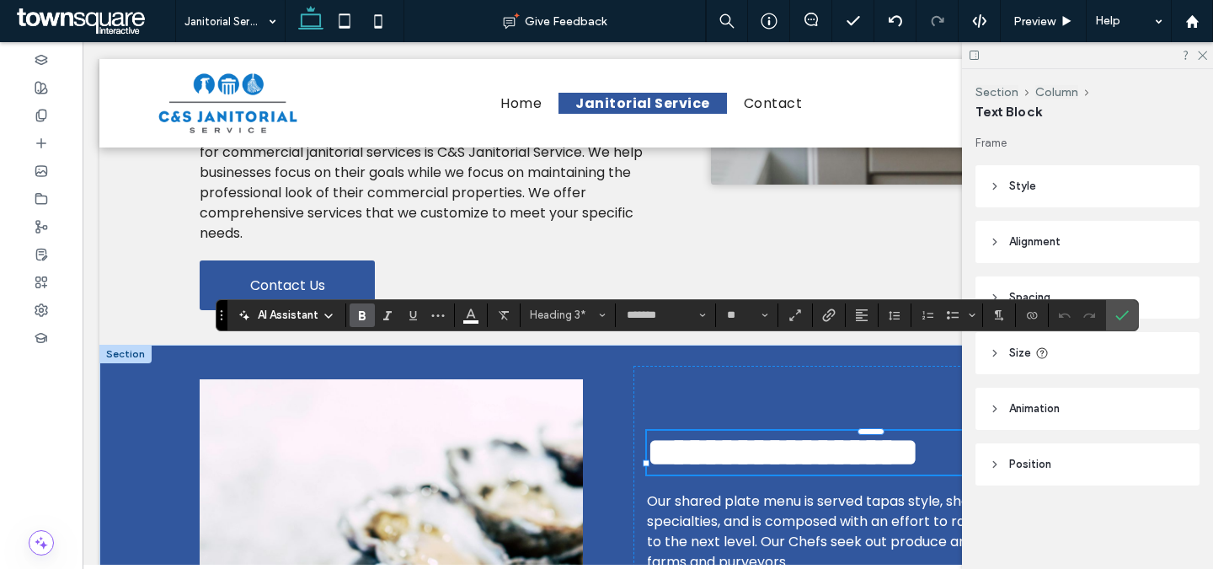
paste div
type input "**"
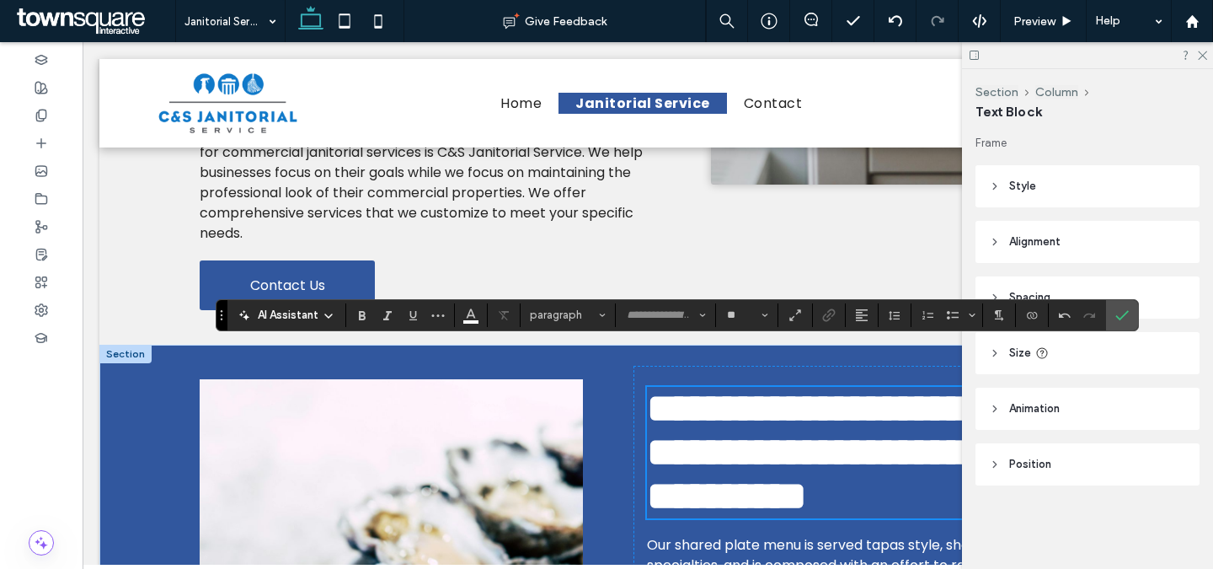
scroll to position [1, 0]
type input "*******"
type input "**"
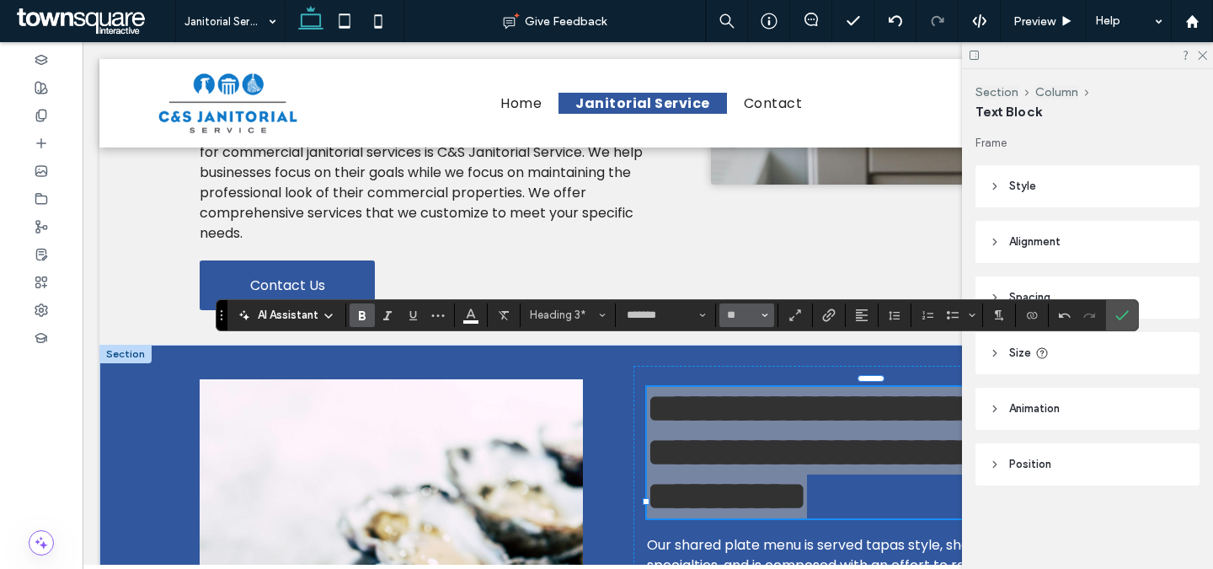
click at [763, 314] on use "Size" at bounding box center [765, 314] width 6 height 3
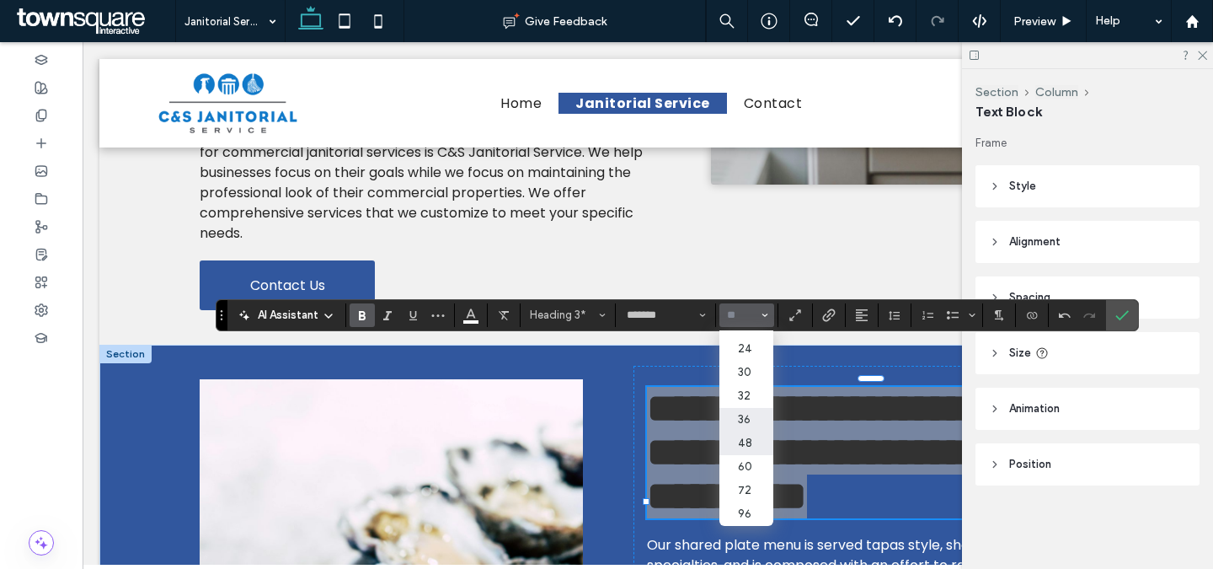
scroll to position [193, 0]
click at [750, 423] on label "36" at bounding box center [746, 420] width 54 height 24
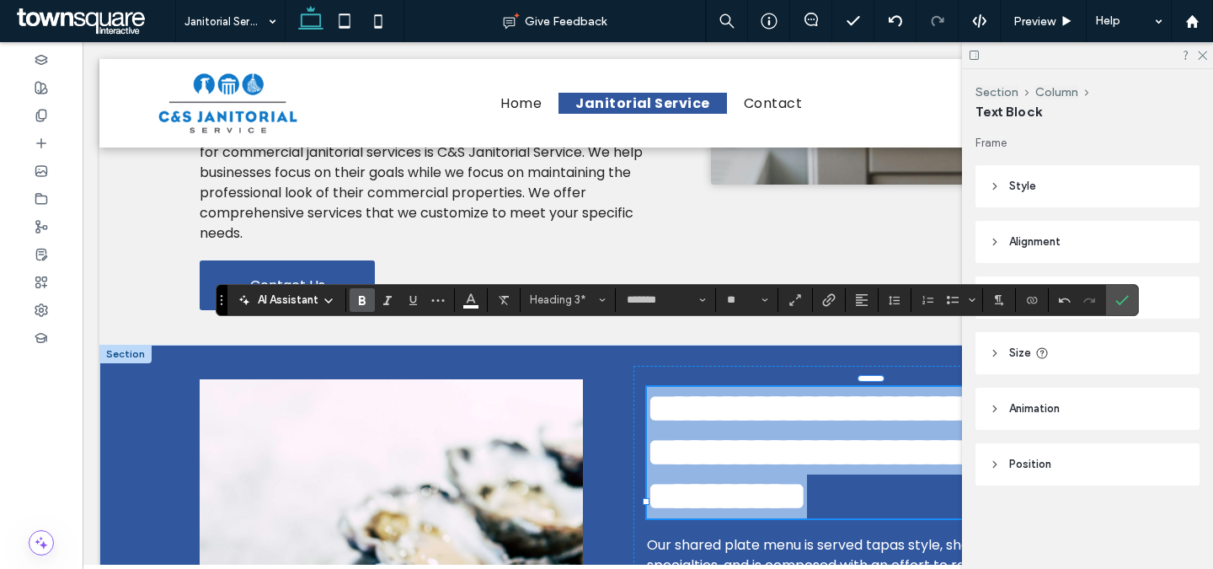
scroll to position [500, 0]
type input "**"
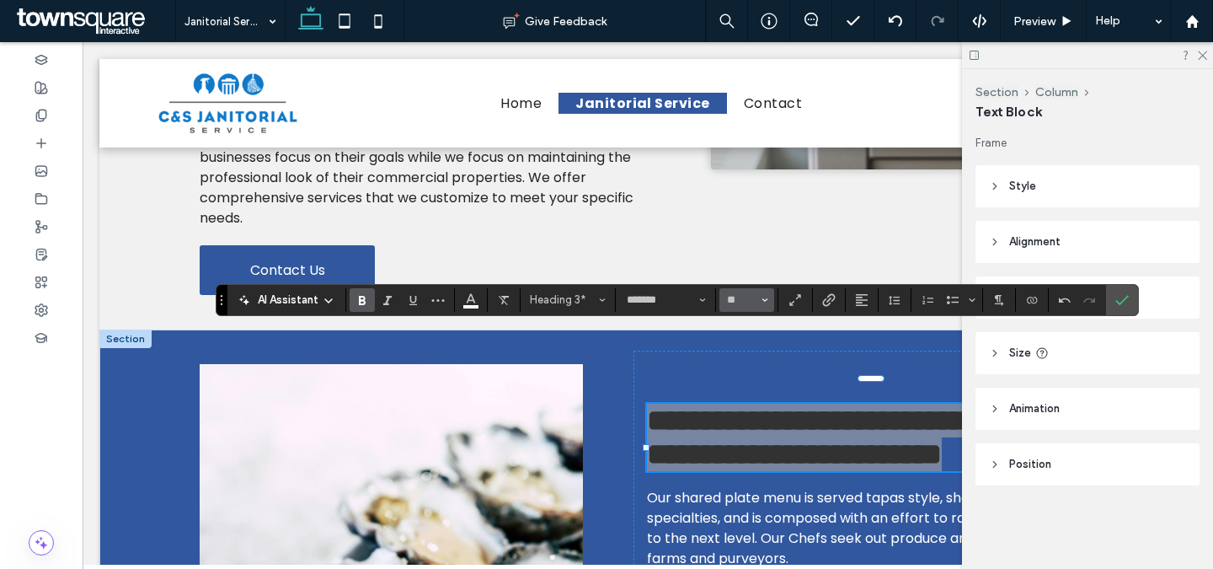
click at [766, 300] on icon "Size" at bounding box center [765, 300] width 7 height 7
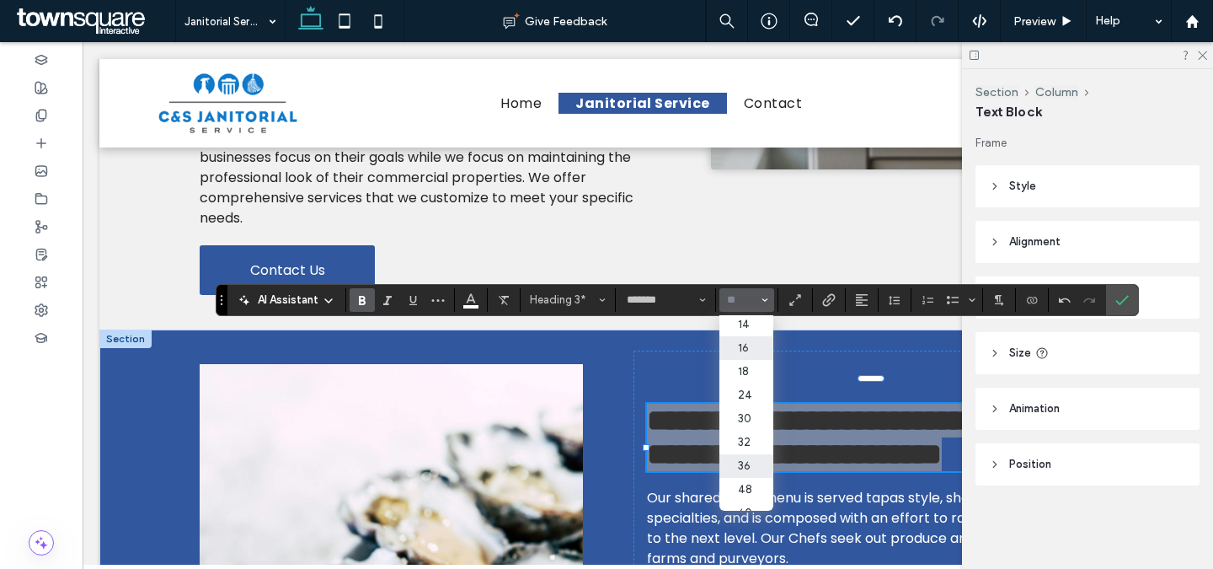
scroll to position [147, 0]
click at [753, 427] on label "32" at bounding box center [746, 416] width 54 height 24
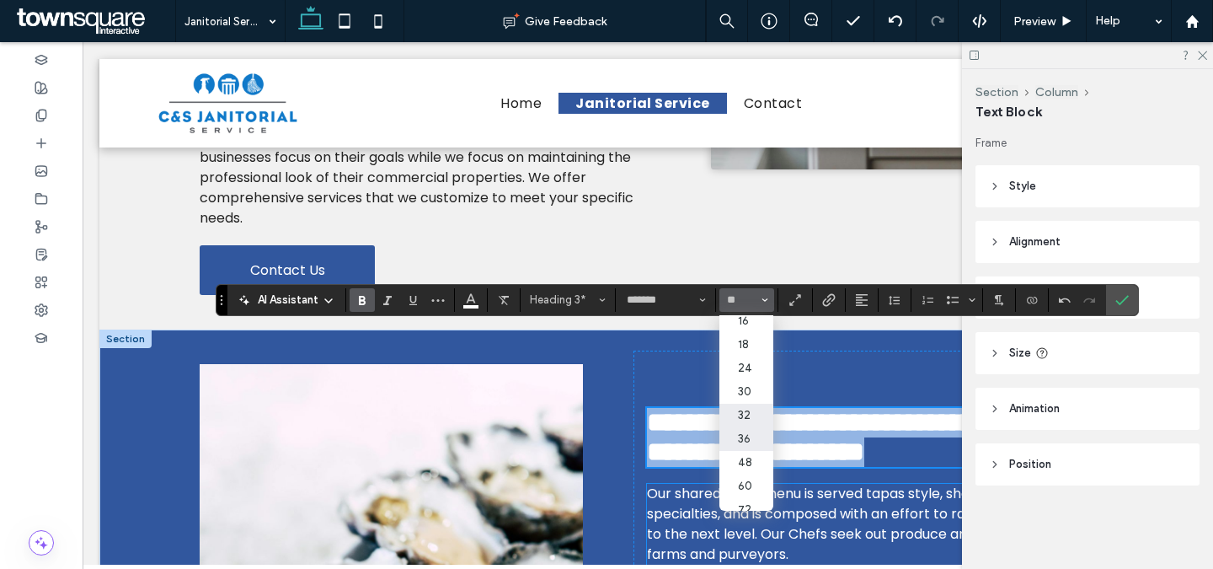
type input "**"
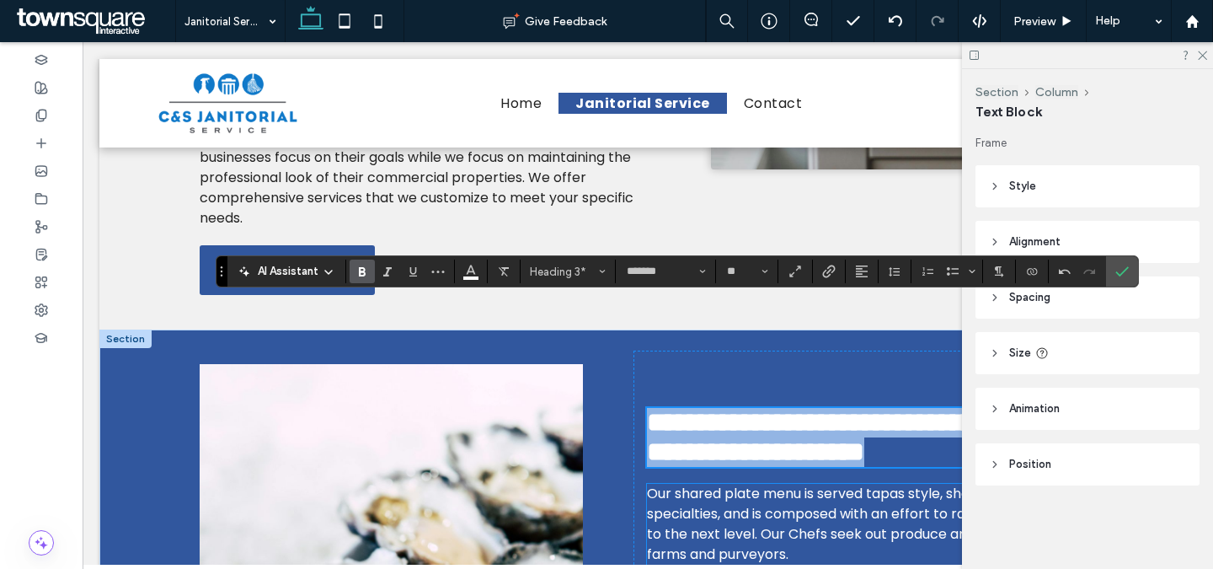
scroll to position [527, 0]
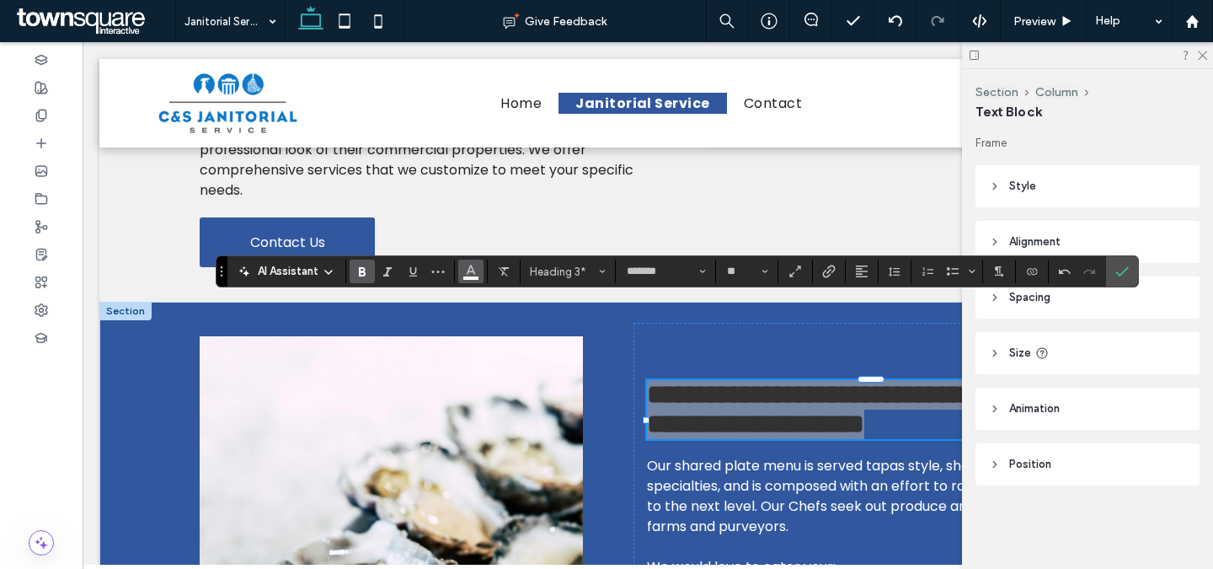
click at [473, 273] on use "Color" at bounding box center [470, 269] width 9 height 9
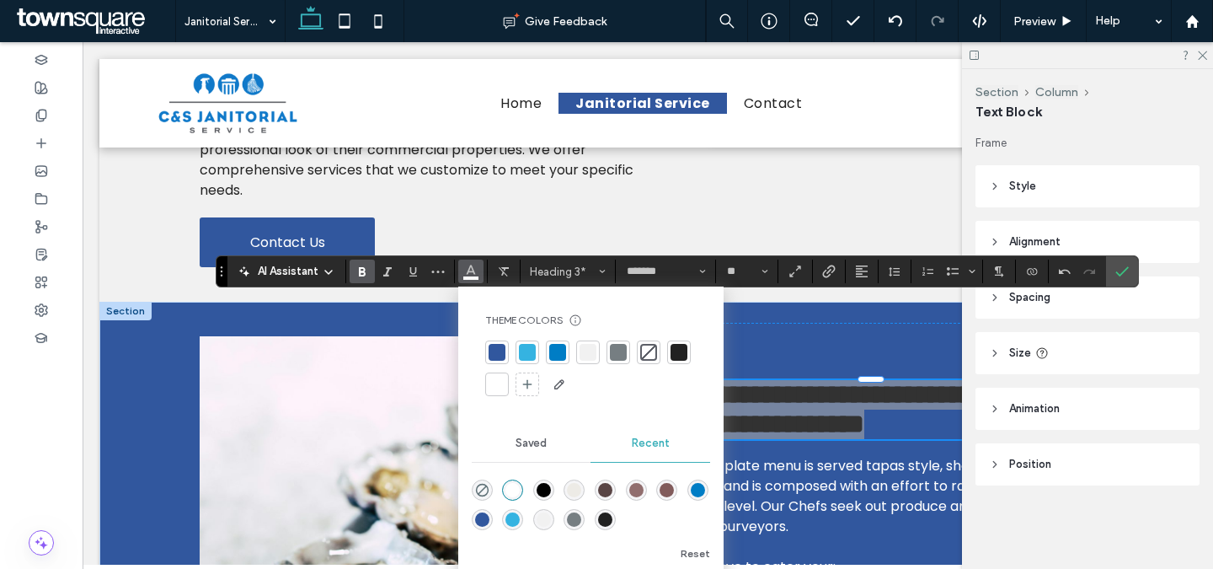
click at [527, 354] on div at bounding box center [527, 352] width 17 height 17
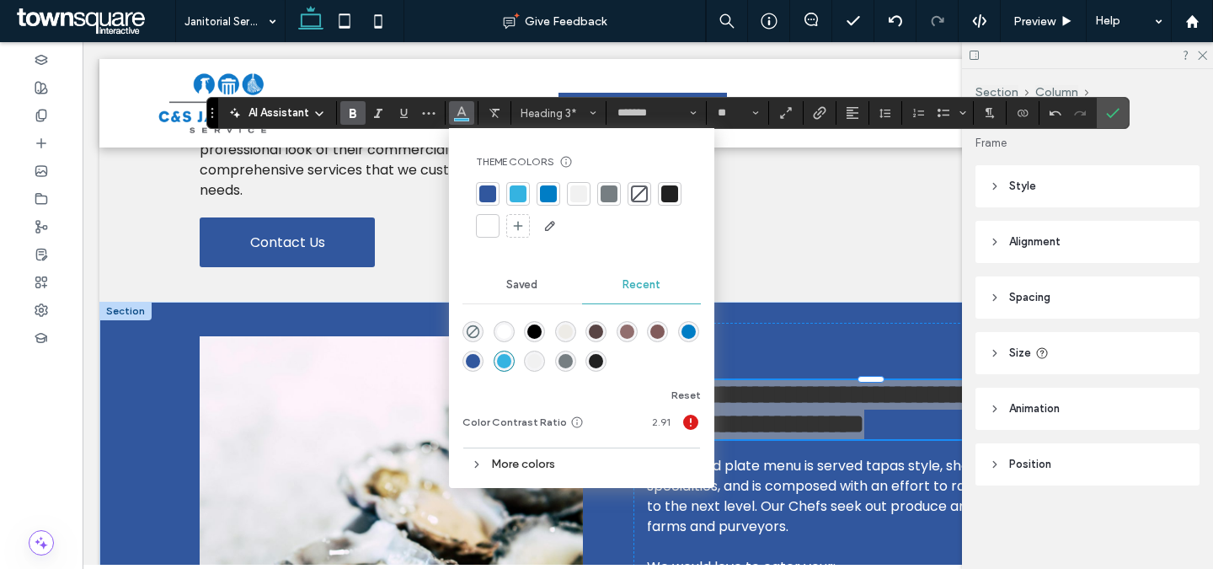
drag, startPoint x: 225, startPoint y: 270, endPoint x: 216, endPoint y: 112, distance: 158.6
click at [216, 112] on section "Drag" at bounding box center [212, 113] width 11 height 30
click at [490, 219] on div at bounding box center [487, 225] width 17 height 17
click at [1106, 115] on icon "Confirm" at bounding box center [1112, 112] width 13 height 13
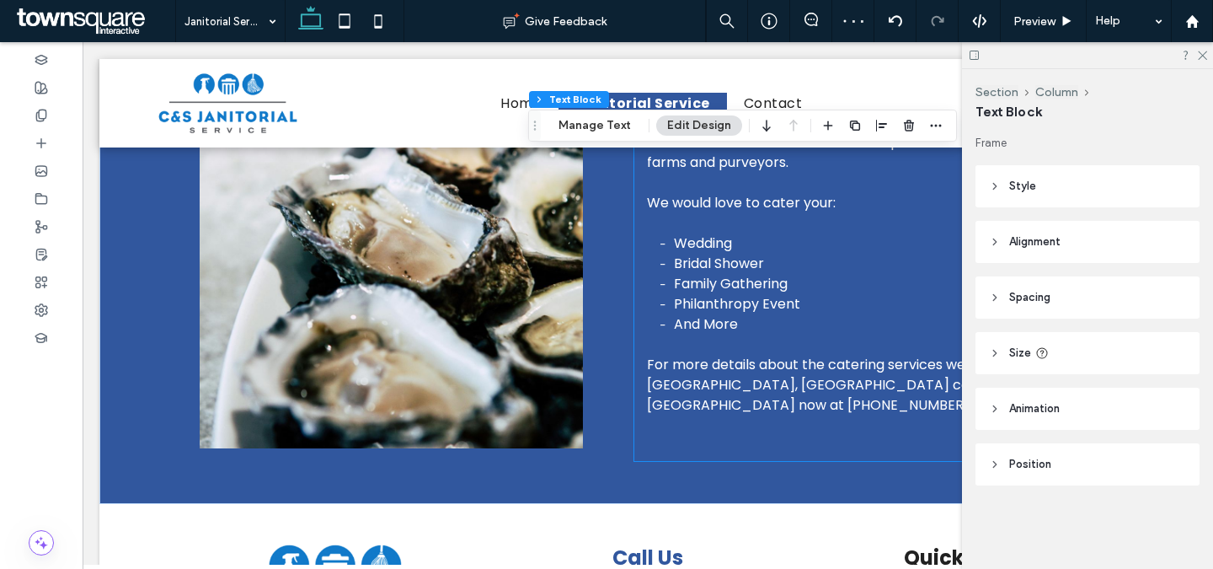
scroll to position [886, 0]
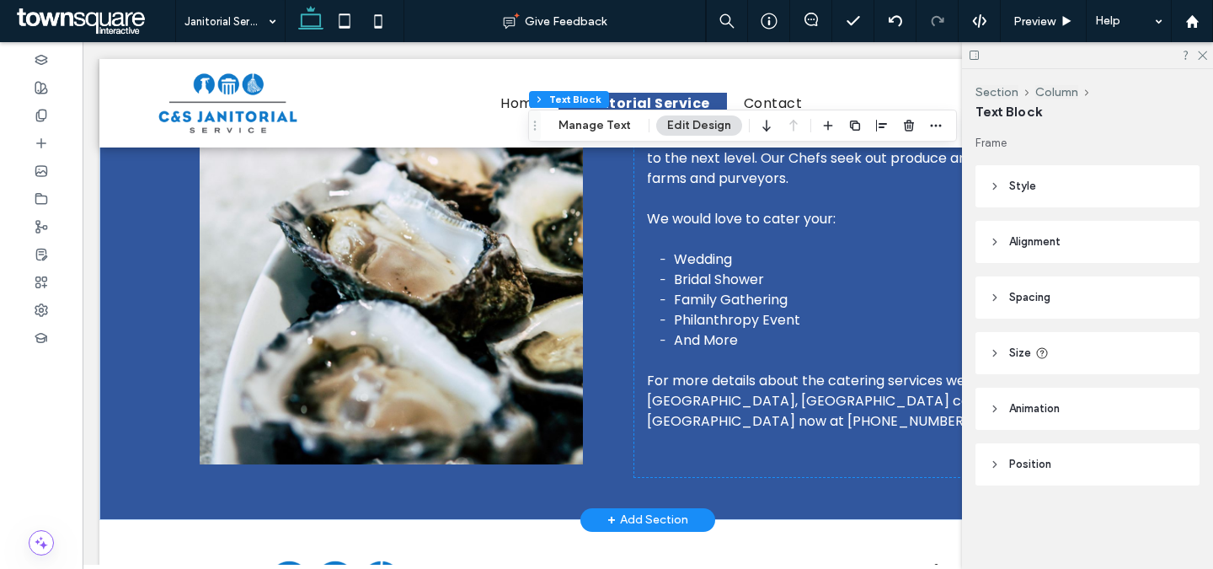
click at [726, 290] on span "Family Gathering" at bounding box center [731, 299] width 114 height 19
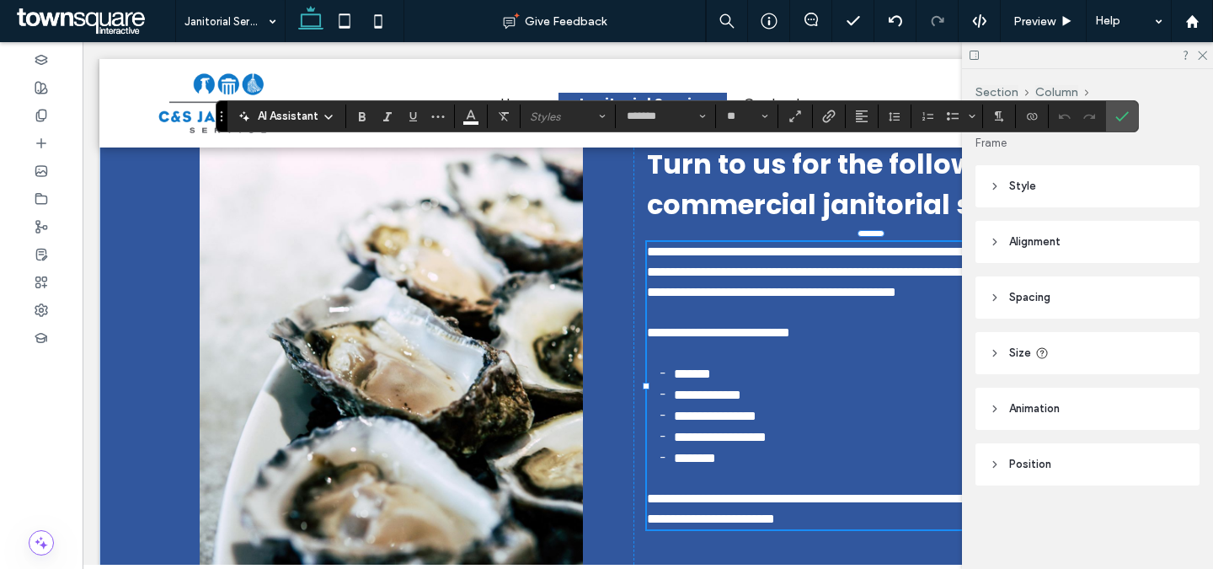
paste div
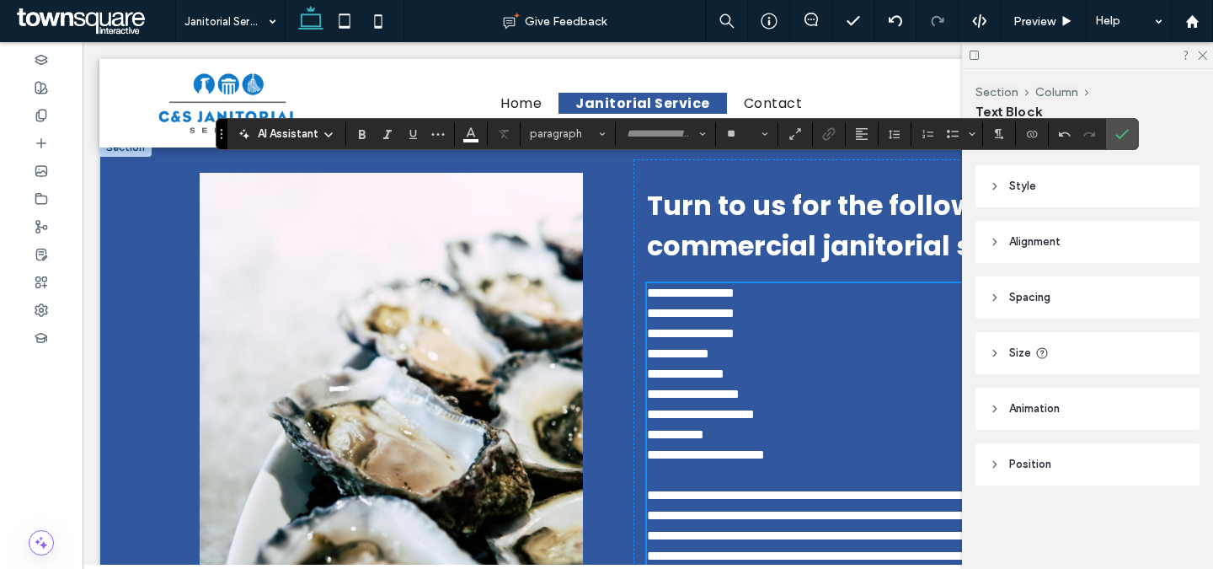
scroll to position [682, 0]
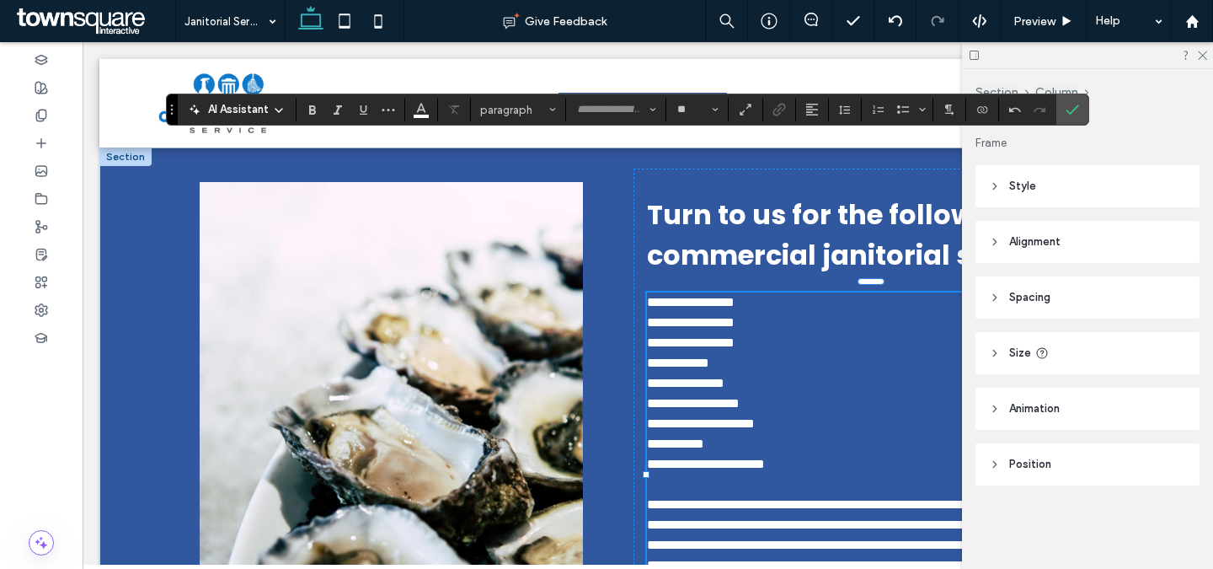
drag, startPoint x: 221, startPoint y: 204, endPoint x: 175, endPoint y: 83, distance: 128.8
click at [171, 109] on use "Drag" at bounding box center [172, 109] width 2 height 10
type input "*******"
click at [651, 296] on span "**********" at bounding box center [691, 302] width 88 height 13
click at [651, 316] on span "**********" at bounding box center [691, 322] width 88 height 13
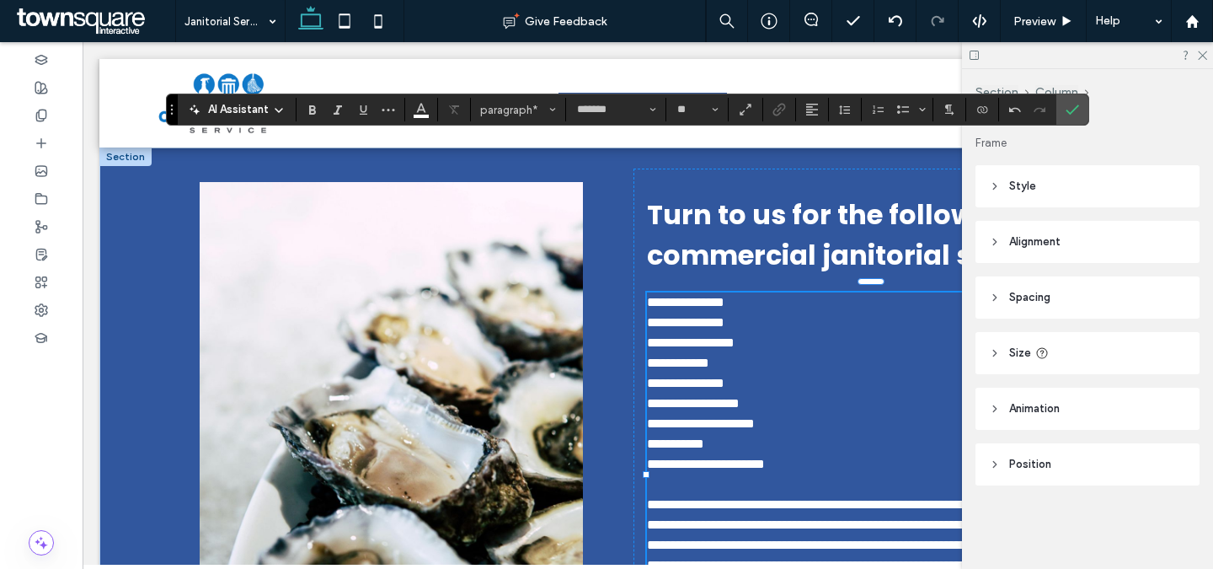
click at [651, 336] on span "**********" at bounding box center [691, 342] width 88 height 13
click at [651, 356] on span "**********" at bounding box center [678, 362] width 62 height 13
click at [650, 377] on span "**********" at bounding box center [686, 383] width 78 height 13
click at [650, 397] on span "**********" at bounding box center [693, 403] width 93 height 13
click at [650, 417] on span "**********" at bounding box center [701, 423] width 108 height 13
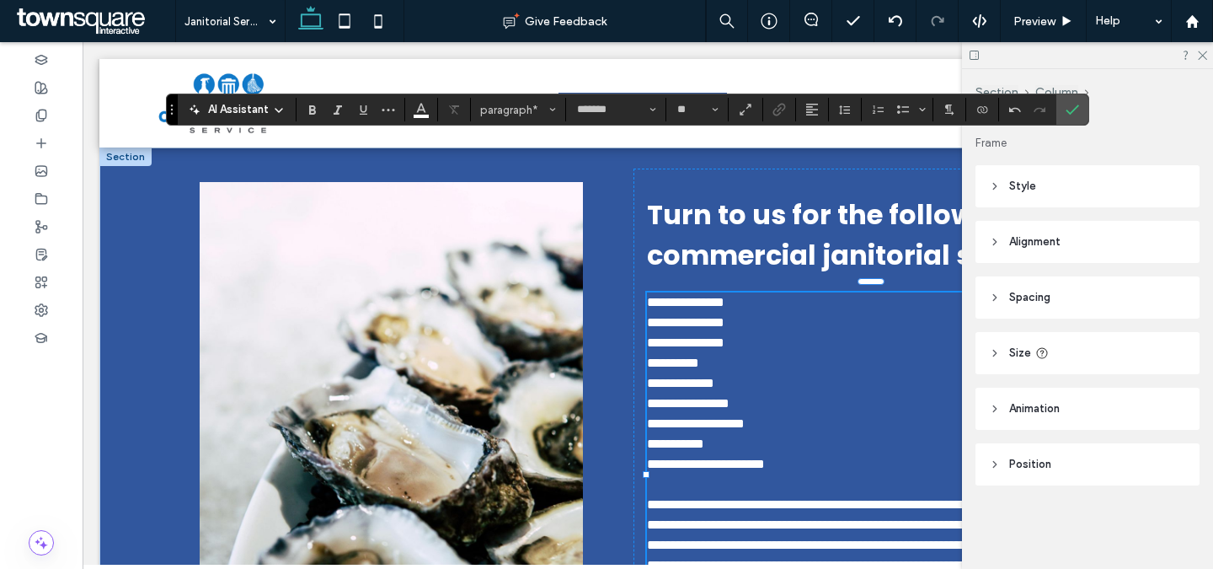
click at [652, 437] on span "**********" at bounding box center [675, 443] width 57 height 13
click at [652, 457] on span "**********" at bounding box center [706, 463] width 118 height 13
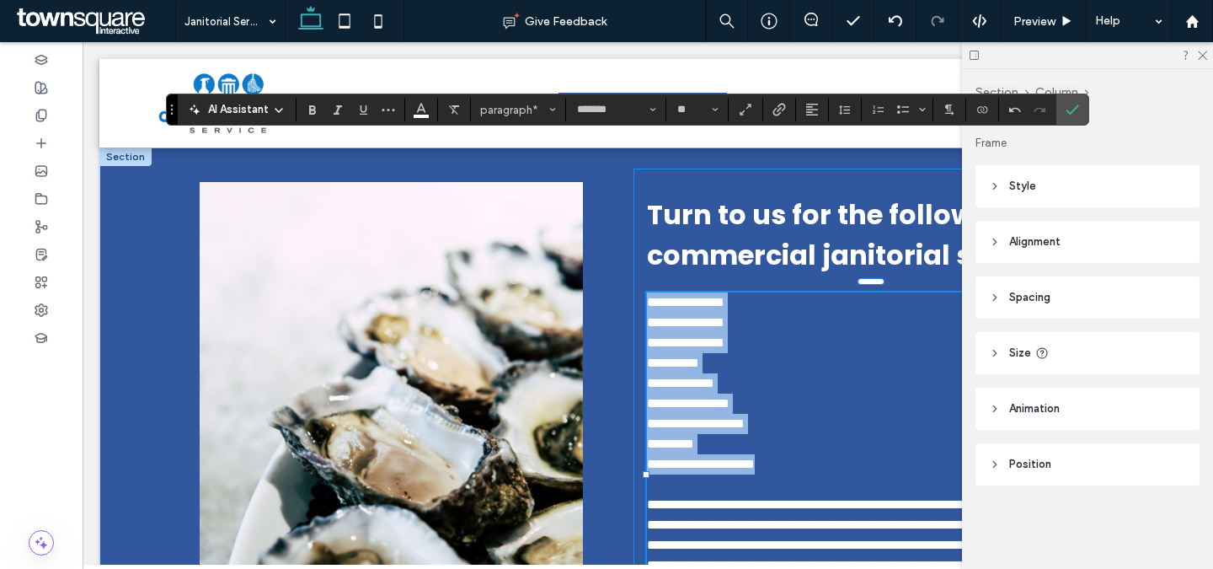
drag, startPoint x: 808, startPoint y: 371, endPoint x: 628, endPoint y: 199, distance: 248.5
click at [633, 199] on div "**********" at bounding box center [870, 425] width 474 height 514
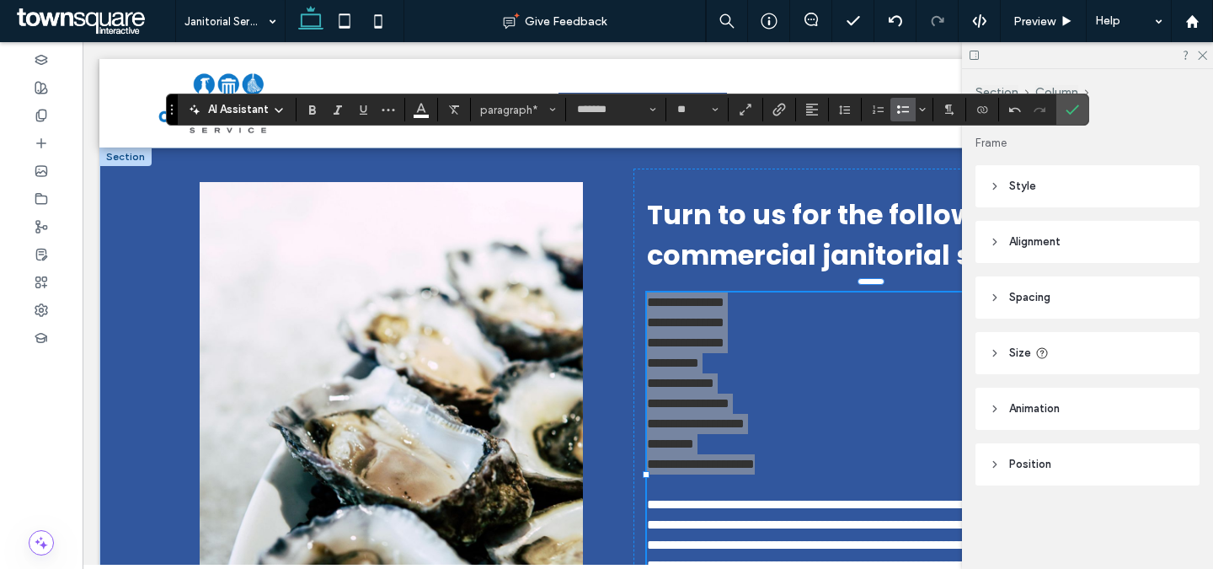
click at [911, 107] on label "Bulleted List" at bounding box center [902, 110] width 25 height 24
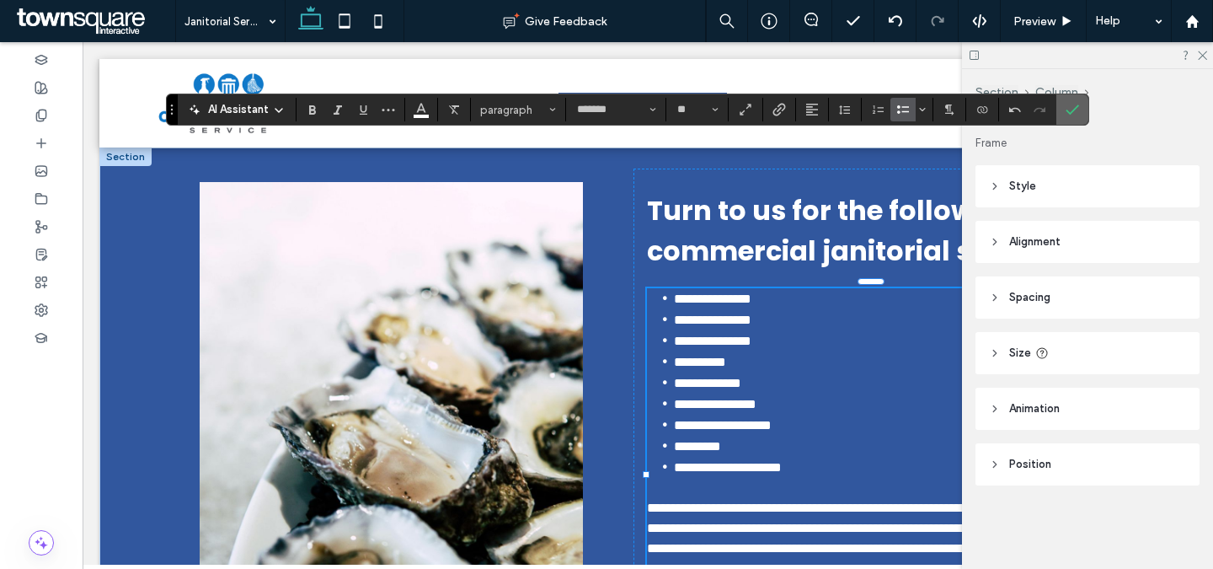
click at [1066, 109] on icon "Confirm" at bounding box center [1072, 109] width 13 height 13
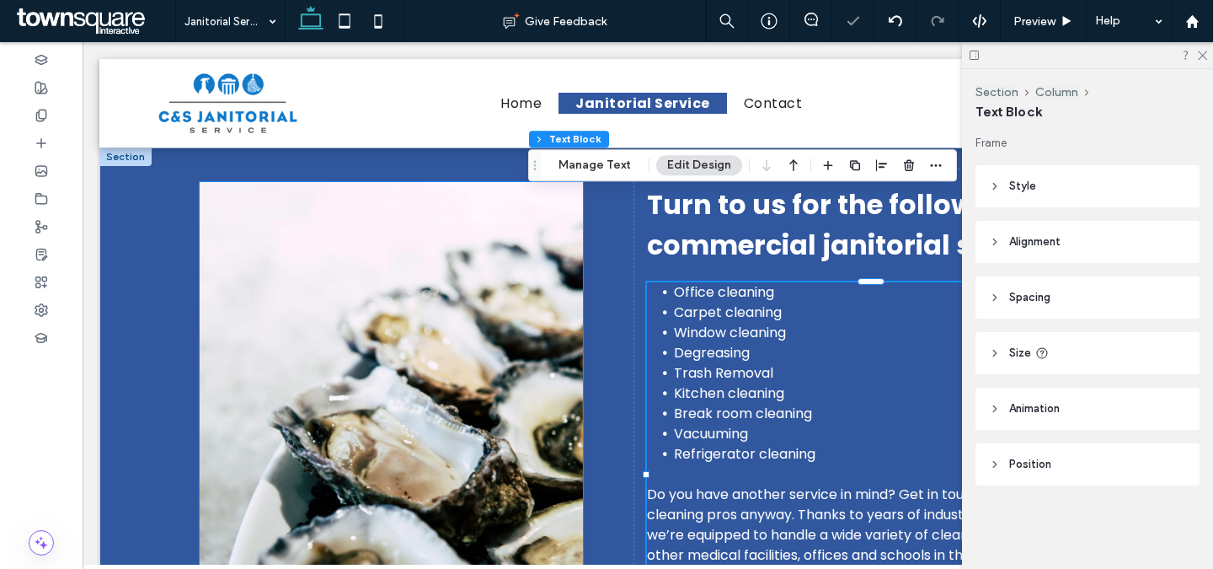
click at [516, 317] on img at bounding box center [391, 425] width 383 height 487
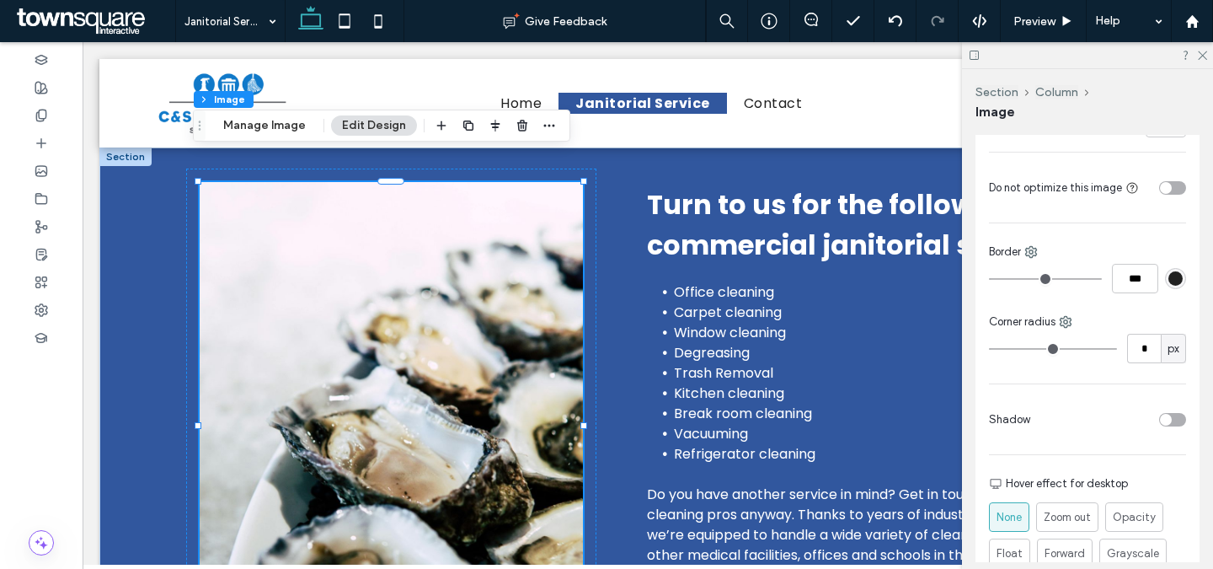
scroll to position [435, 0]
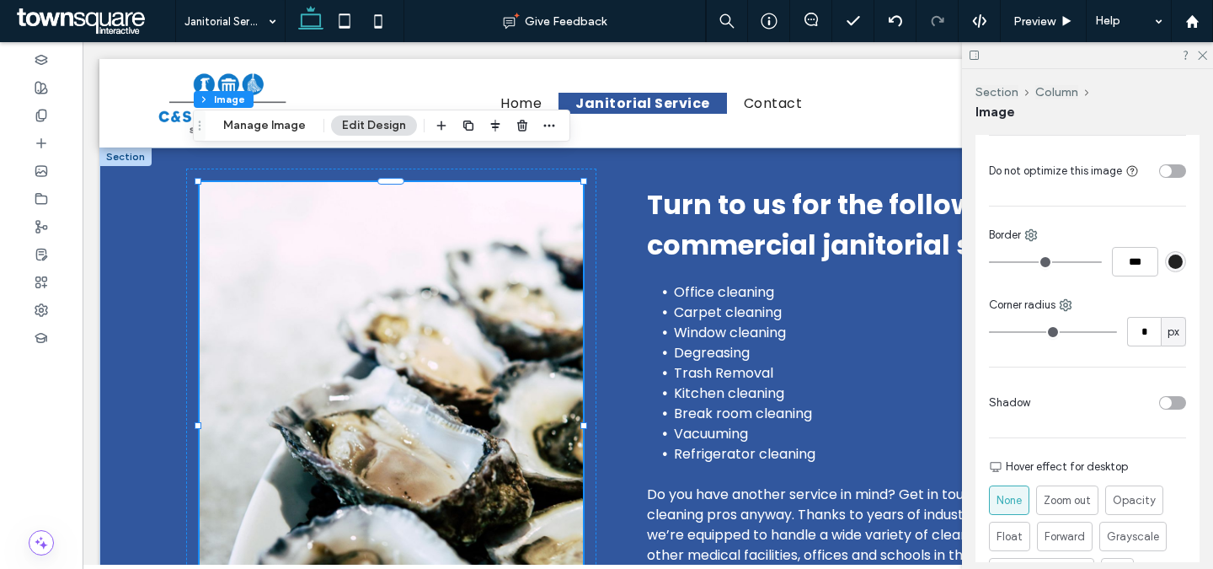
click at [1170, 398] on div "toggle" at bounding box center [1172, 402] width 27 height 13
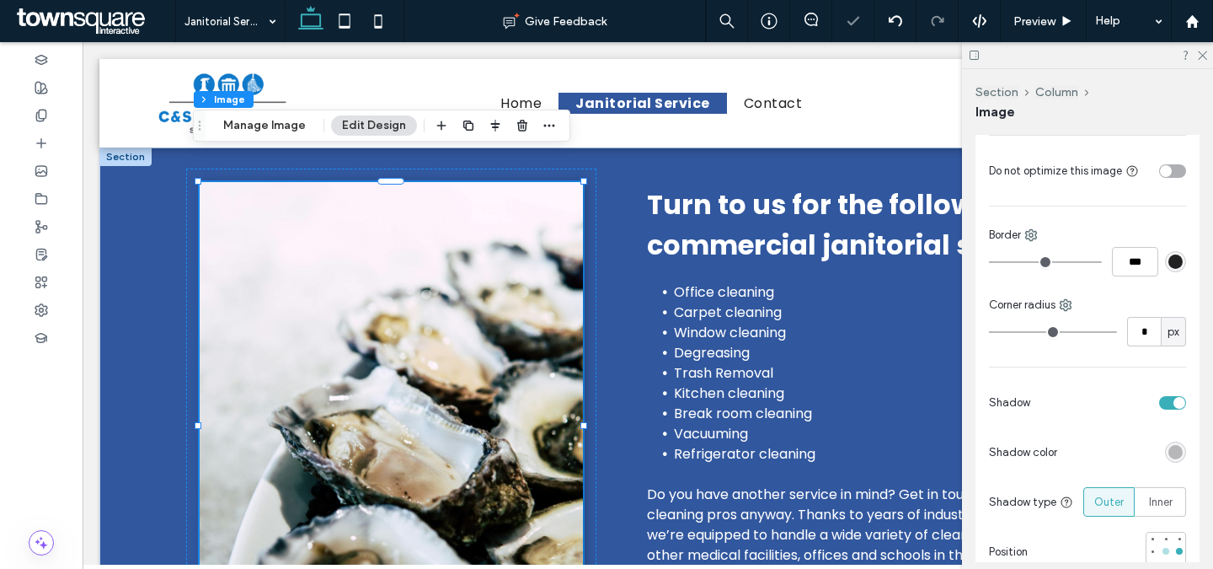
click at [1163, 548] on div at bounding box center [1166, 551] width 7 height 7
click at [1136, 333] on input "*" at bounding box center [1144, 331] width 34 height 29
type input "*"
click at [1103, 367] on div "Cover Full image No repeat Position Do not optimize this image Border *** Corne…" at bounding box center [1088, 384] width 224 height 803
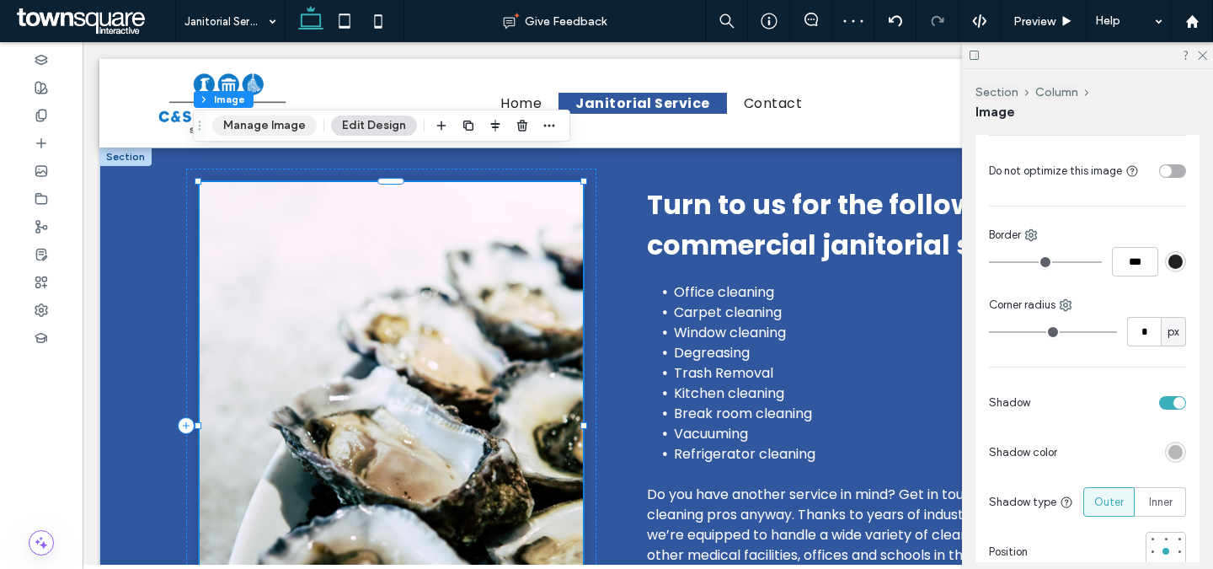
click at [236, 131] on button "Manage Image" at bounding box center [264, 125] width 104 height 20
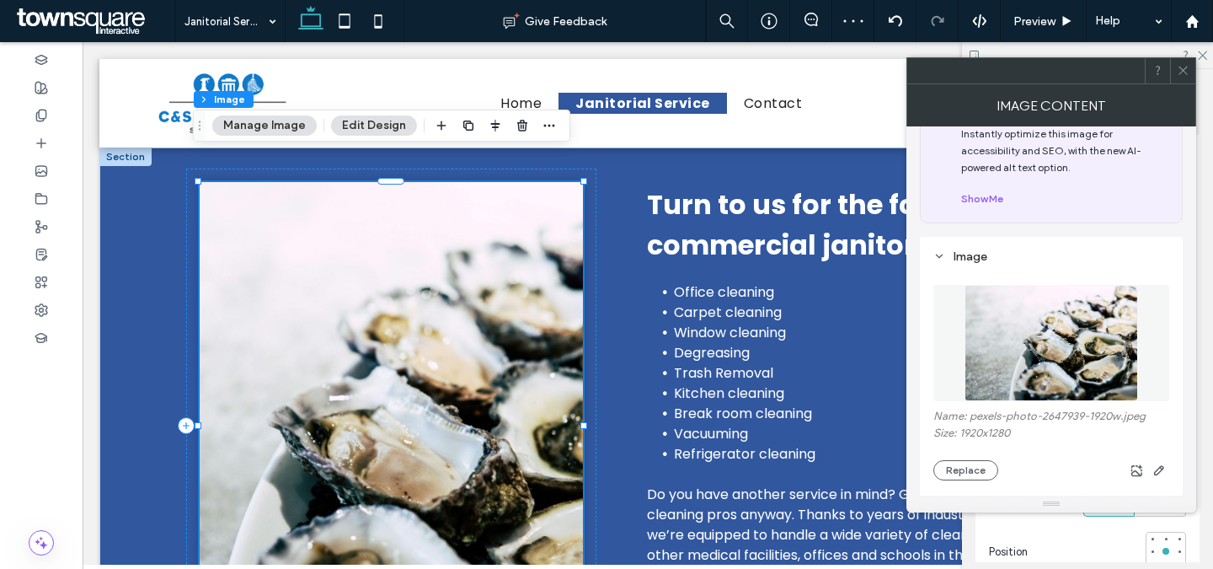
scroll to position [77, 0]
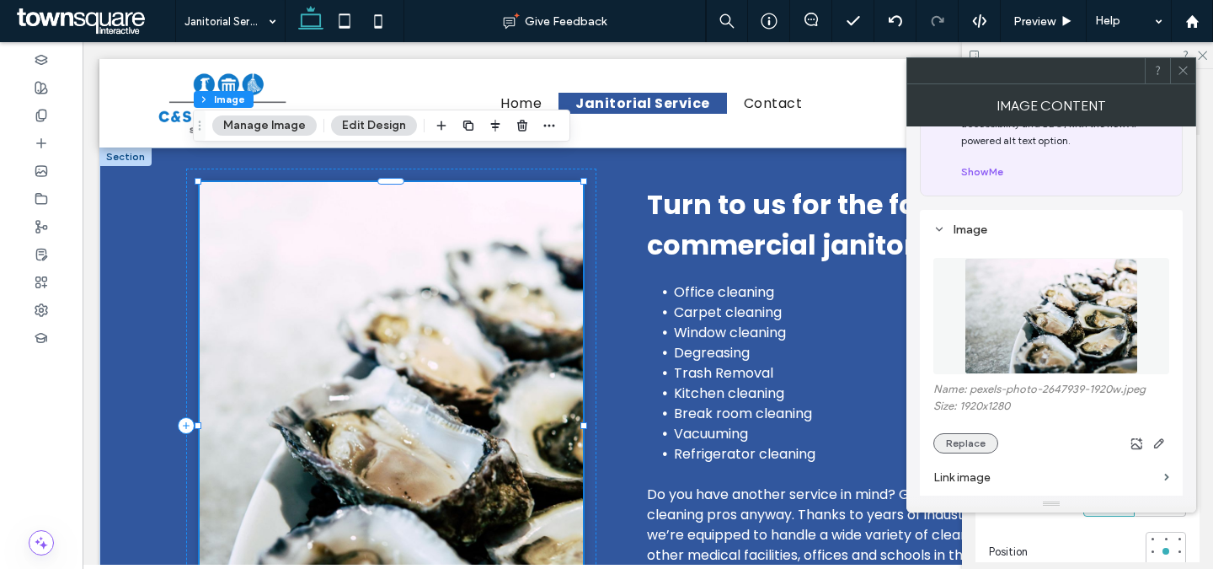
click at [963, 438] on button "Replace" at bounding box center [965, 443] width 65 height 20
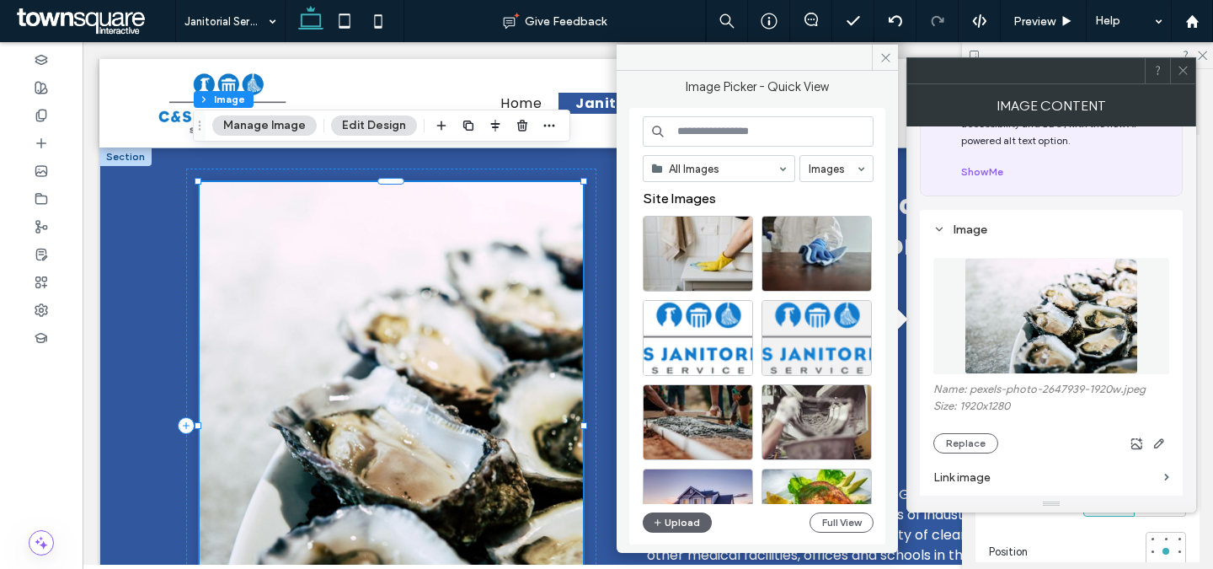
click at [746, 129] on input at bounding box center [758, 131] width 231 height 30
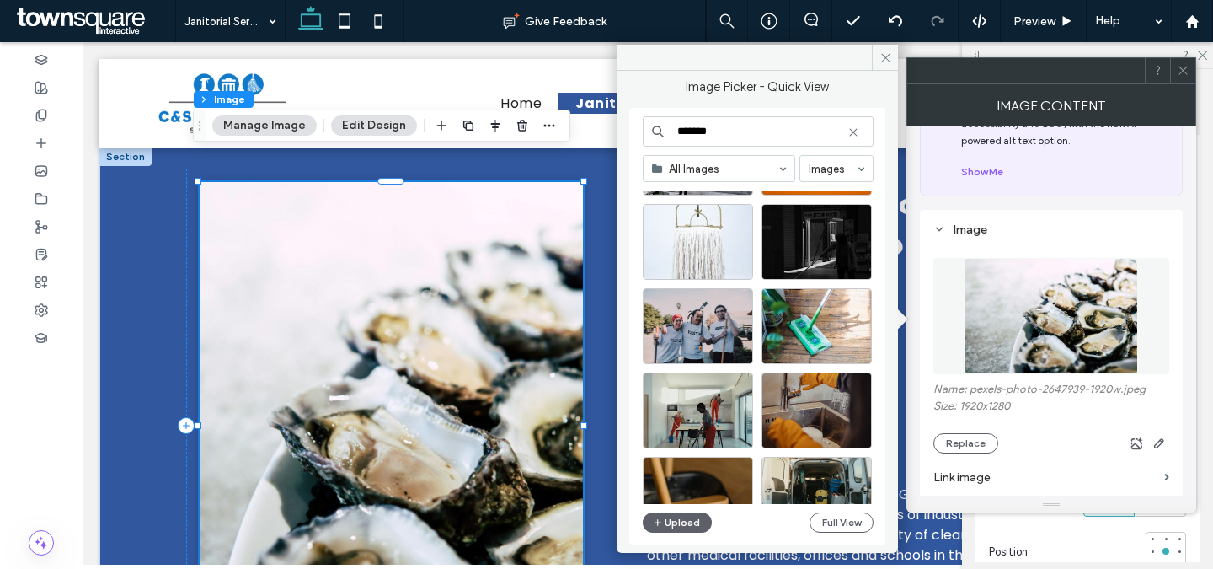
scroll to position [3123, 0]
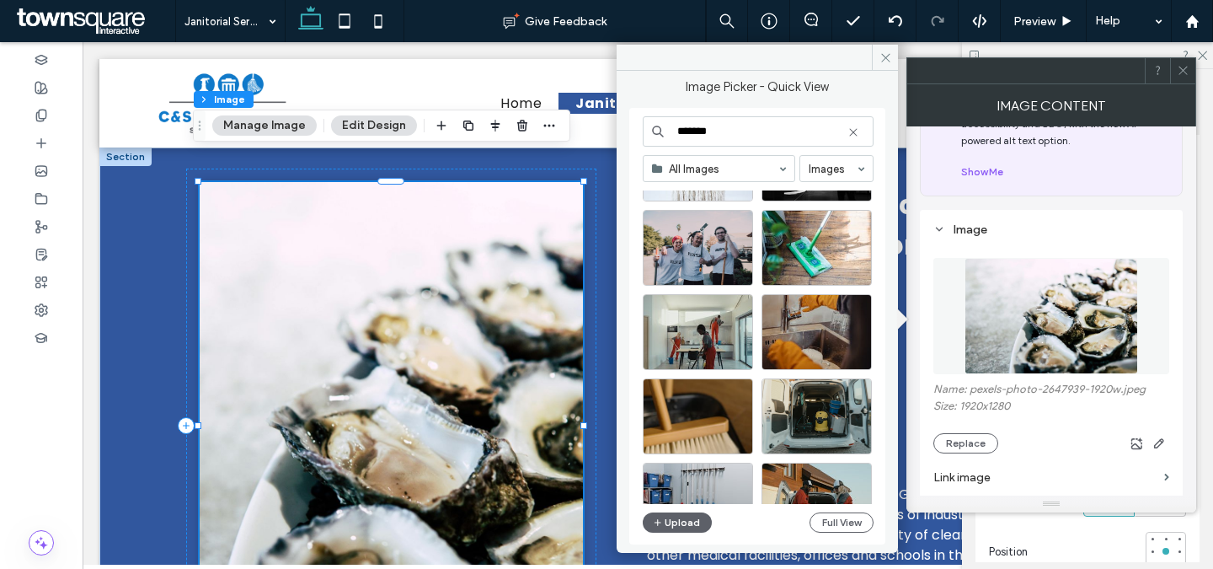
type input "*******"
click at [852, 137] on icon at bounding box center [853, 132] width 13 height 13
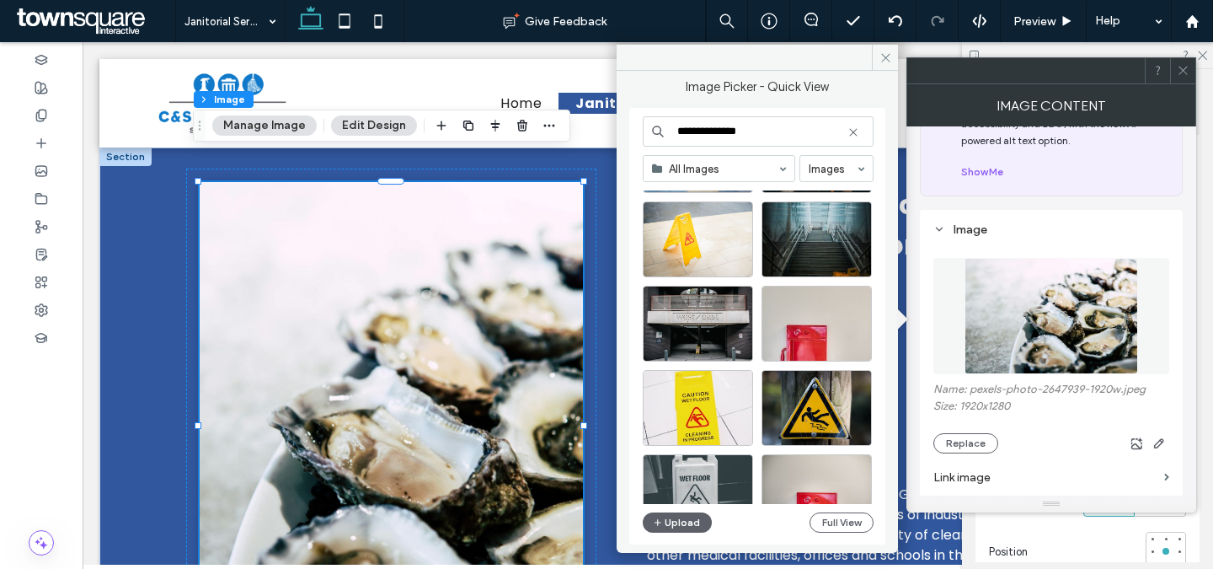
scroll to position [282, 0]
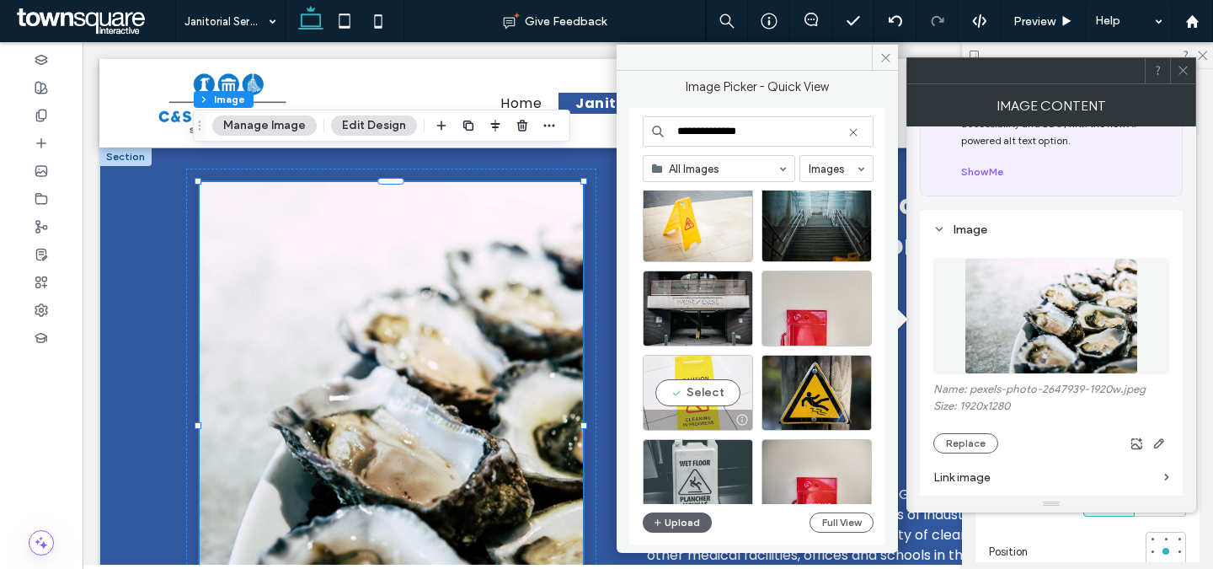
type input "**********"
click at [716, 394] on div "Select" at bounding box center [698, 393] width 110 height 76
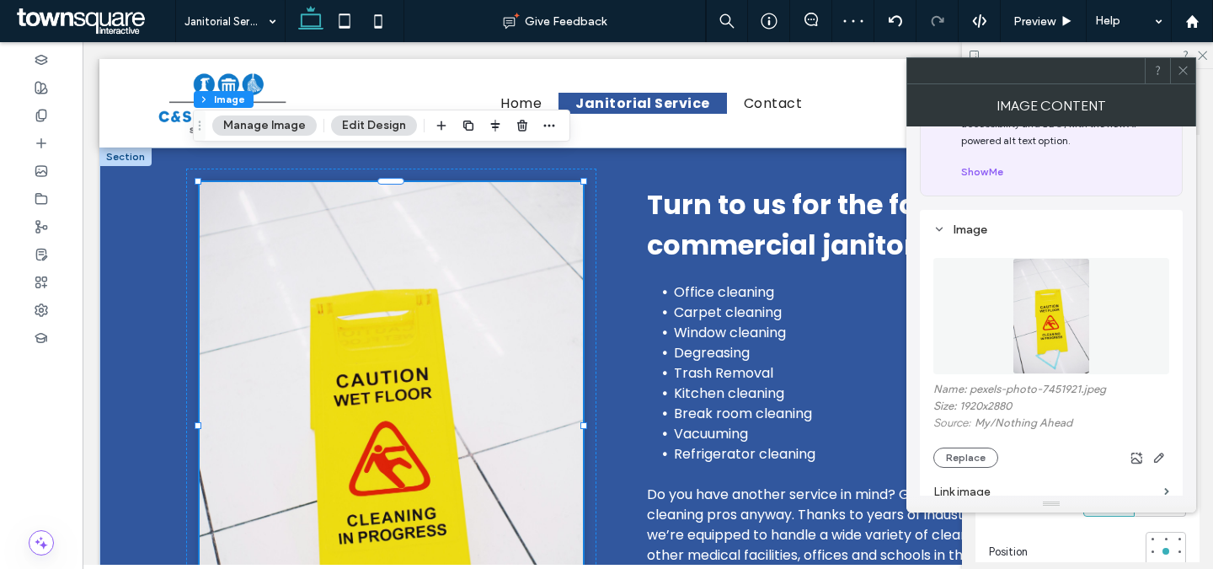
click at [1186, 73] on use at bounding box center [1183, 71] width 8 height 8
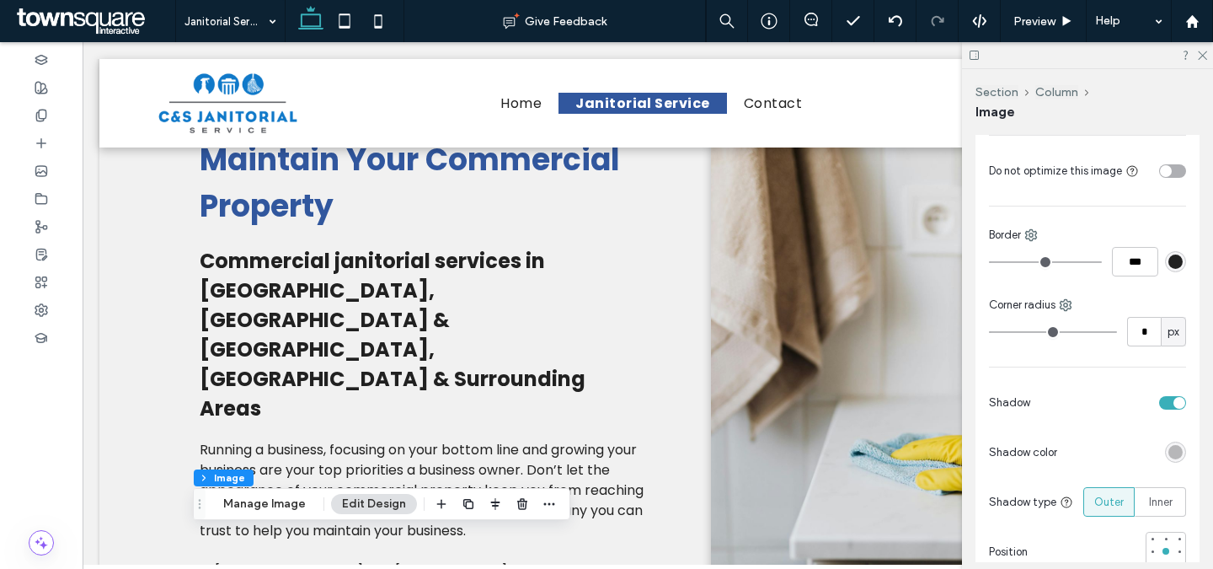
scroll to position [0, 0]
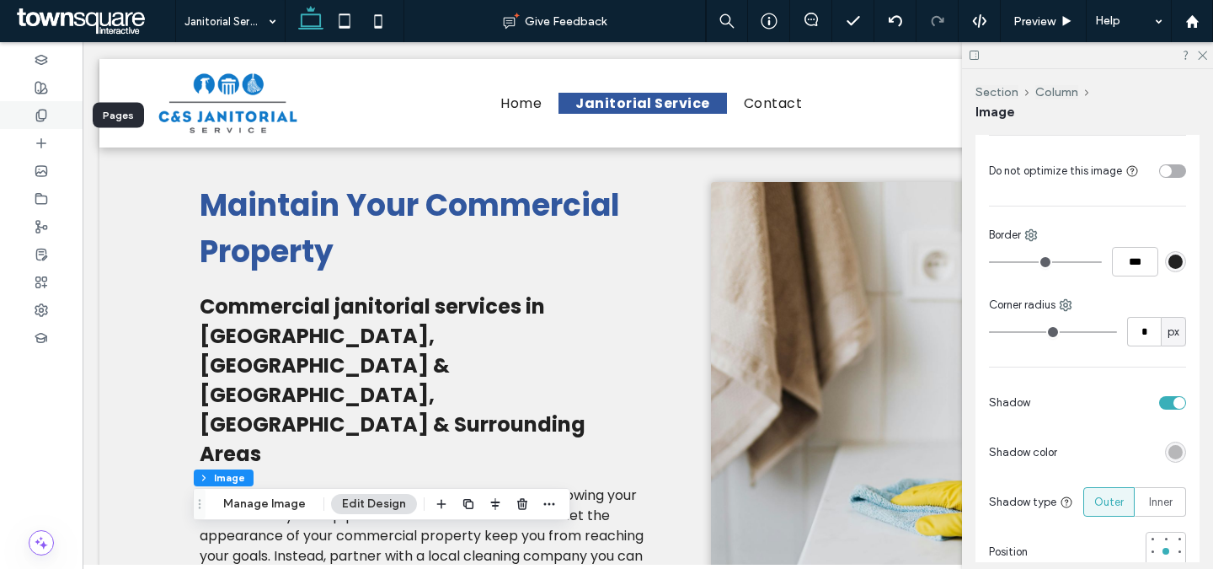
click at [49, 114] on div at bounding box center [41, 115] width 83 height 28
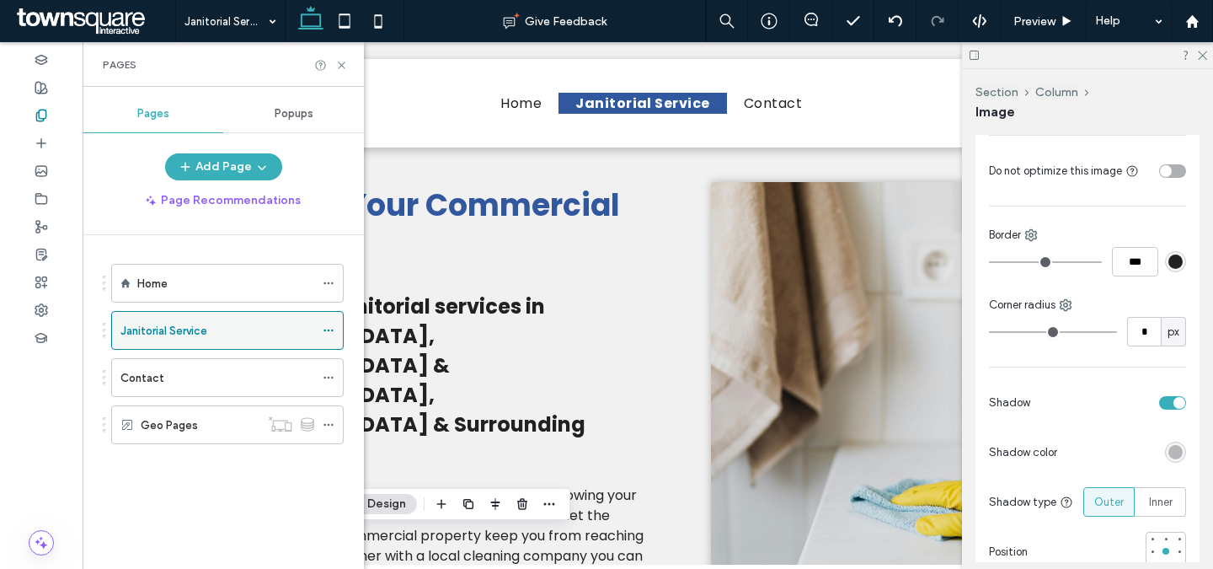
click at [328, 332] on icon at bounding box center [329, 330] width 12 height 12
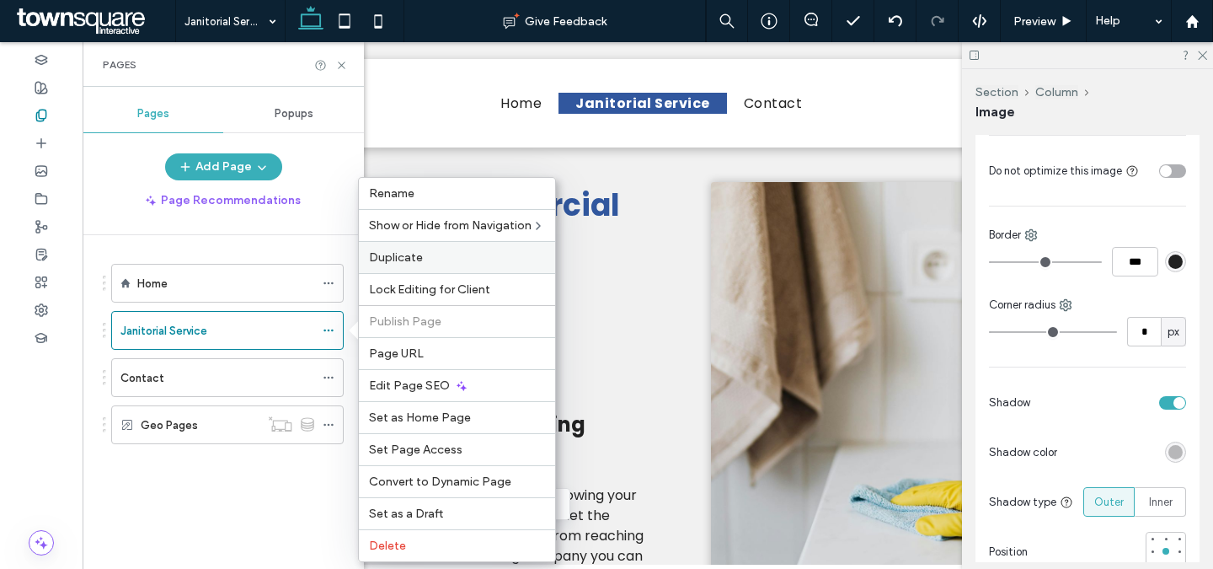
click at [452, 252] on label "Duplicate" at bounding box center [457, 257] width 176 height 14
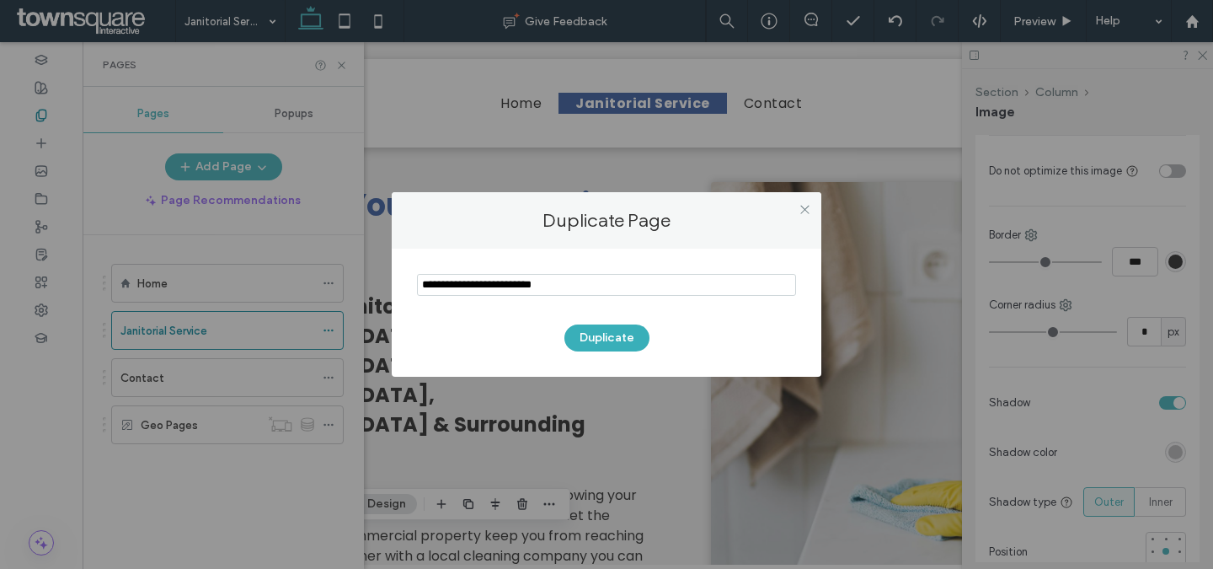
click at [560, 282] on input "notEmpty" at bounding box center [606, 285] width 379 height 22
click at [560, 281] on input "notEmpty" at bounding box center [606, 285] width 379 height 22
type input "**********"
click at [604, 323] on div "Duplicate" at bounding box center [606, 329] width 379 height 44
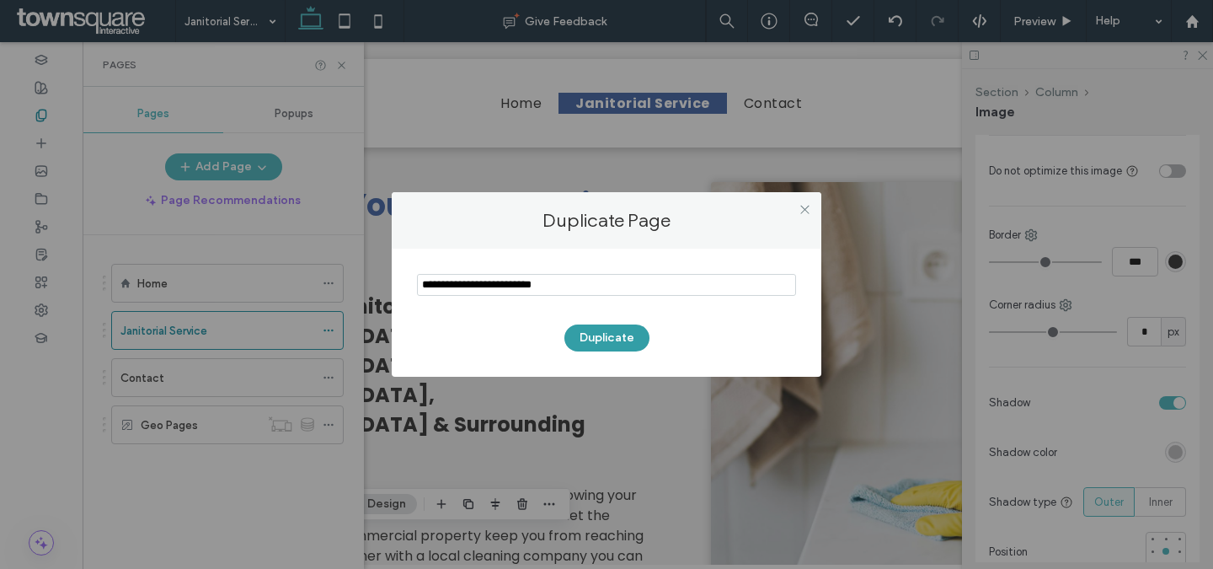
click at [602, 337] on button "Duplicate" at bounding box center [606, 337] width 85 height 27
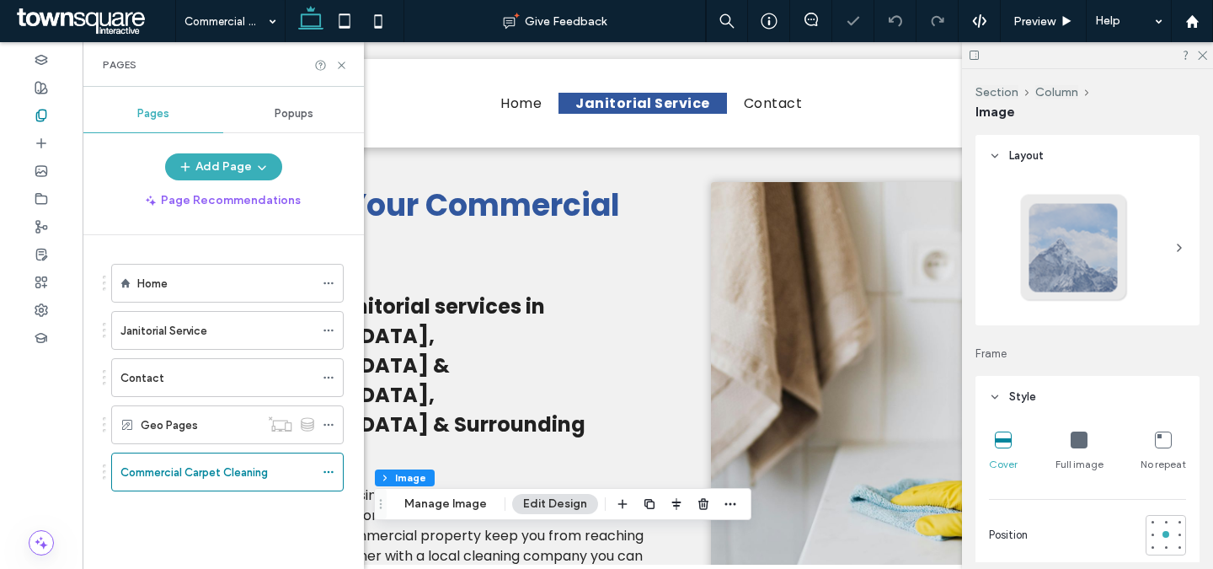
type input "*"
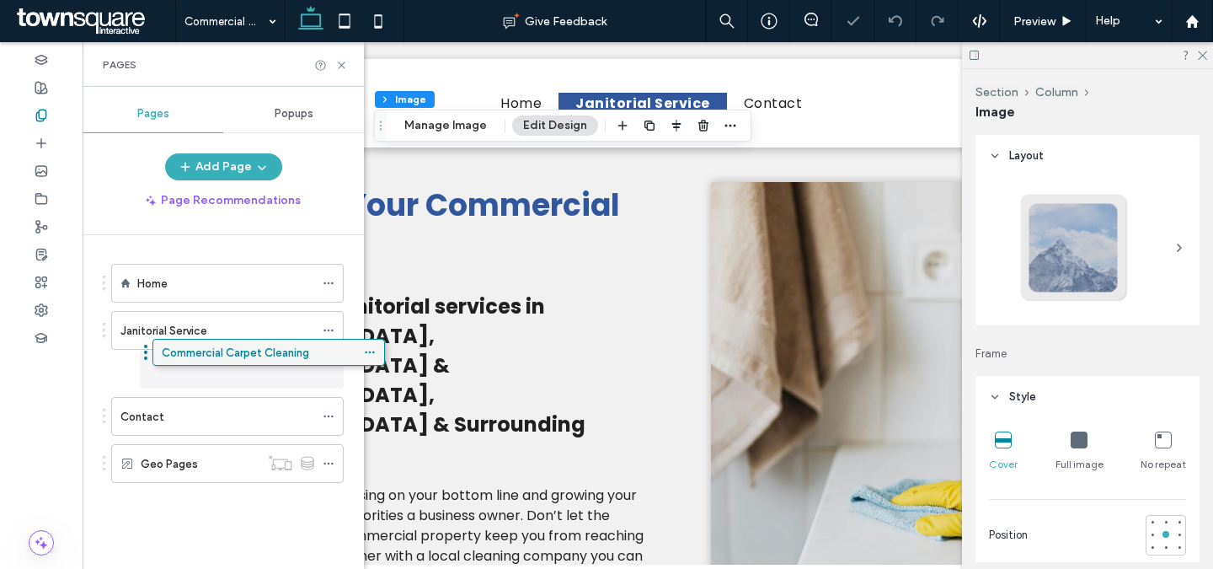
drag, startPoint x: 157, startPoint y: 470, endPoint x: 198, endPoint y: 356, distance: 121.0
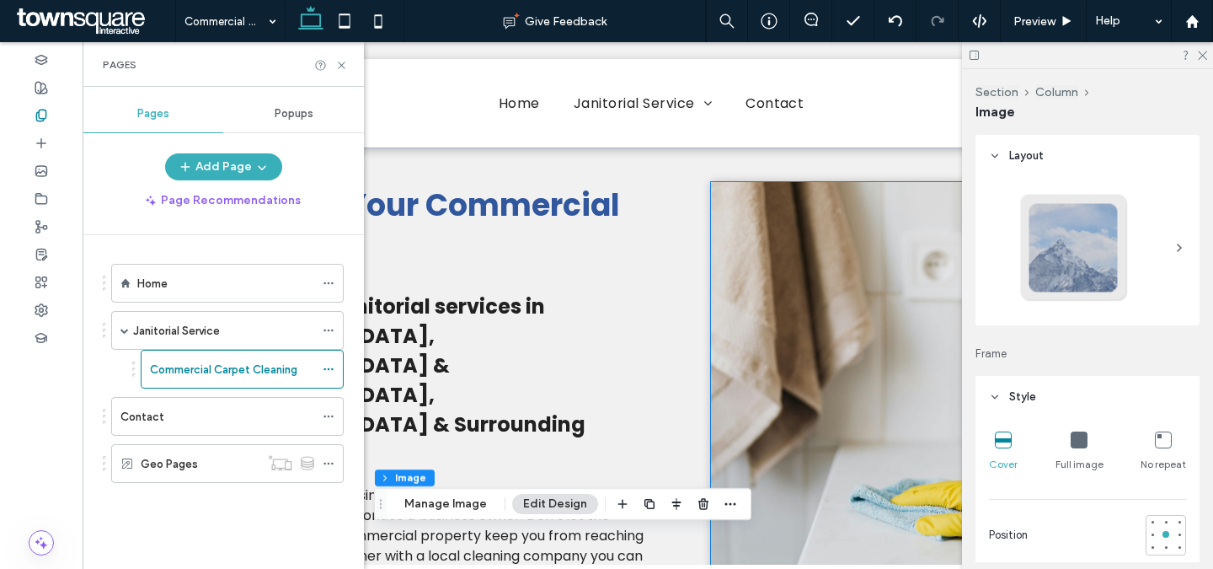
click at [765, 306] on img at bounding box center [902, 425] width 383 height 487
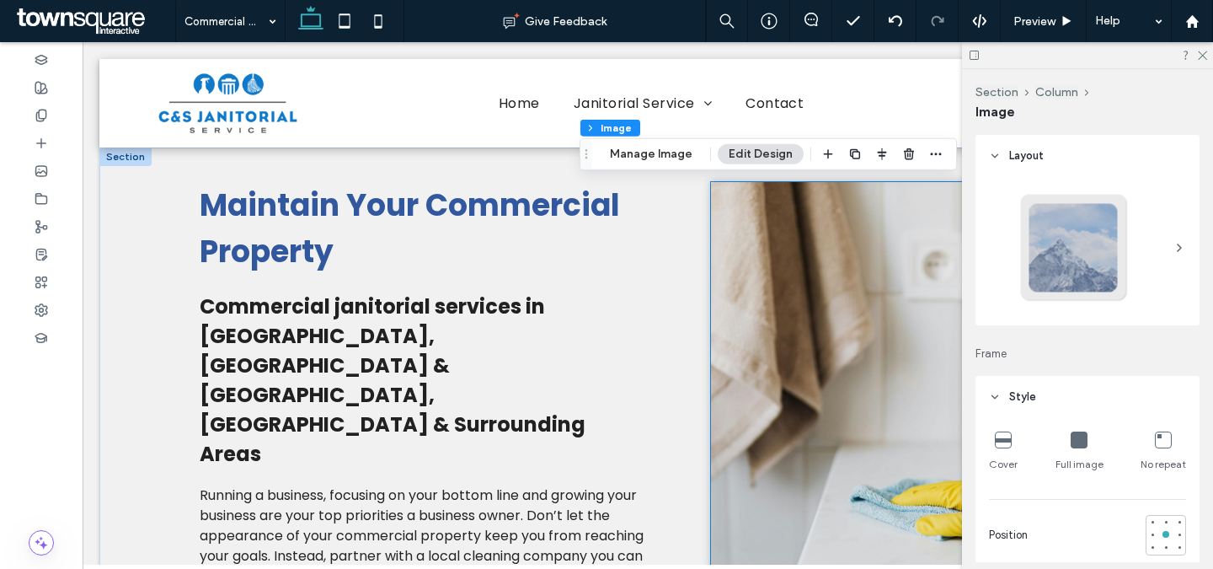
type input "*"
